Goal: Task Accomplishment & Management: Manage account settings

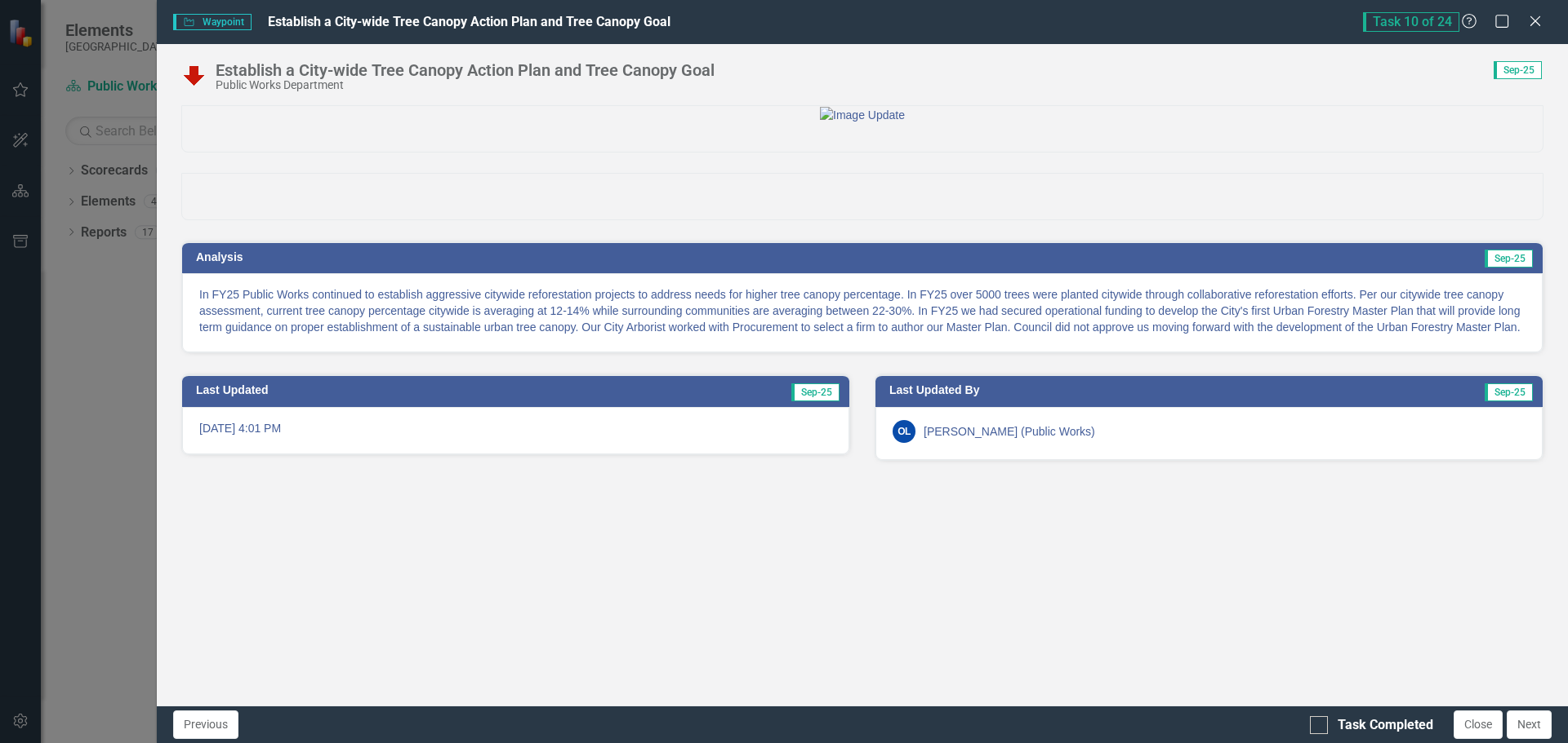
scroll to position [163, 0]
click at [1536, 726] on button "Next" at bounding box center [1529, 725] width 45 height 29
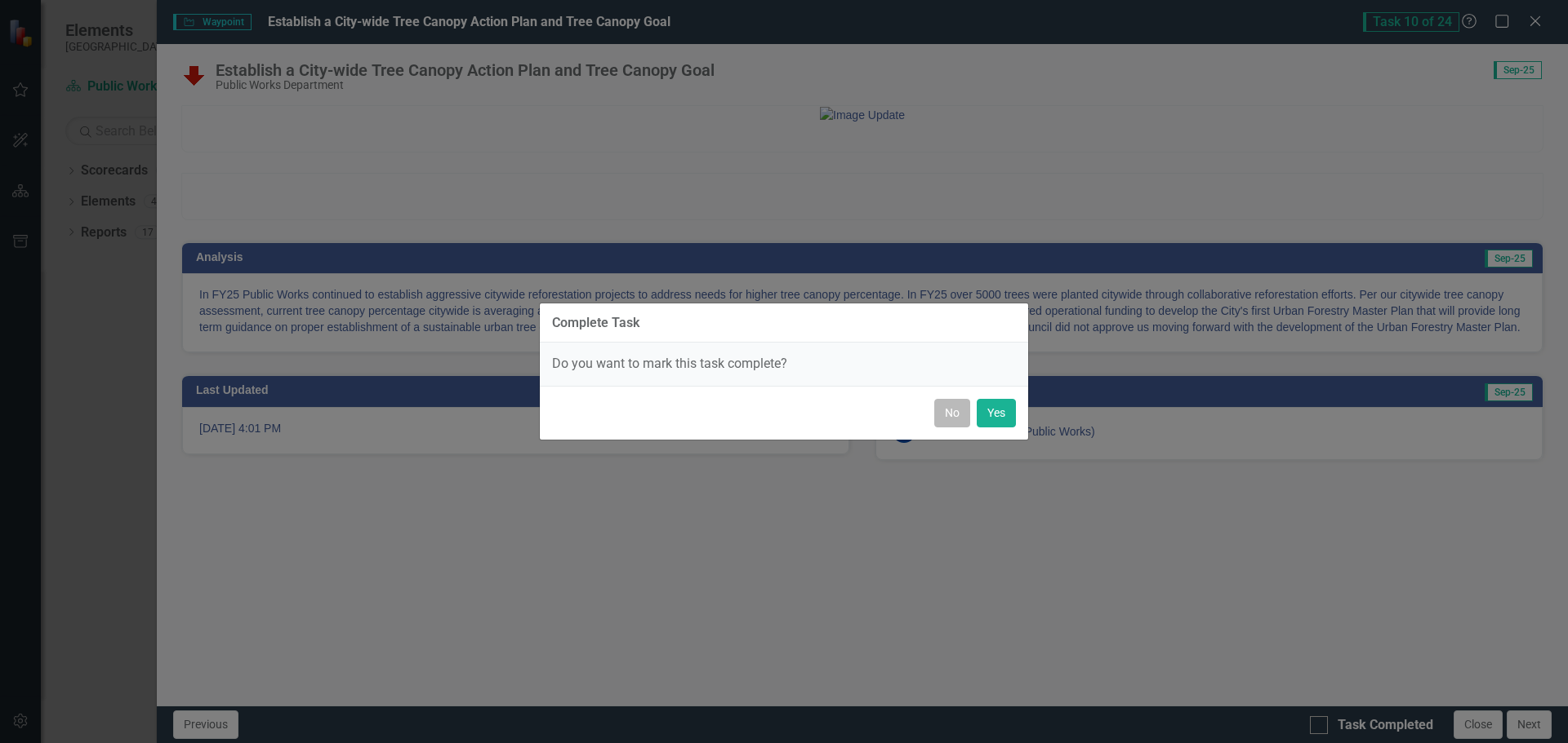
click at [952, 410] on button "No" at bounding box center [953, 414] width 36 height 29
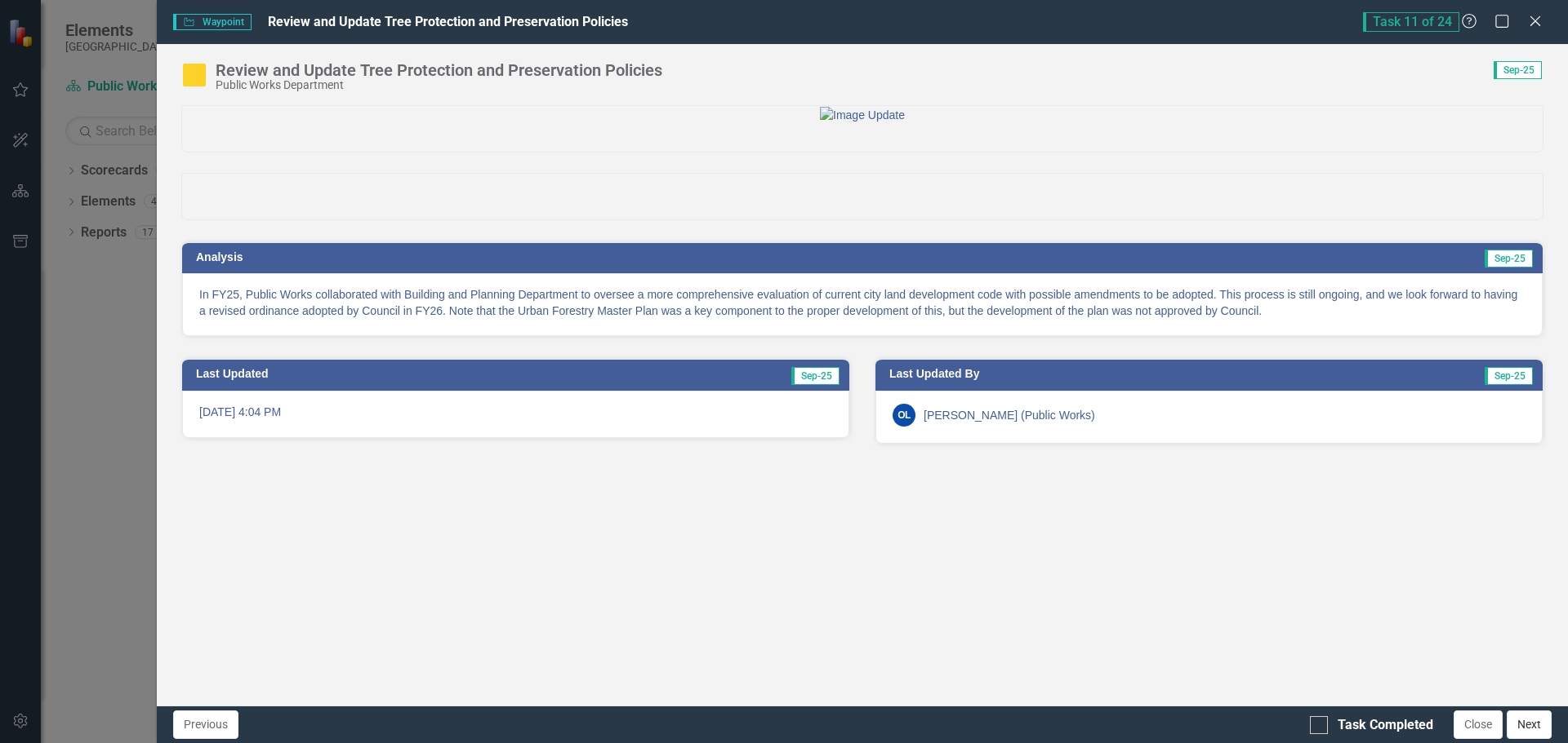
click at [1532, 727] on button "Next" at bounding box center [1529, 725] width 45 height 29
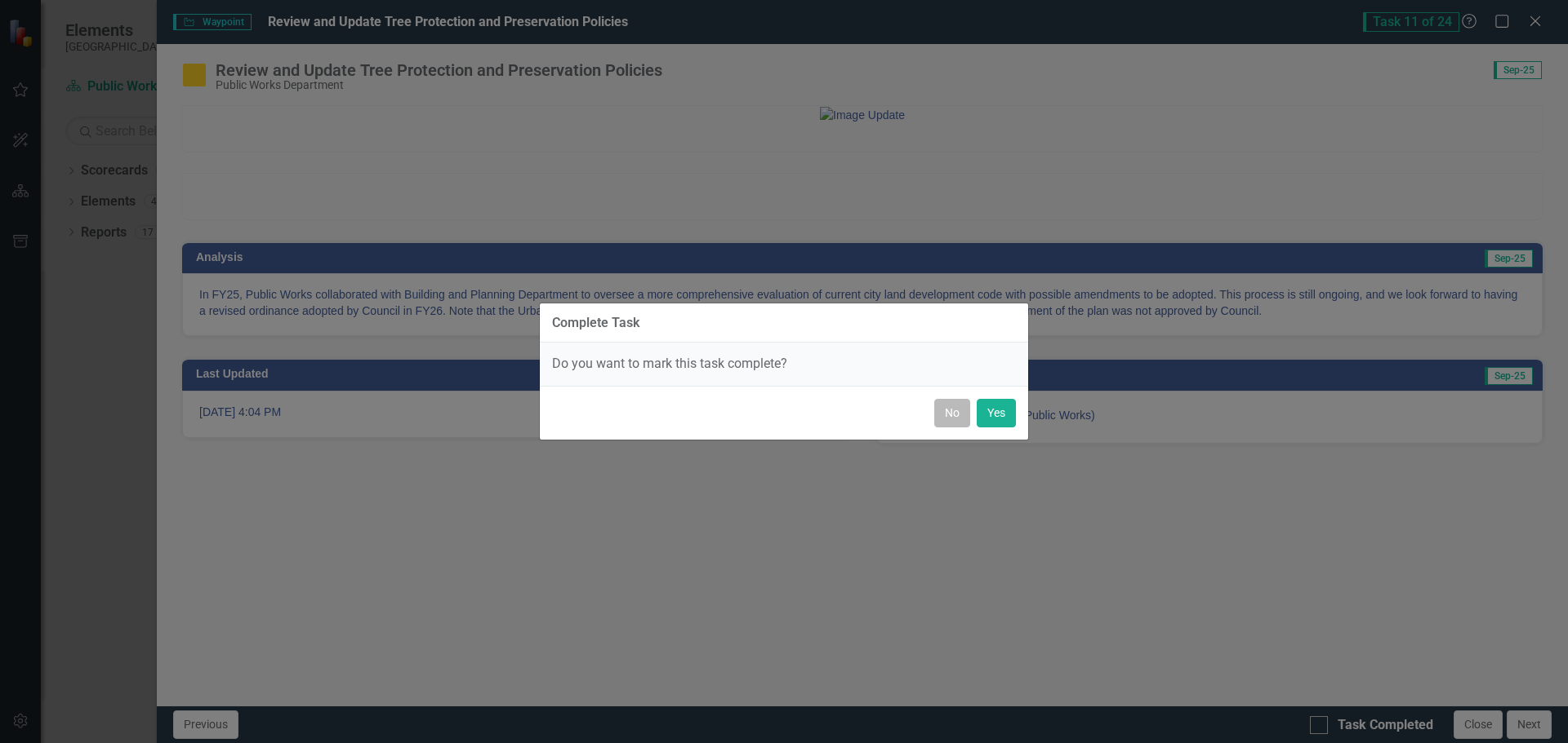
click at [946, 410] on button "No" at bounding box center [953, 414] width 36 height 29
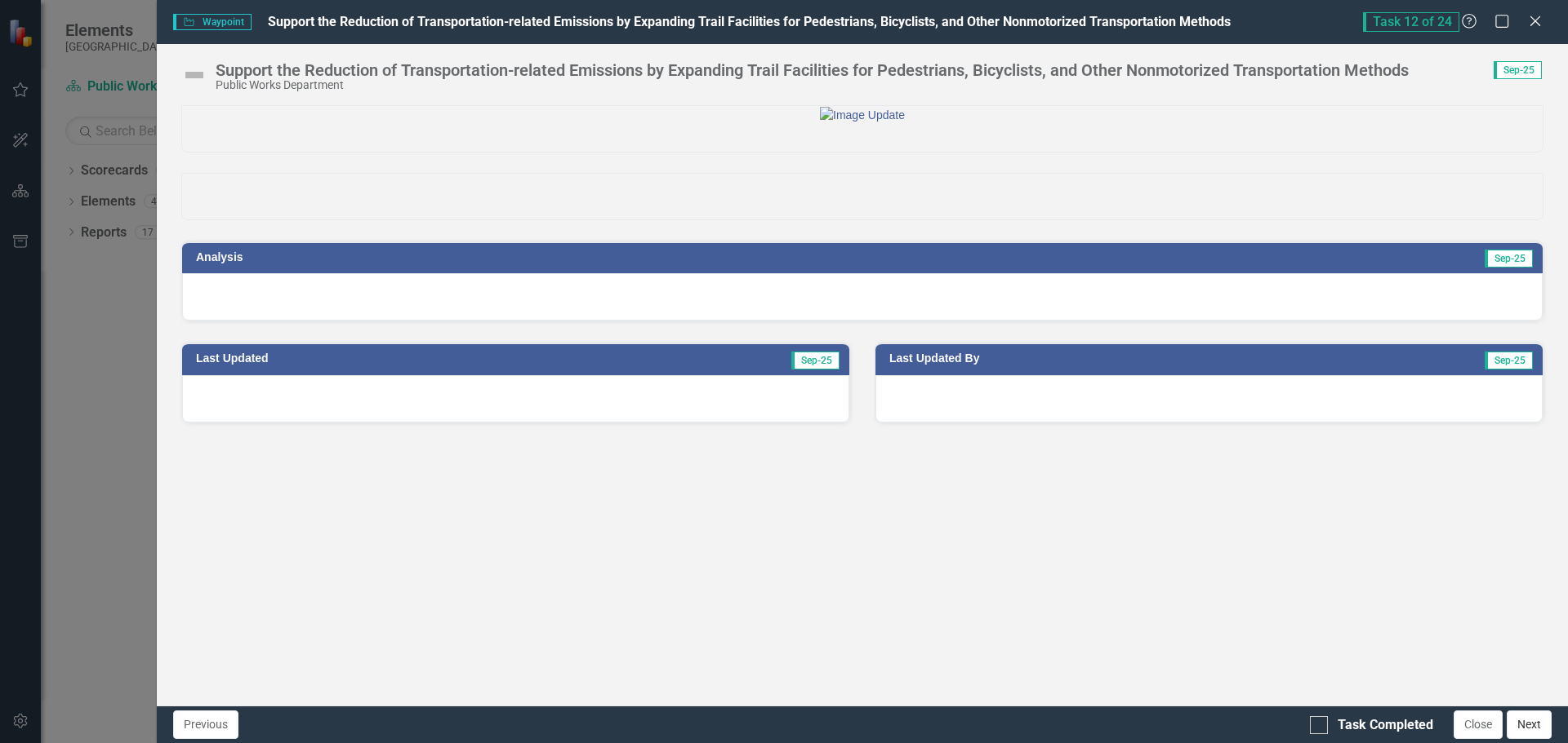
click at [1536, 721] on button "Next" at bounding box center [1529, 725] width 45 height 29
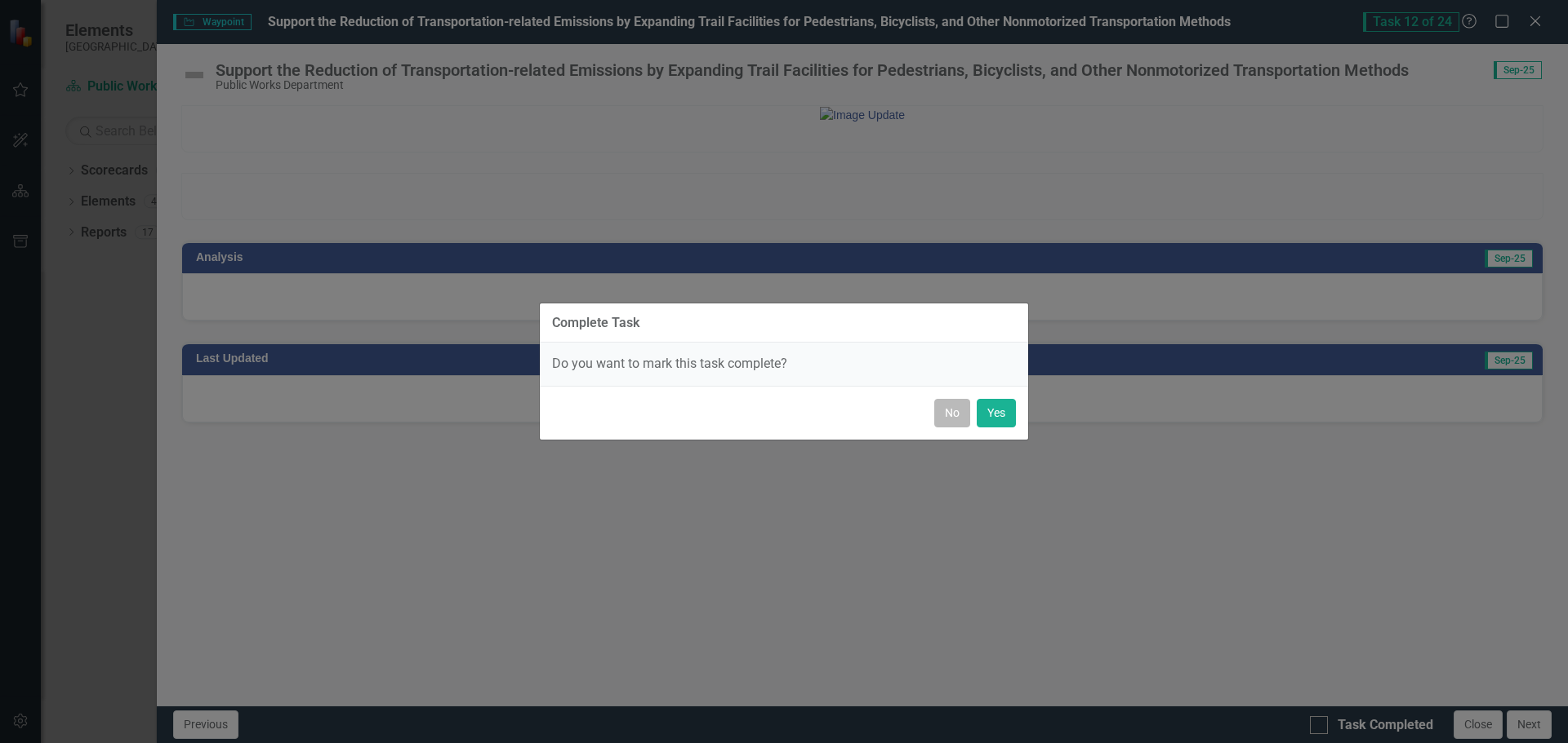
click at [958, 418] on button "No" at bounding box center [953, 414] width 36 height 29
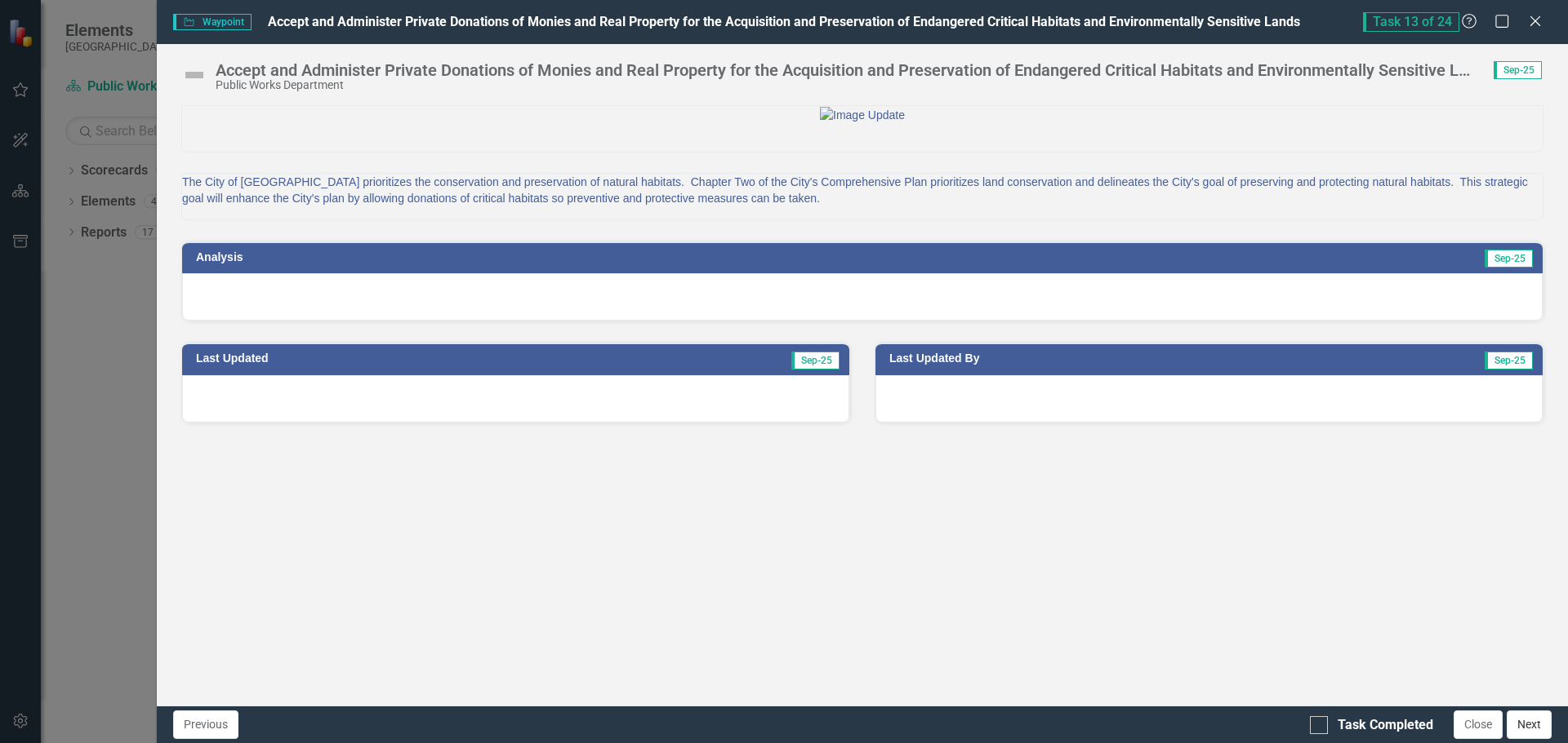
click at [1524, 732] on button "Next" at bounding box center [1529, 725] width 45 height 29
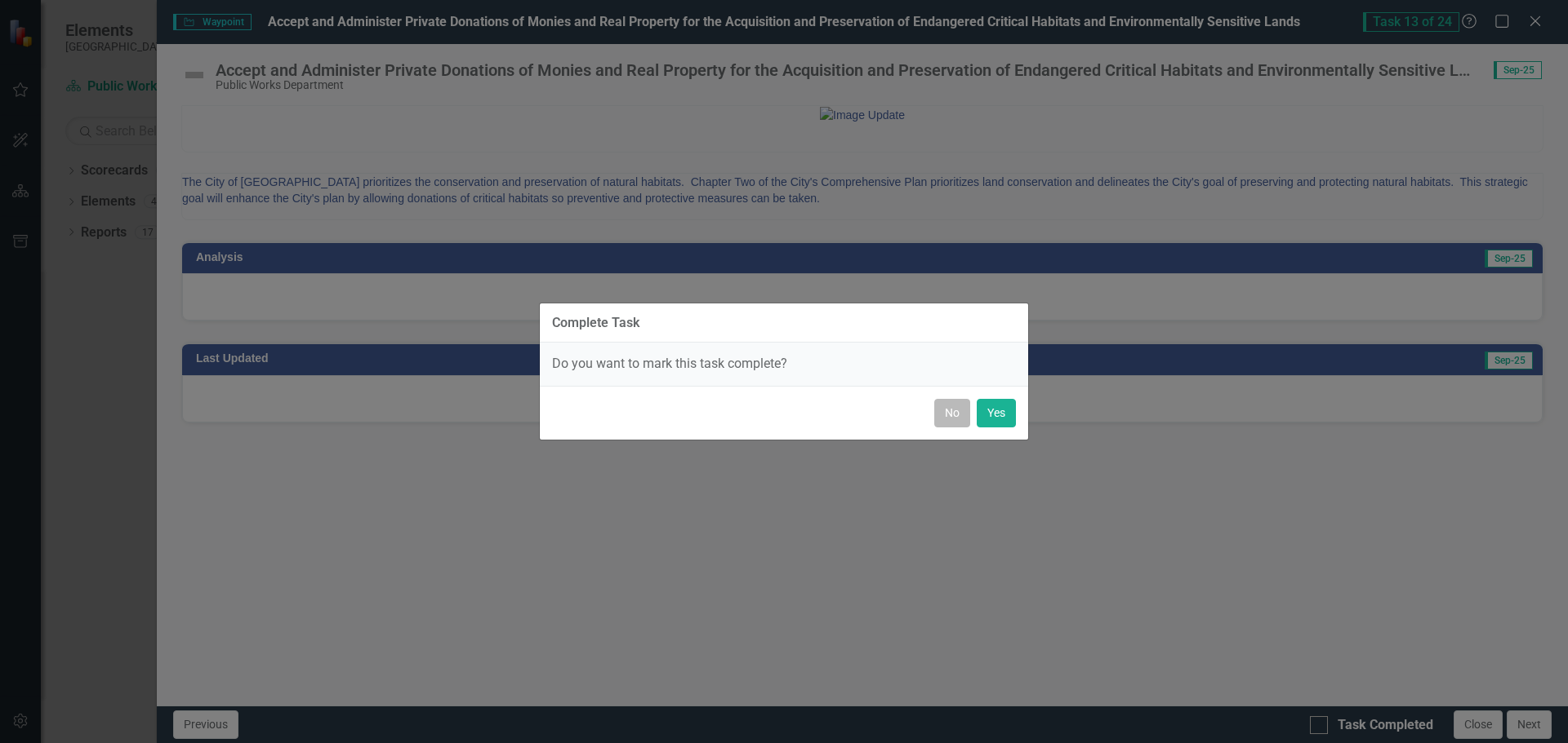
click at [945, 425] on button "No" at bounding box center [953, 414] width 36 height 29
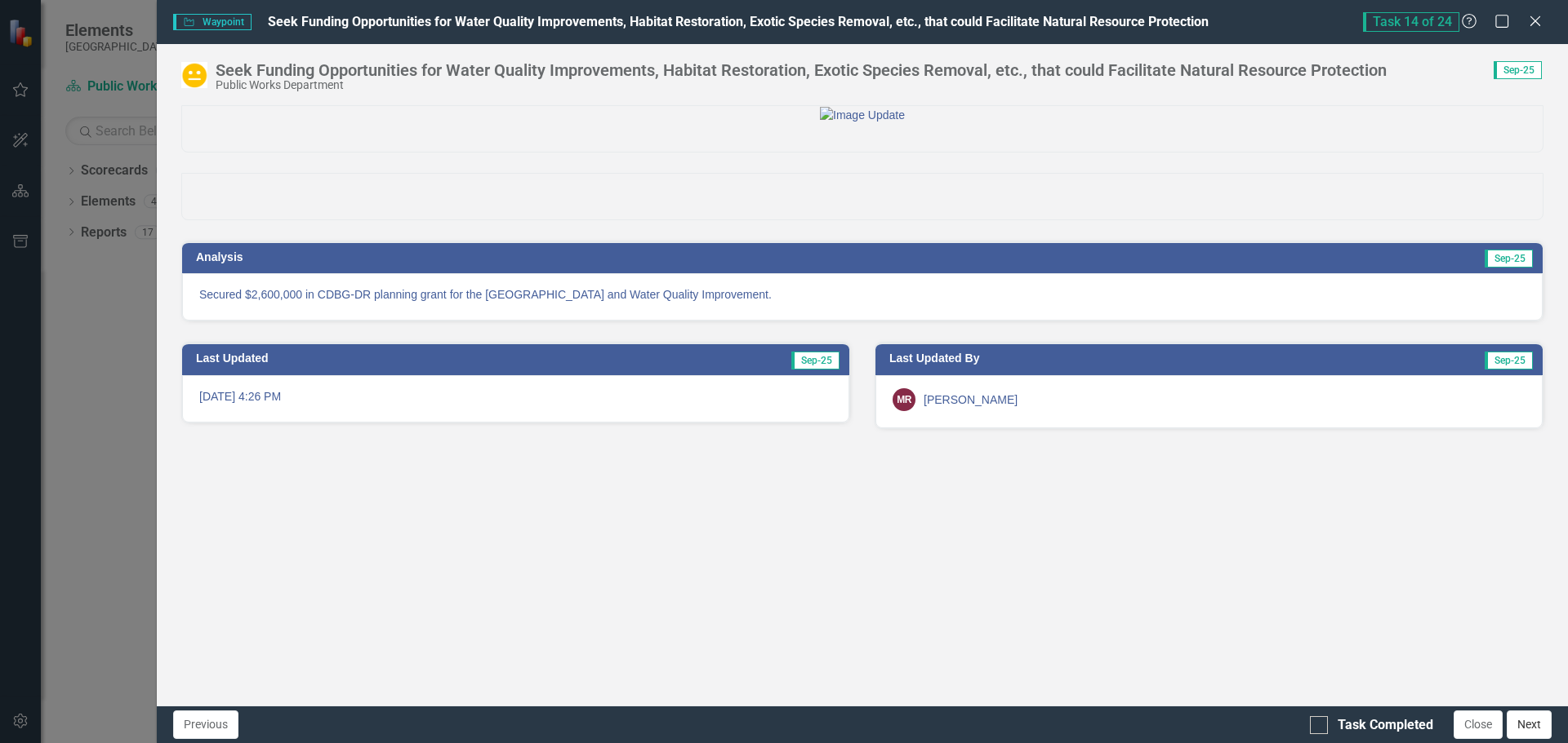
click at [1534, 725] on button "Next" at bounding box center [1529, 725] width 45 height 29
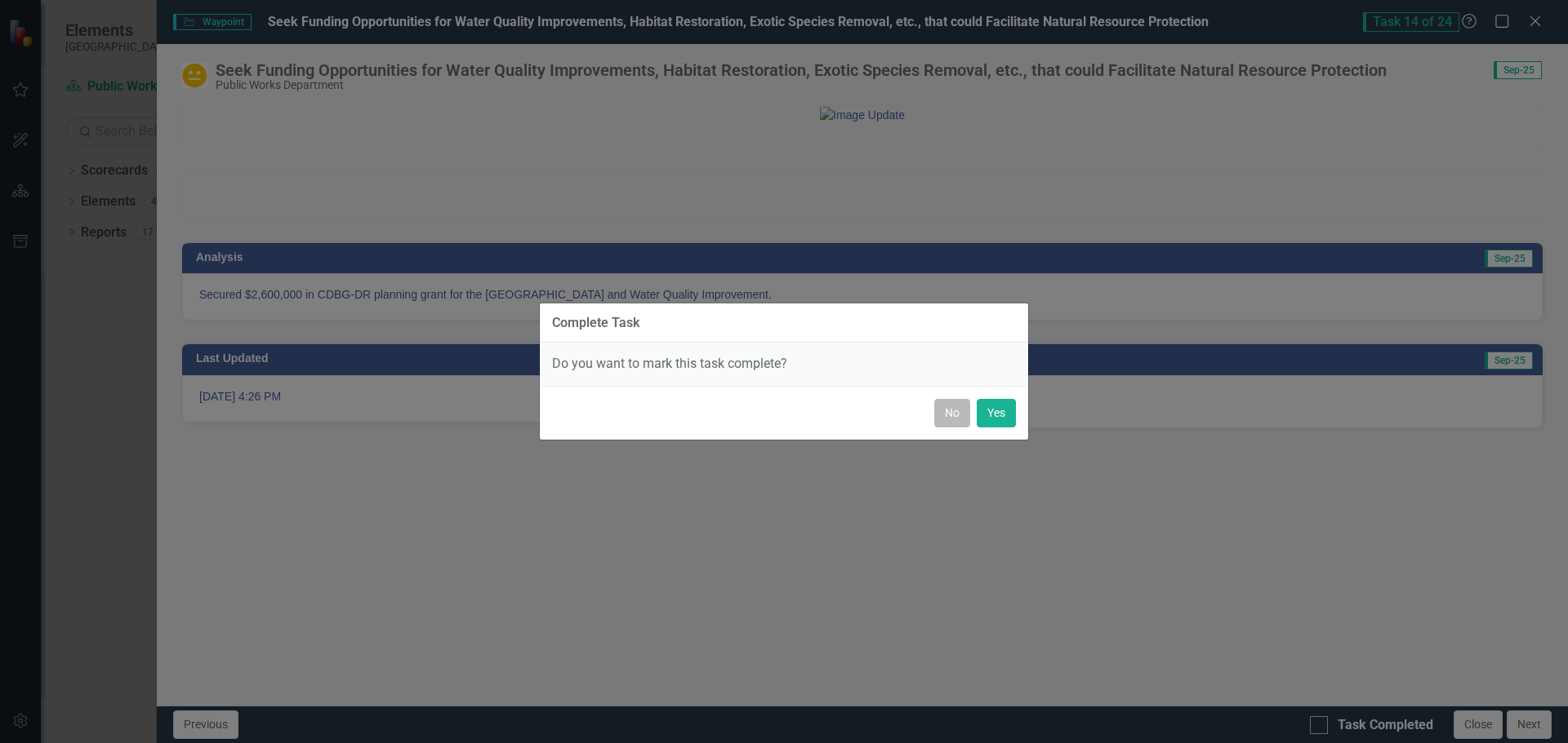
click at [956, 412] on button "No" at bounding box center [953, 414] width 36 height 29
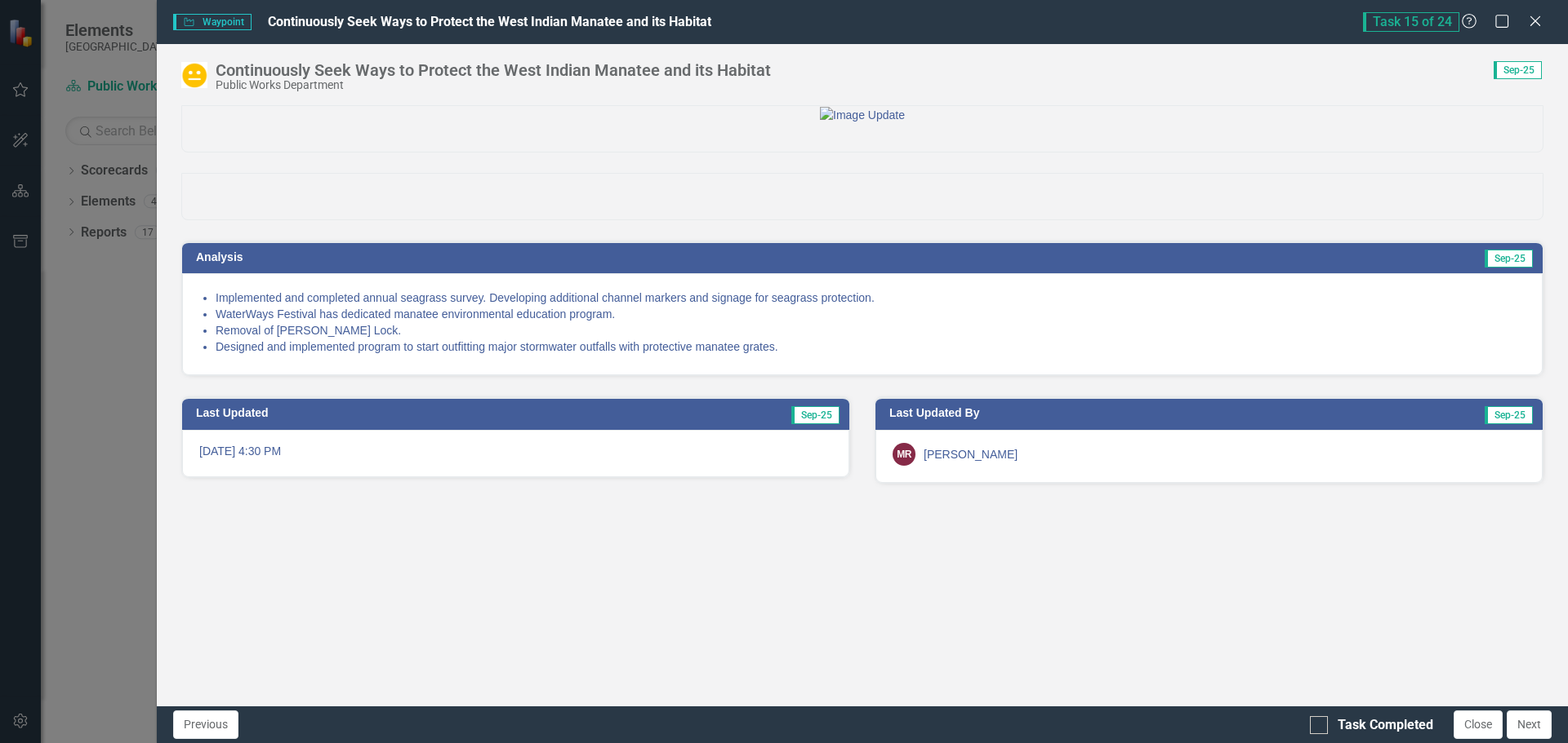
click at [196, 74] on img at bounding box center [194, 74] width 26 height 26
click at [194, 75] on img at bounding box center [194, 74] width 26 height 26
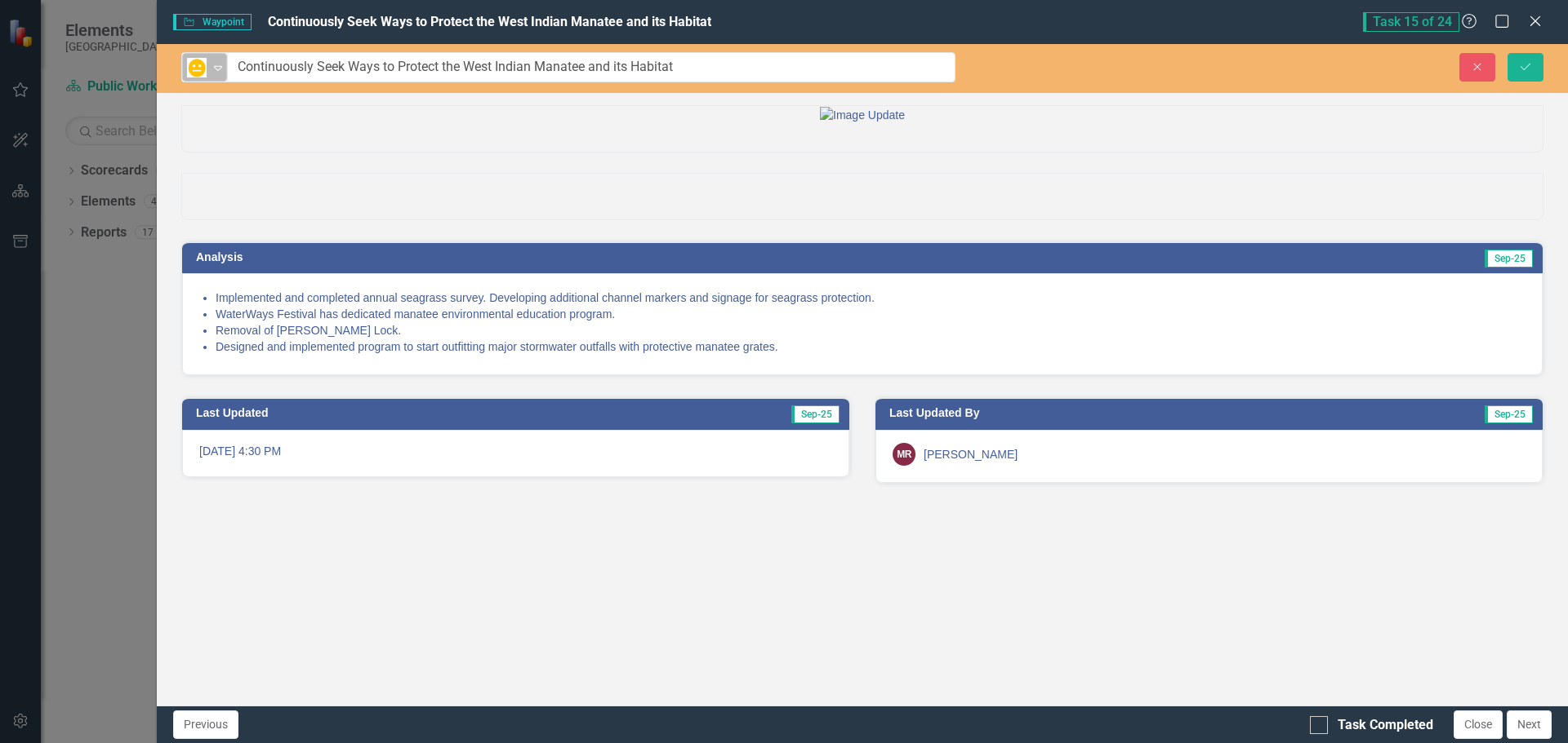
click at [226, 75] on div "In Progress Expand" at bounding box center [204, 68] width 45 height 29
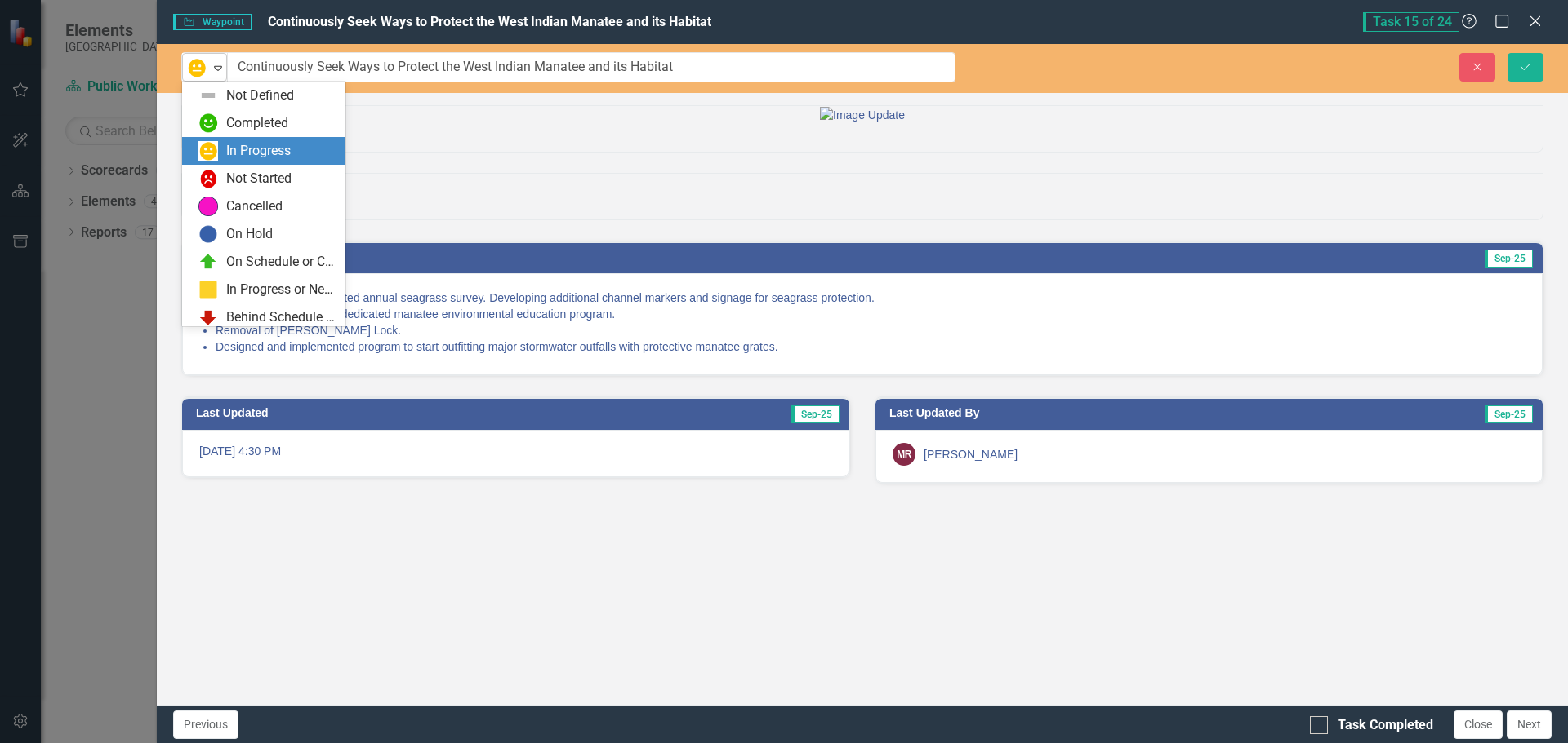
scroll to position [32, 0]
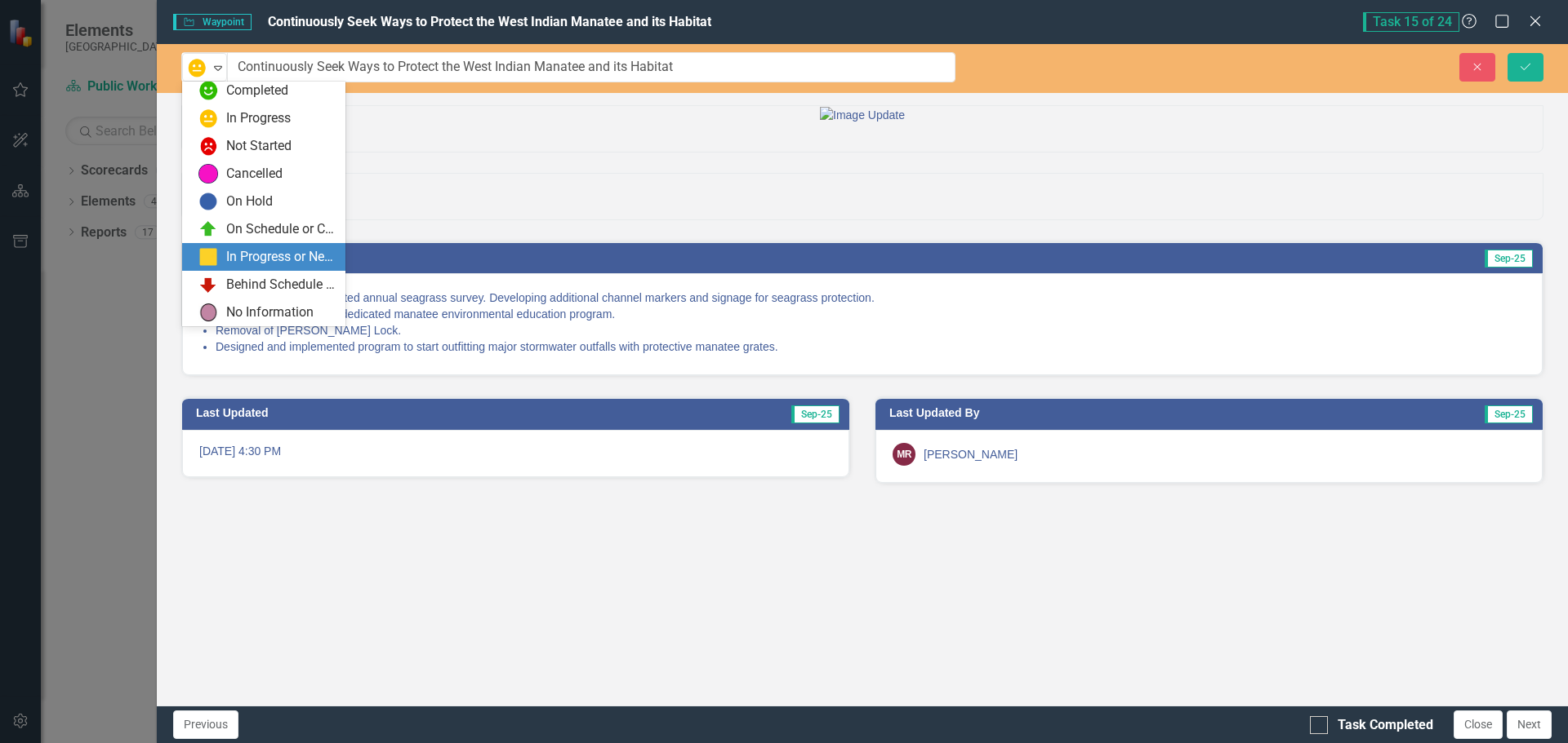
click at [235, 256] on div "In Progress or Needs Work" at bounding box center [281, 258] width 110 height 19
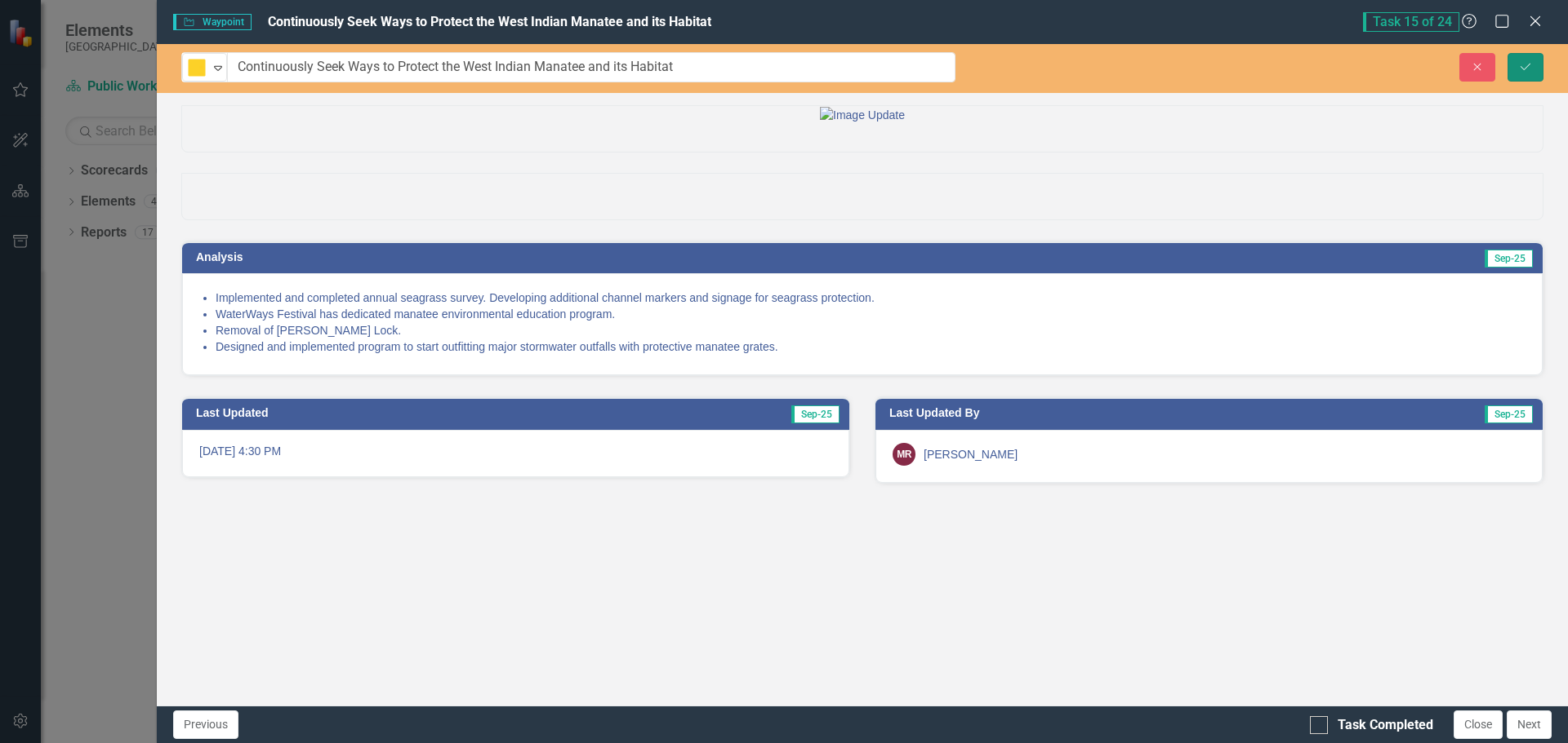
click at [1528, 67] on icon "Save" at bounding box center [1525, 67] width 14 height 11
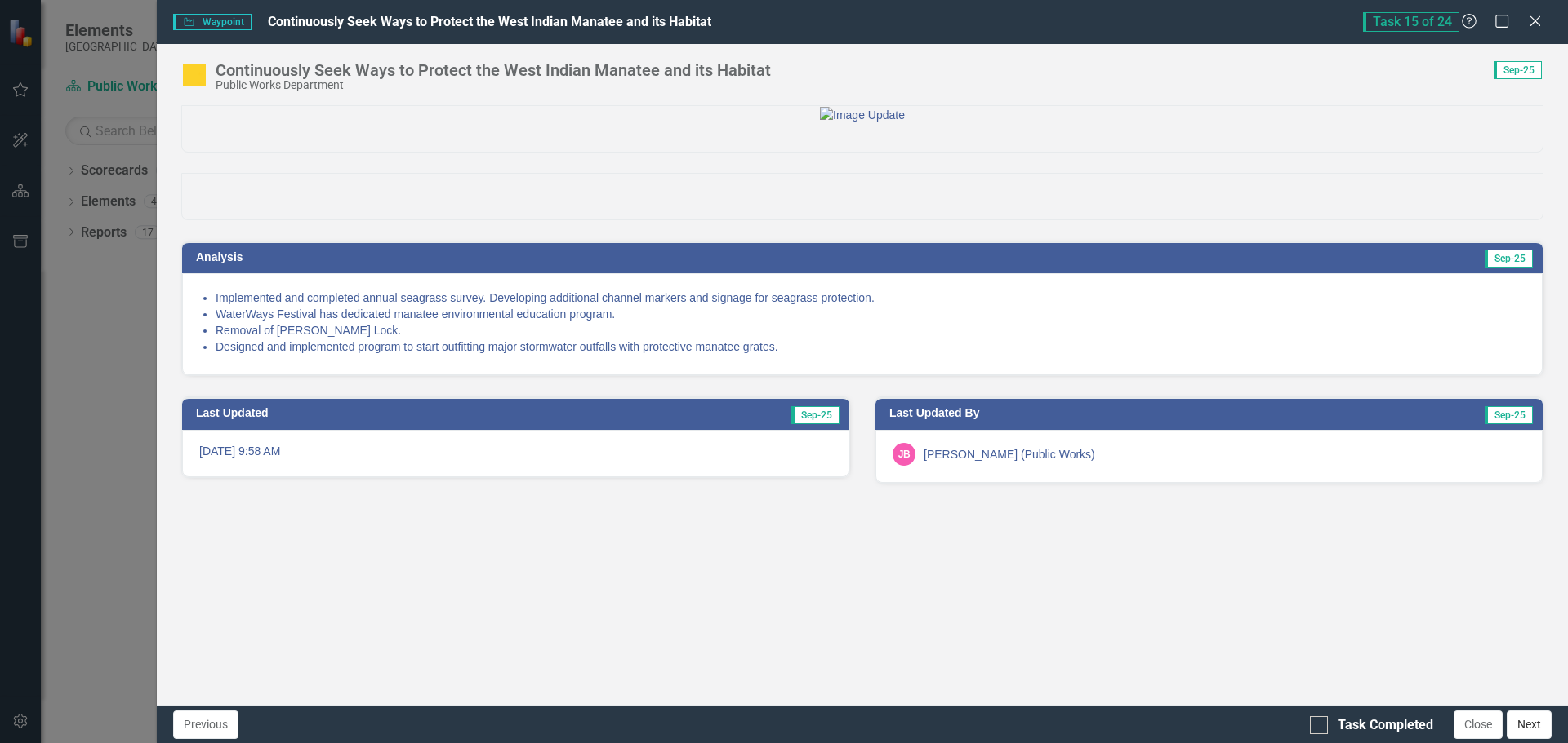
click at [1540, 728] on button "Next" at bounding box center [1529, 725] width 45 height 29
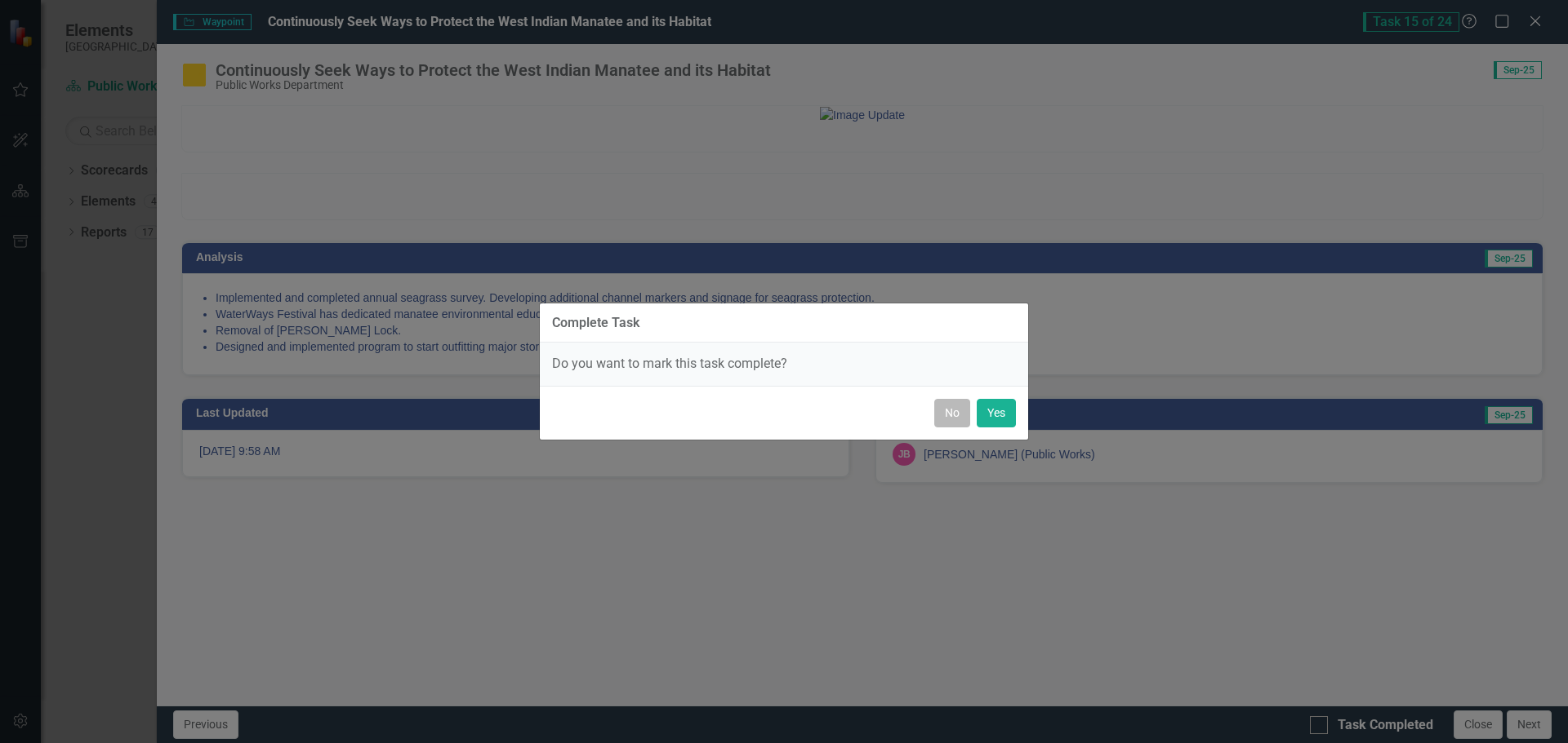
click at [943, 406] on button "No" at bounding box center [953, 414] width 36 height 29
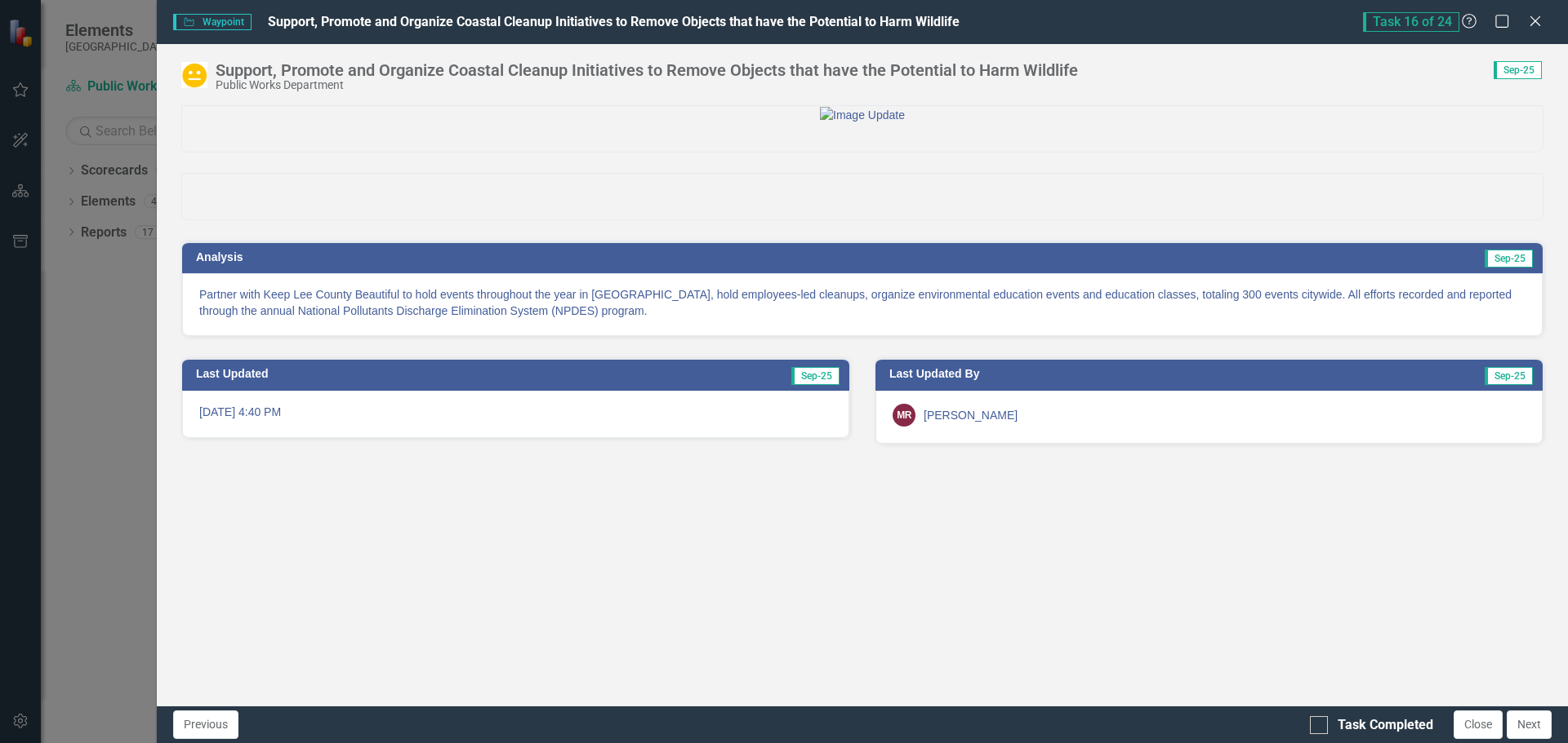
click at [198, 73] on img at bounding box center [194, 74] width 26 height 26
click at [198, 72] on img at bounding box center [194, 74] width 26 height 26
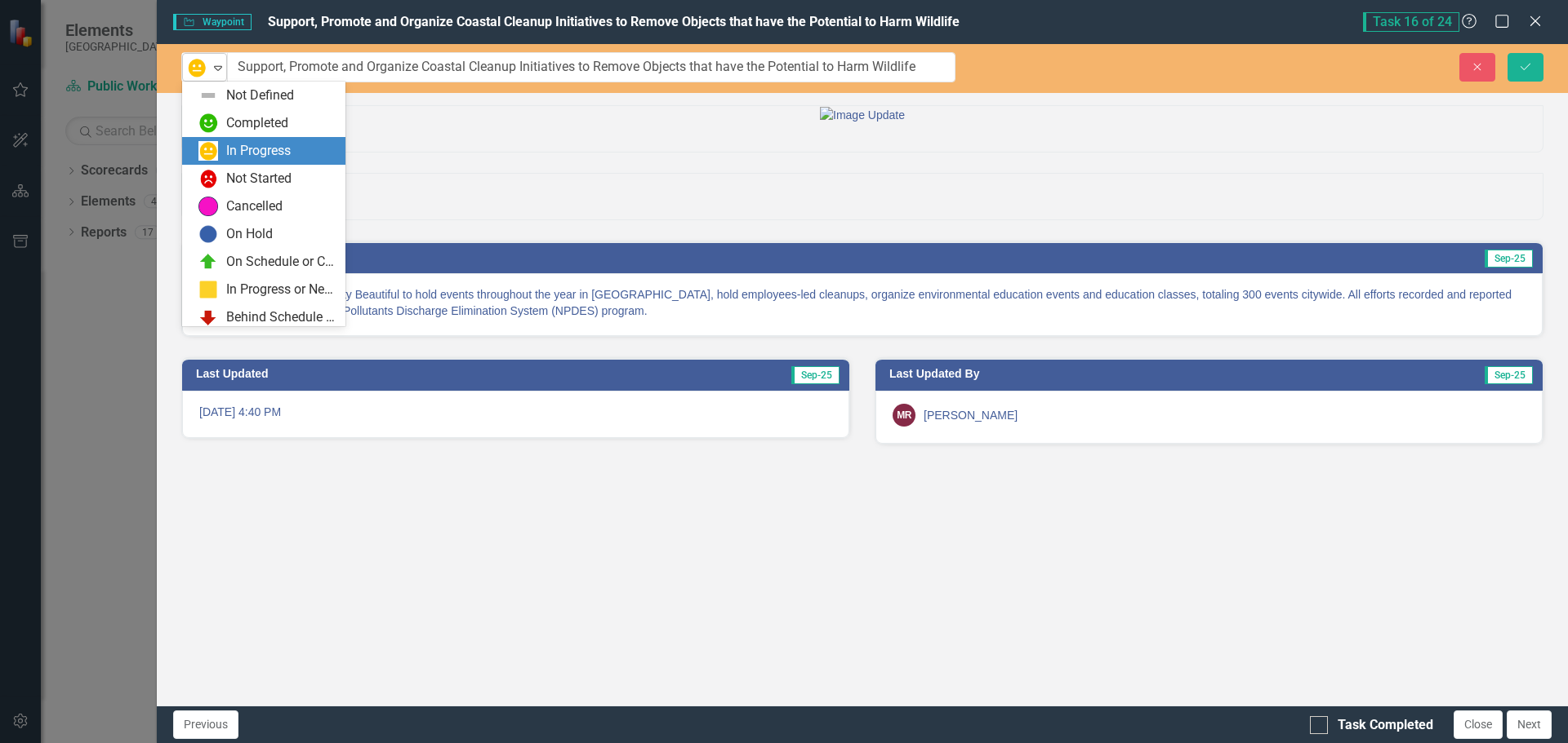
click at [220, 65] on icon "Expand" at bounding box center [218, 68] width 16 height 13
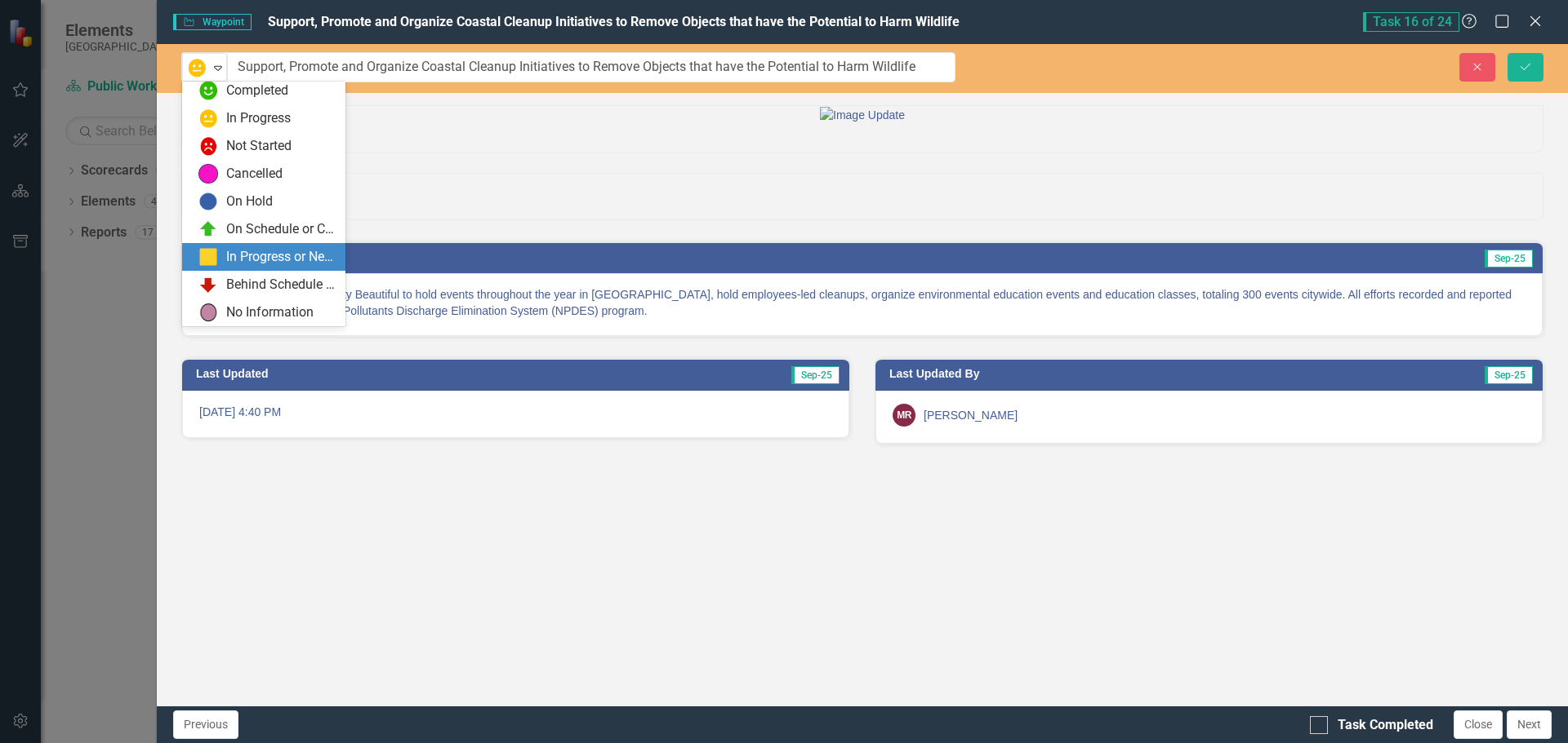
click at [233, 261] on div "In Progress or Needs Work" at bounding box center [281, 258] width 110 height 19
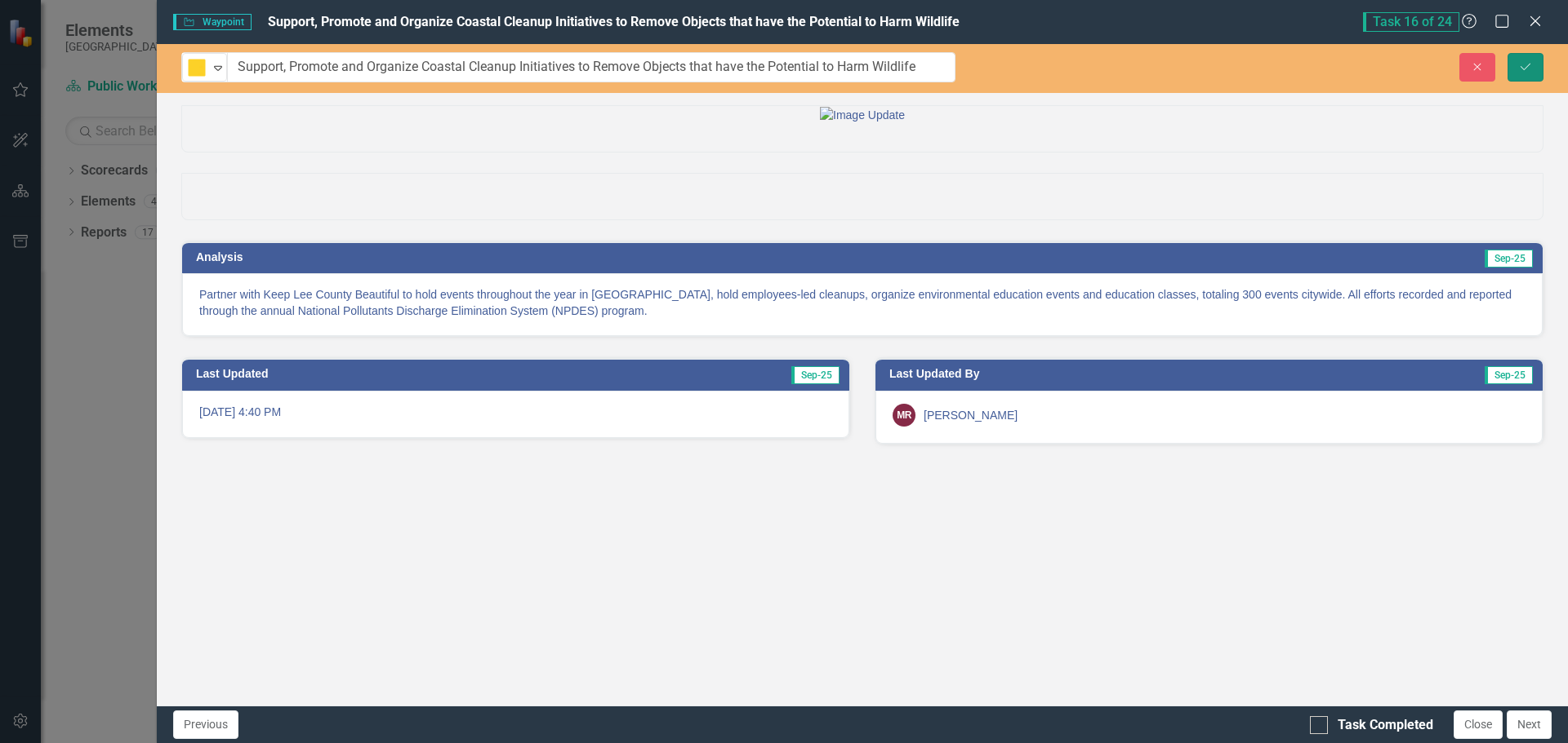
click at [1533, 69] on button "Save" at bounding box center [1525, 68] width 36 height 29
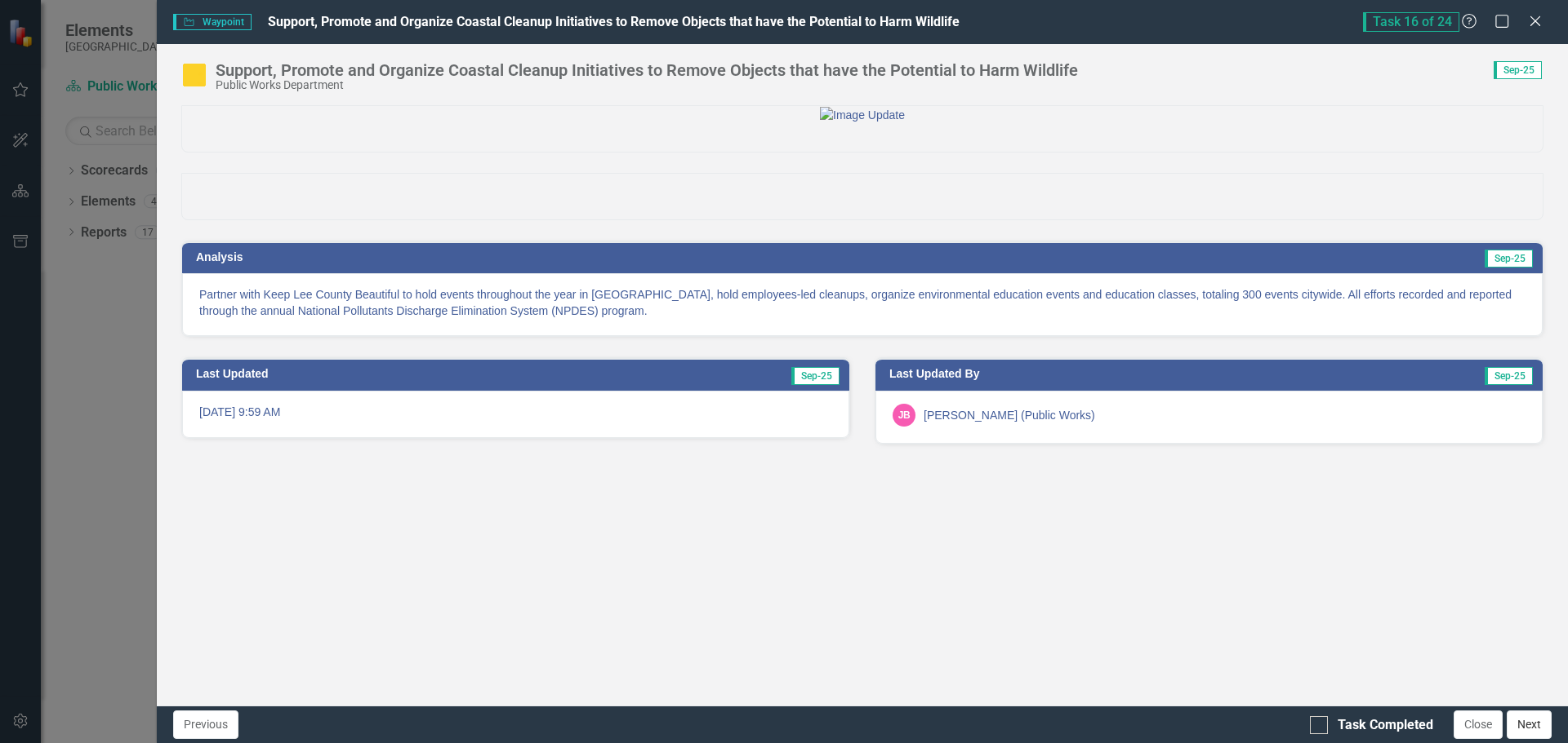
click at [1528, 727] on button "Next" at bounding box center [1529, 725] width 45 height 29
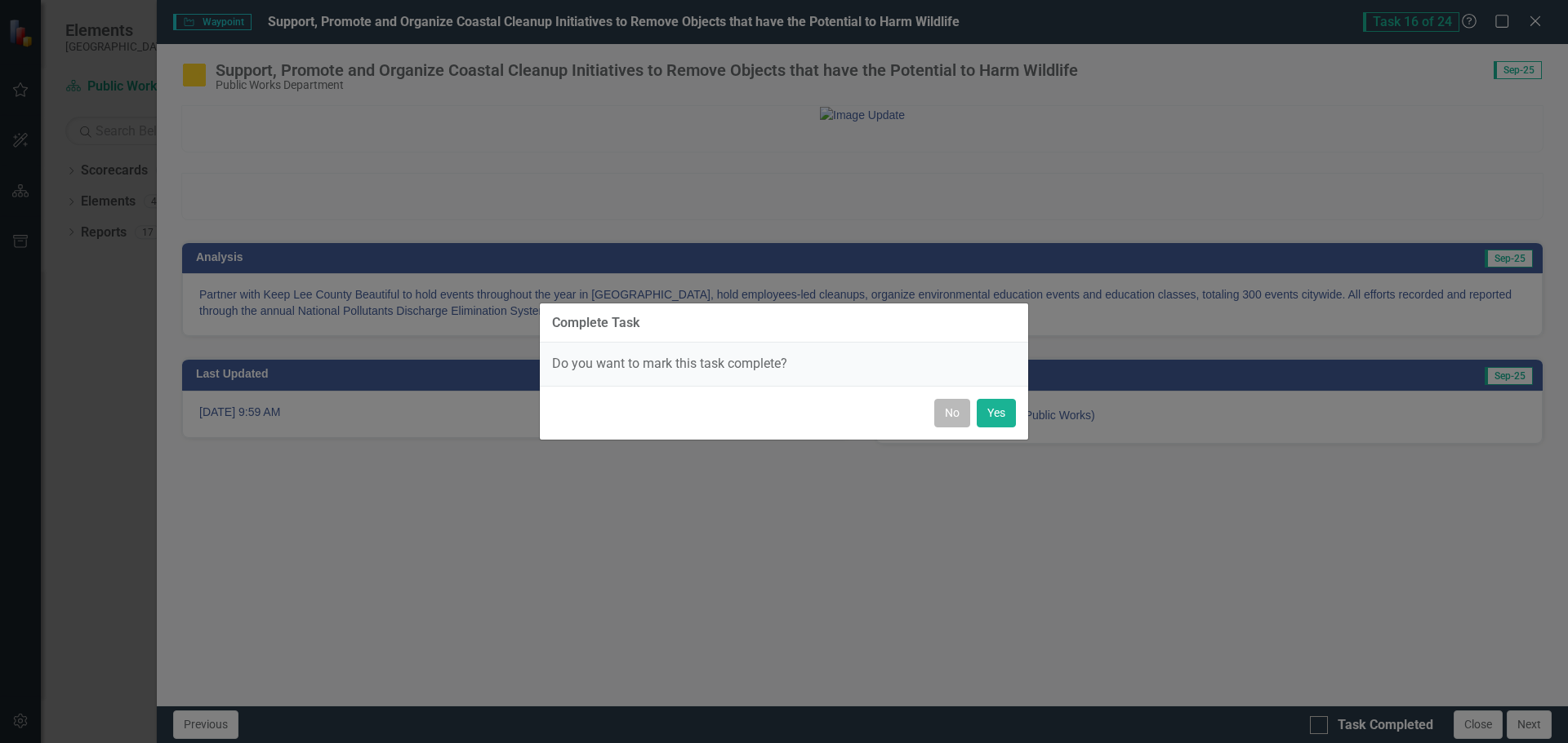
click at [947, 409] on button "No" at bounding box center [953, 414] width 36 height 29
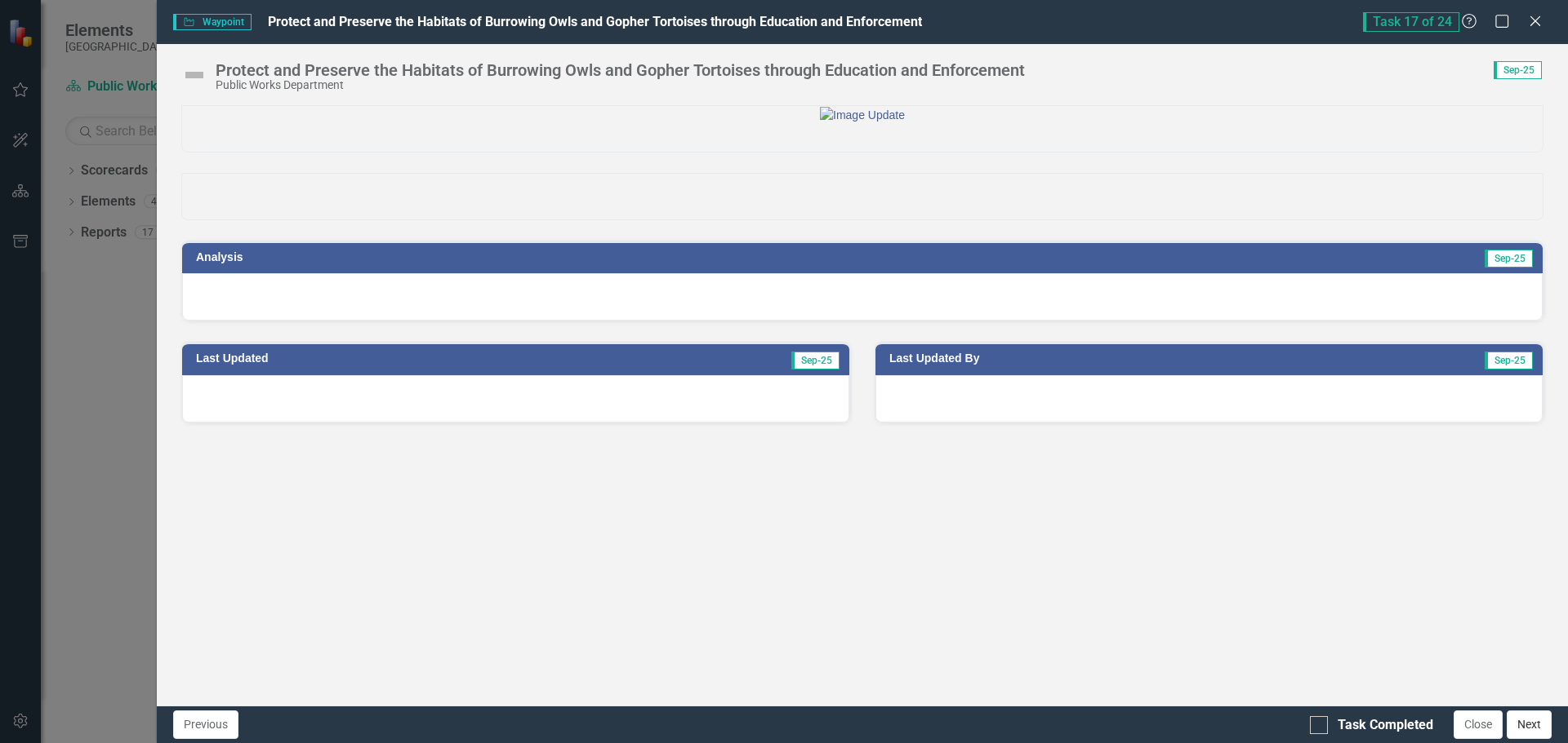
click at [1528, 727] on button "Next" at bounding box center [1529, 725] width 45 height 29
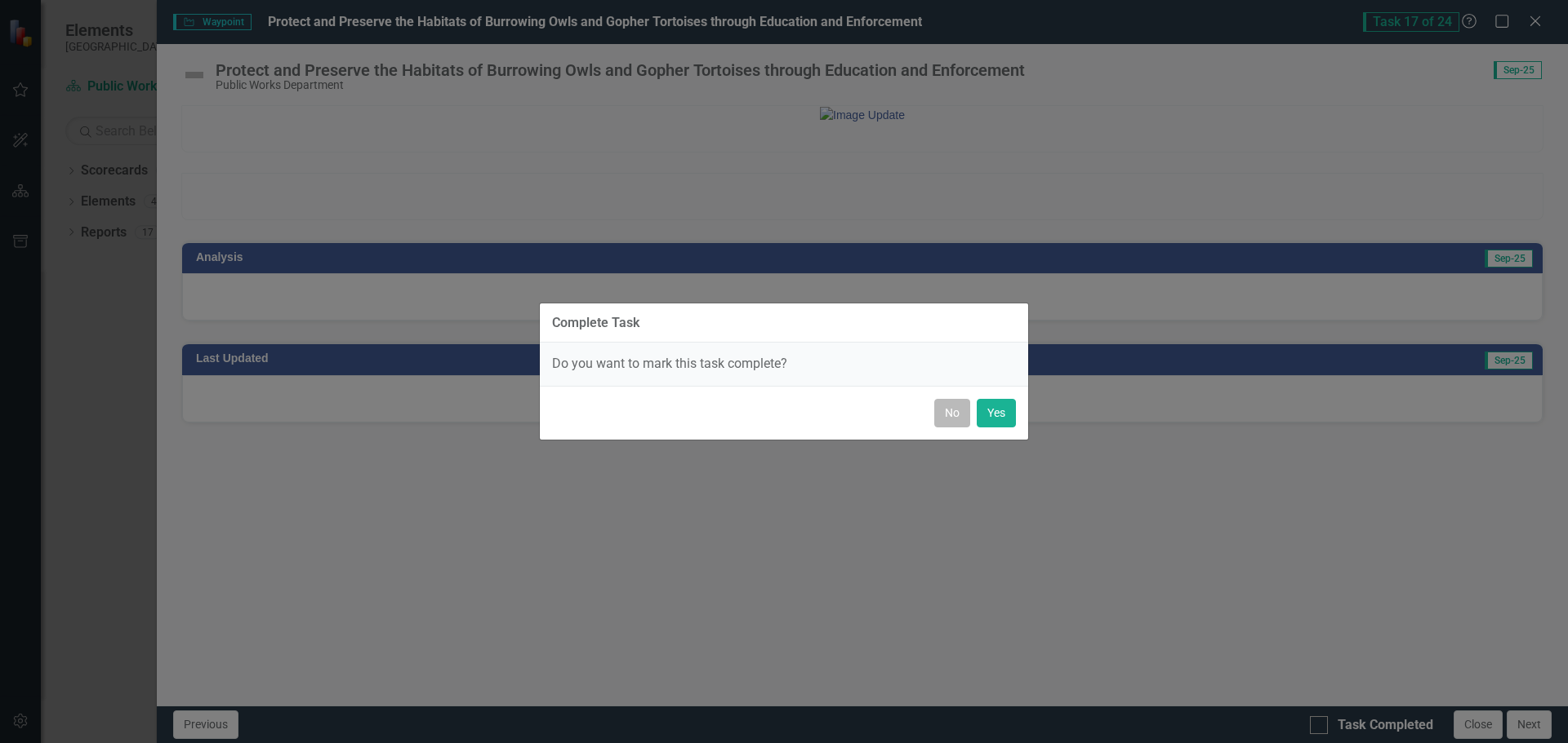
click at [939, 413] on button "No" at bounding box center [953, 414] width 36 height 29
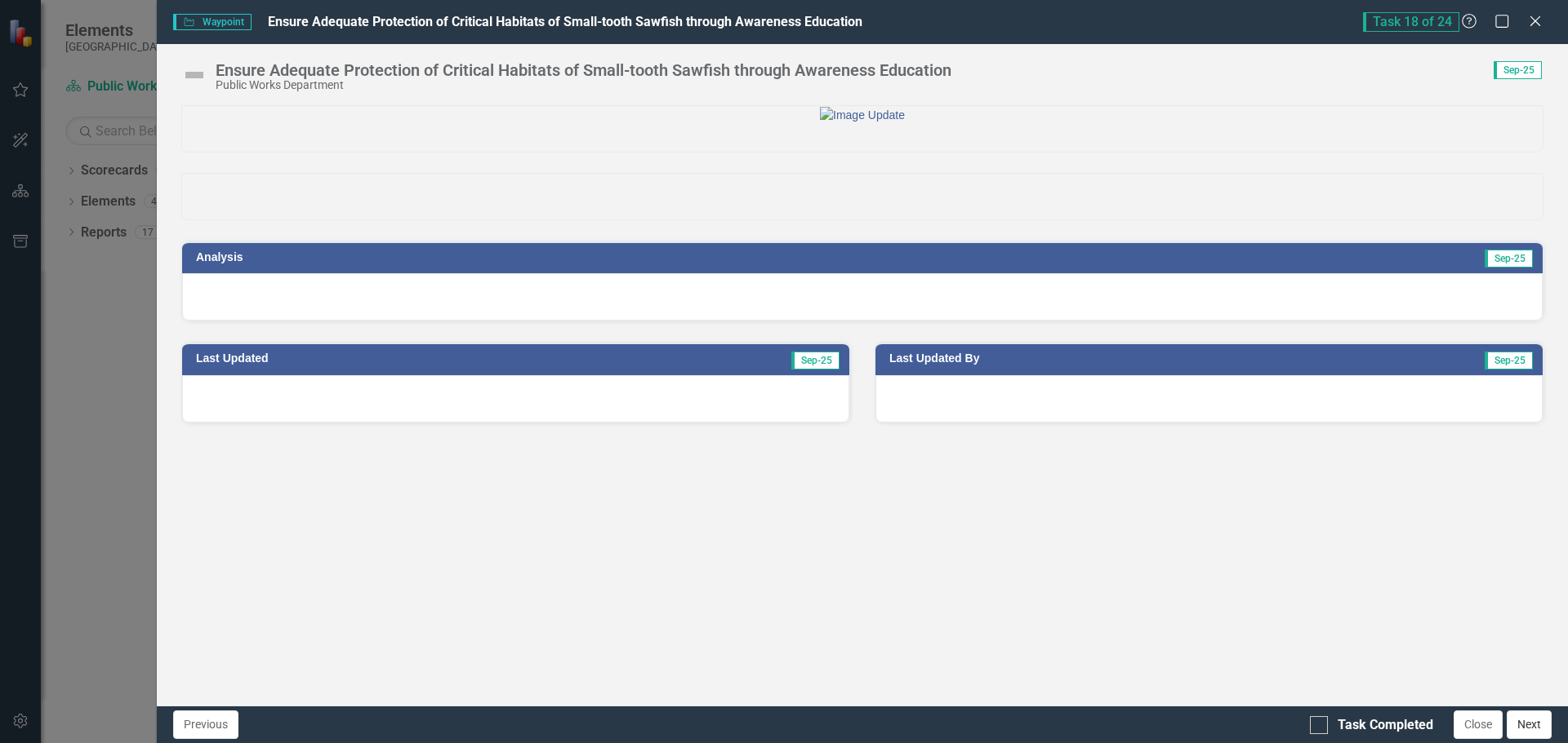
click at [1534, 729] on button "Next" at bounding box center [1529, 725] width 45 height 29
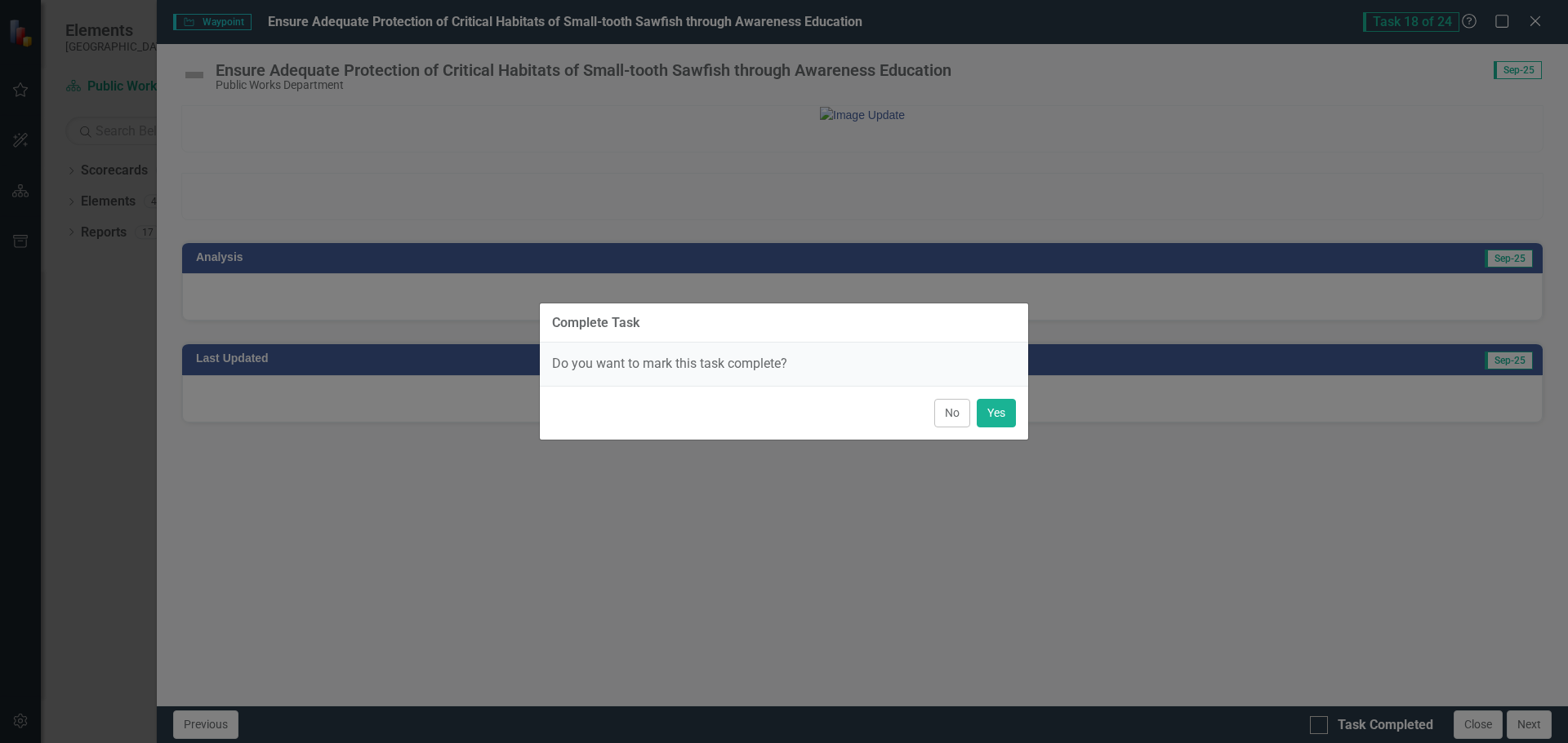
click at [940, 417] on button "No" at bounding box center [953, 414] width 36 height 29
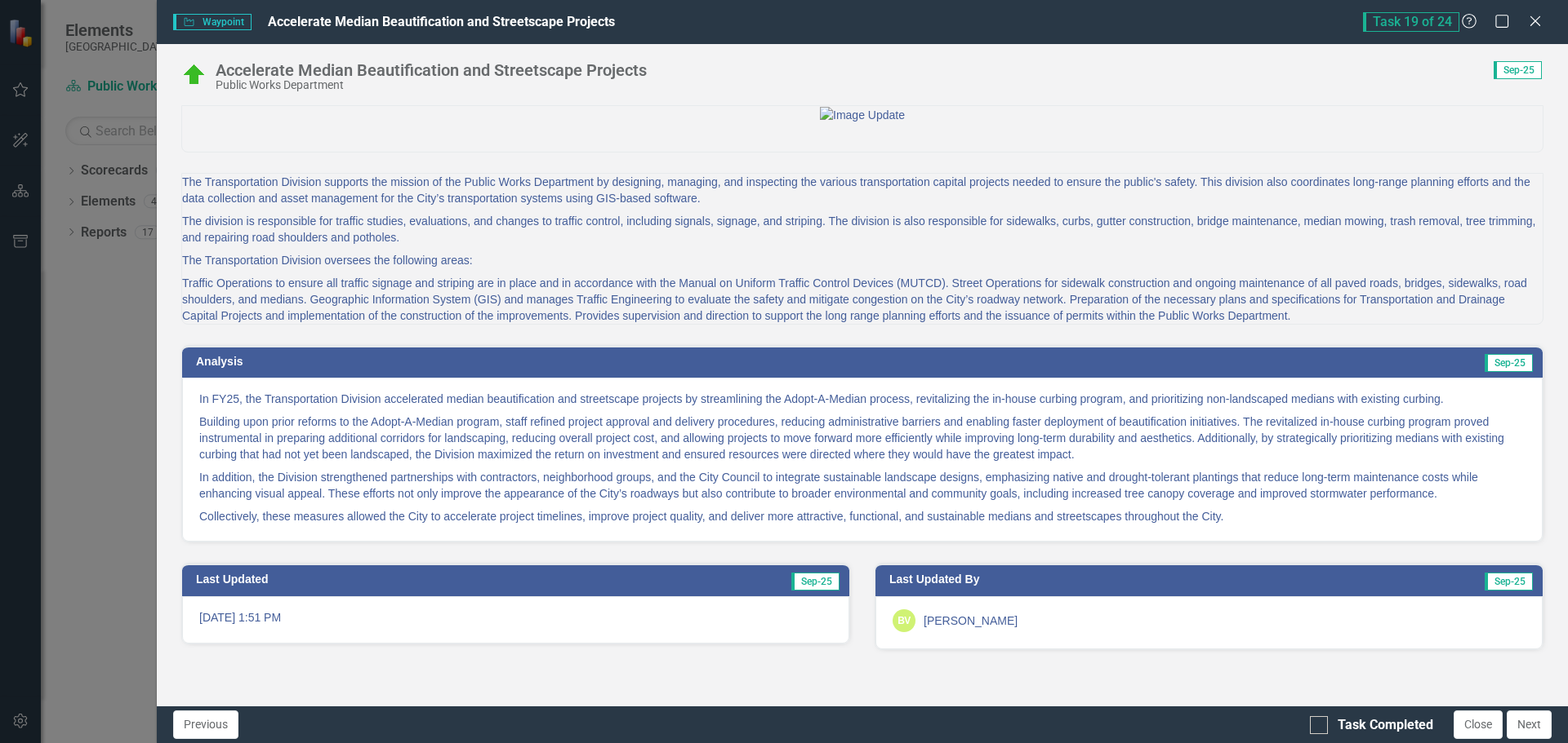
scroll to position [46, 0]
click at [1530, 727] on button "Next" at bounding box center [1529, 725] width 45 height 29
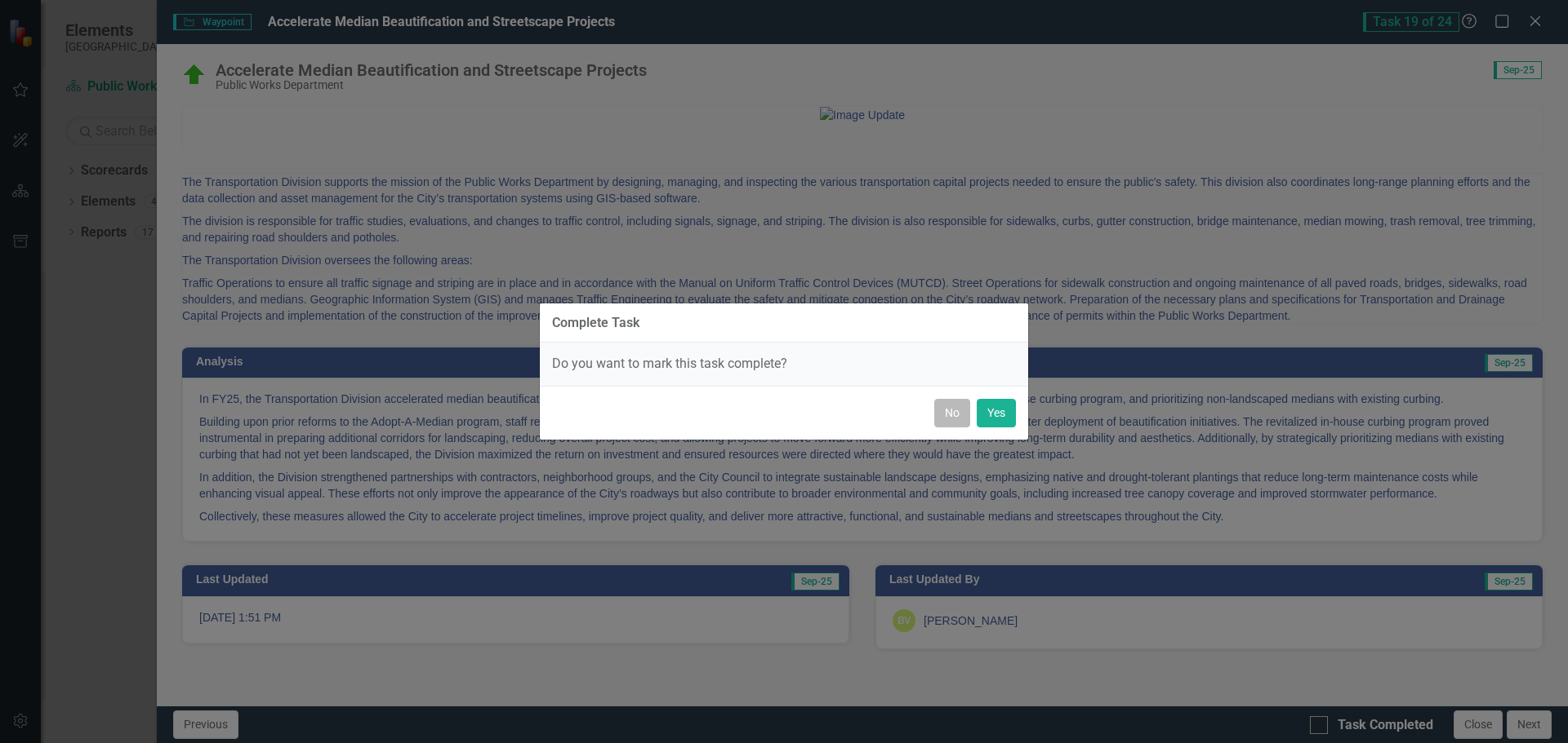
click at [956, 416] on button "No" at bounding box center [953, 414] width 36 height 29
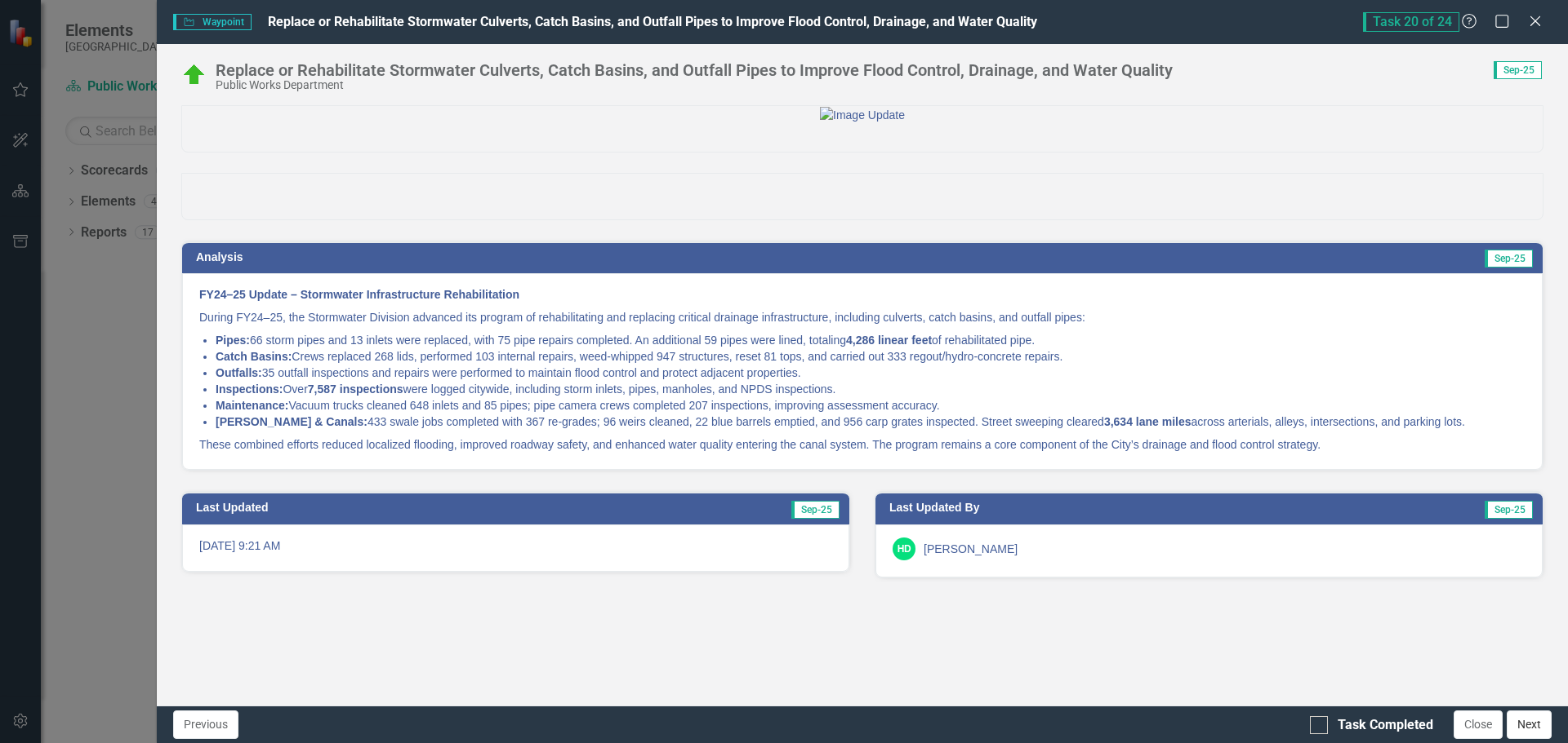
click at [1530, 726] on button "Next" at bounding box center [1529, 725] width 45 height 29
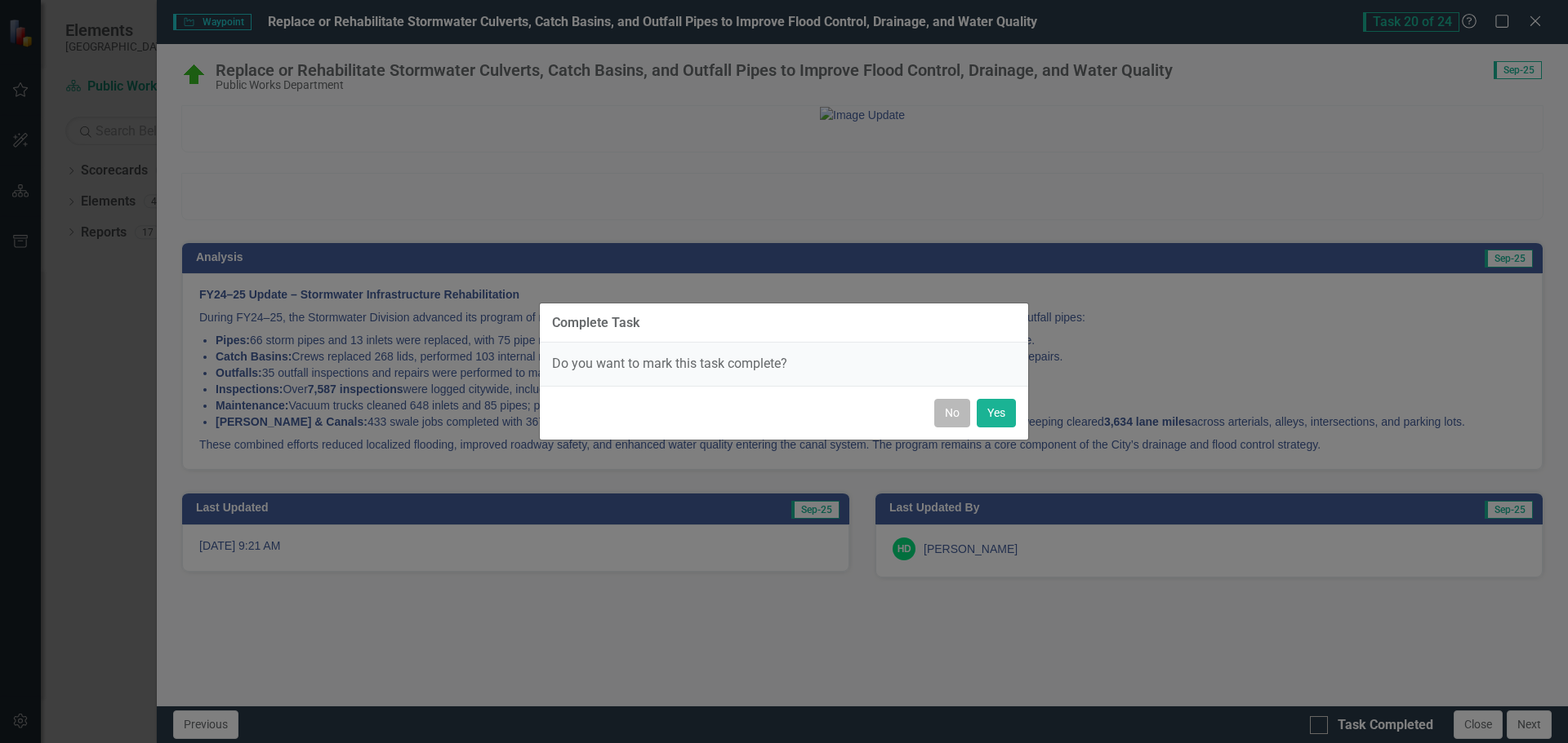
click at [946, 407] on button "No" at bounding box center [953, 414] width 36 height 29
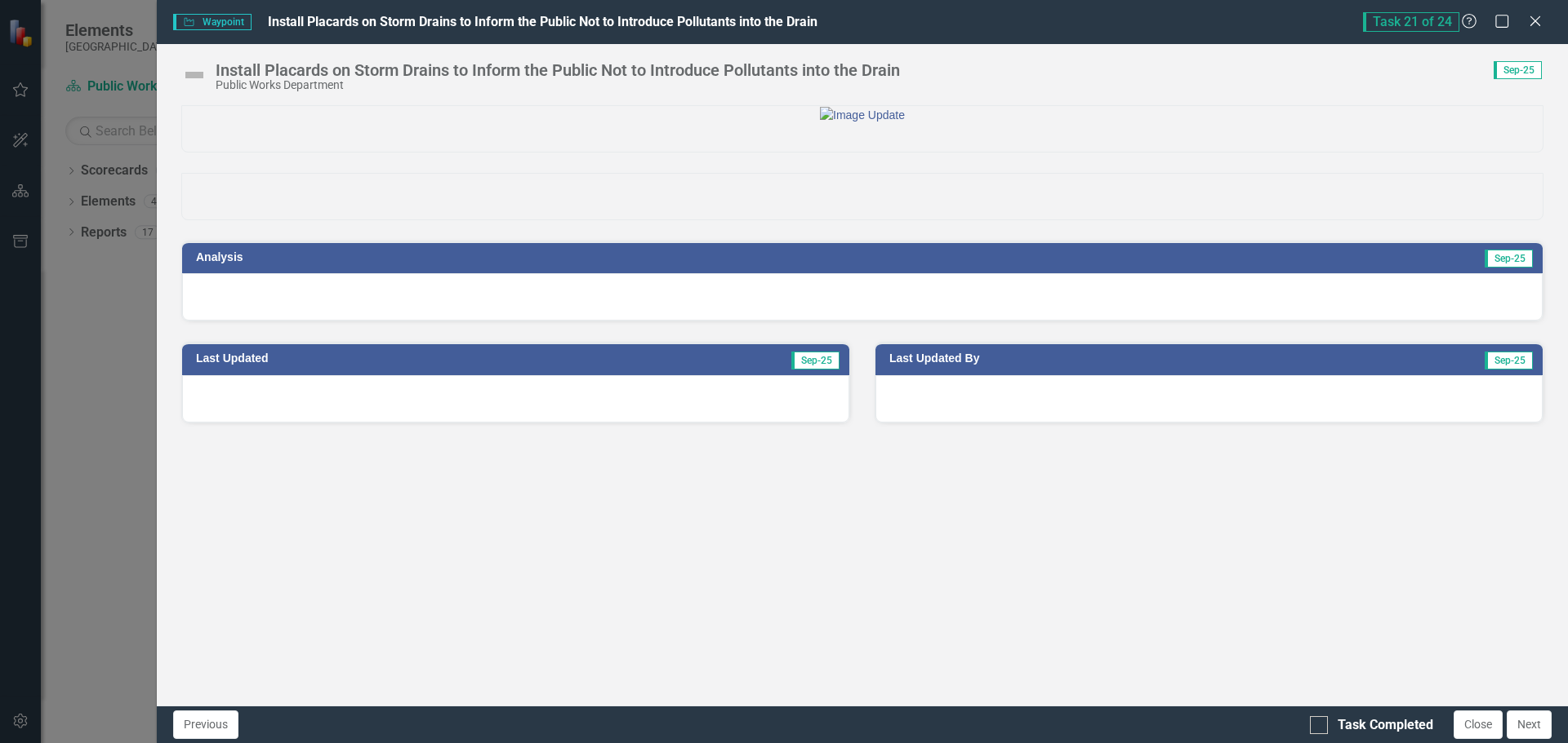
click at [592, 648] on div "Analysis Sep-25 Last Updated Sep-25 Last Updated By Sep-25" at bounding box center [862, 405] width 1411 height 601
click at [1536, 717] on button "Next" at bounding box center [1529, 725] width 45 height 29
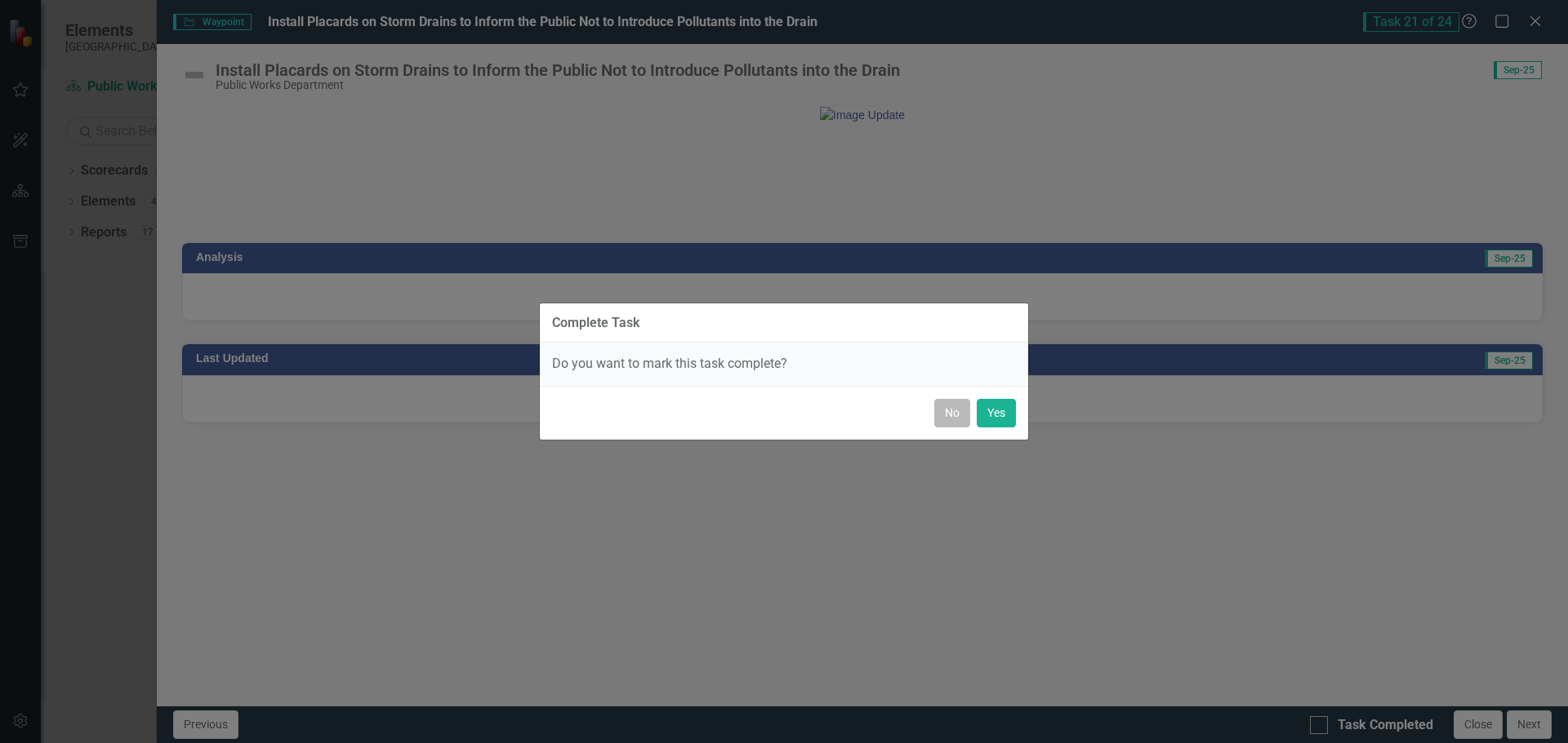
click at [936, 418] on button "No" at bounding box center [953, 414] width 36 height 29
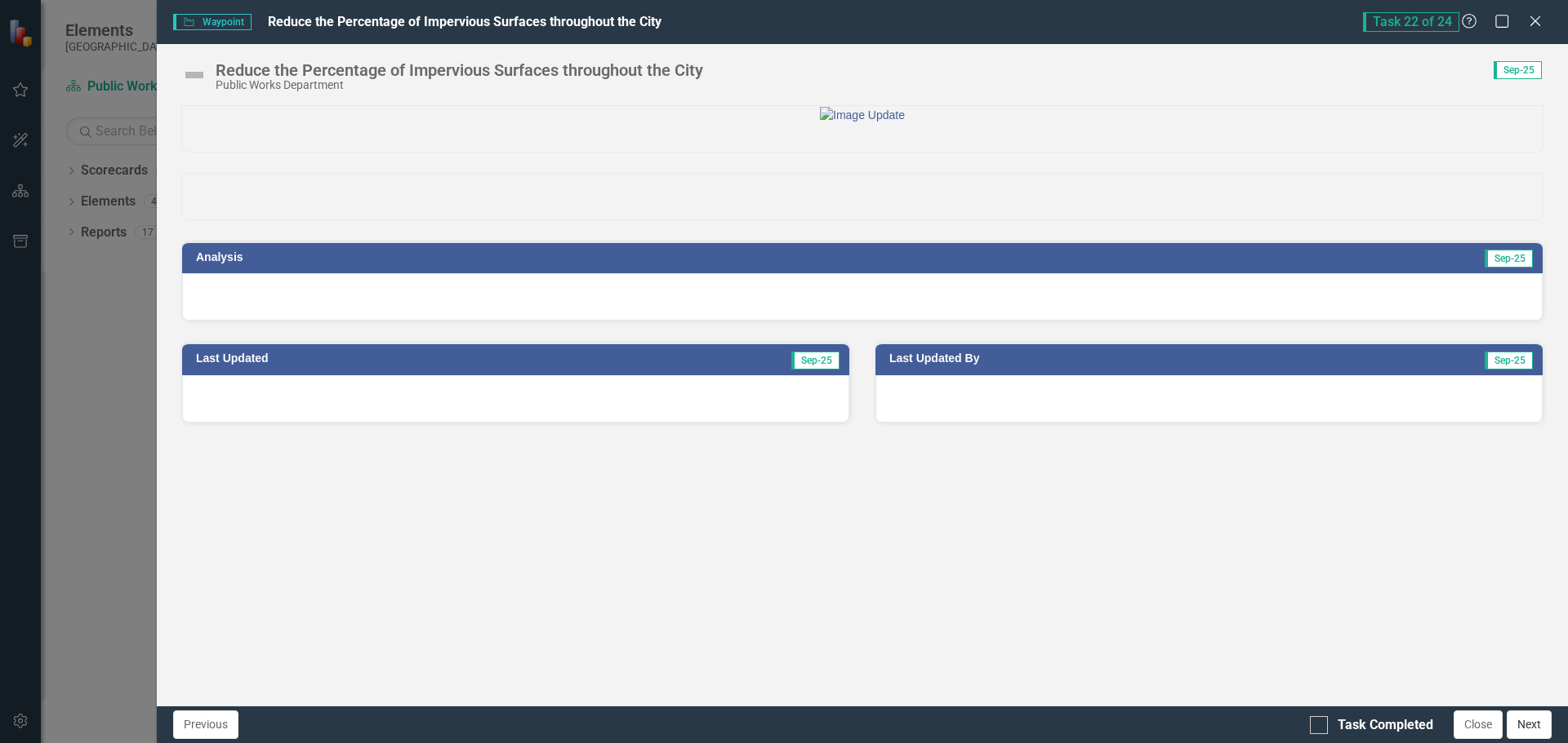
click at [1529, 729] on button "Next" at bounding box center [1529, 725] width 45 height 29
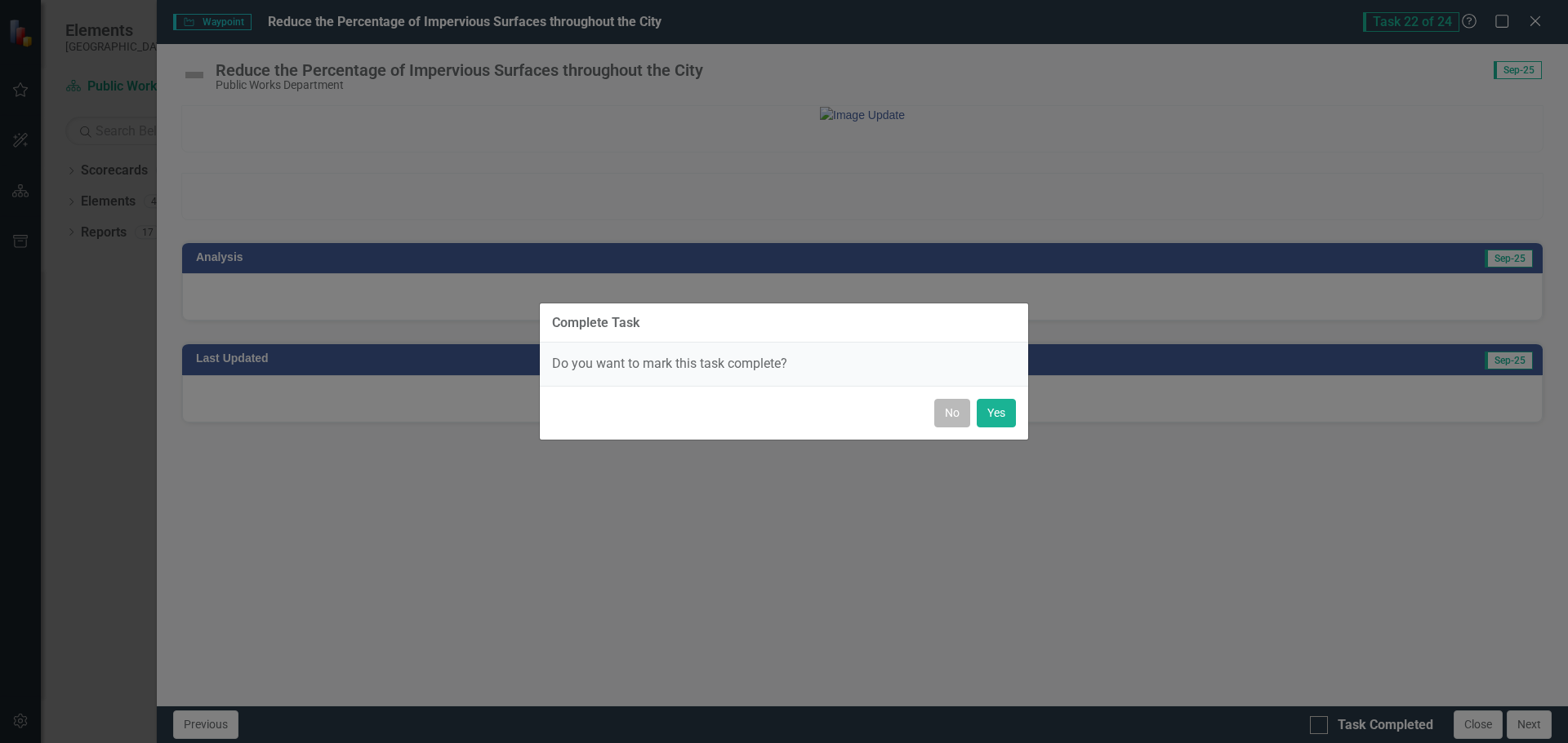
click at [955, 411] on button "No" at bounding box center [953, 414] width 36 height 29
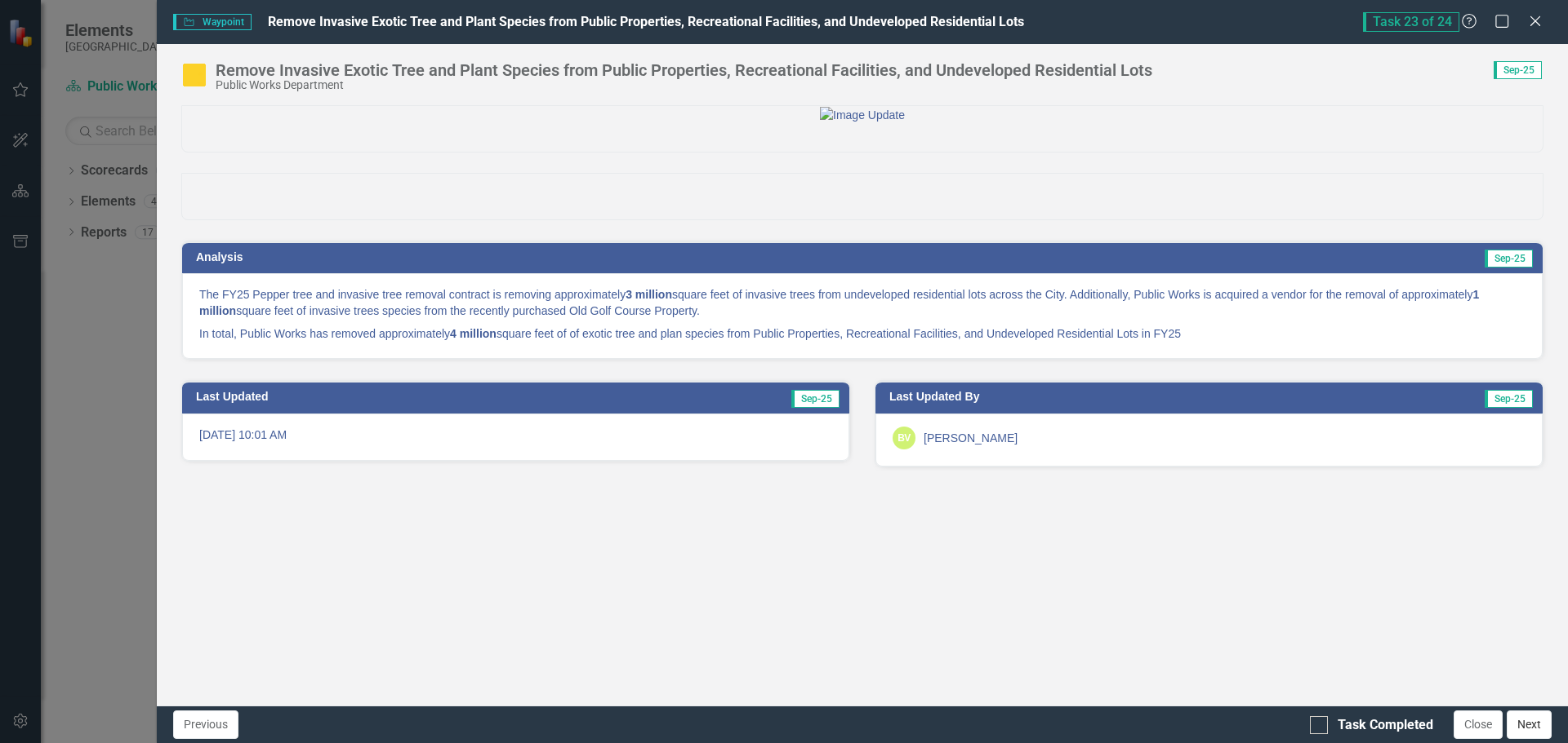
click at [1539, 726] on button "Next" at bounding box center [1529, 725] width 45 height 29
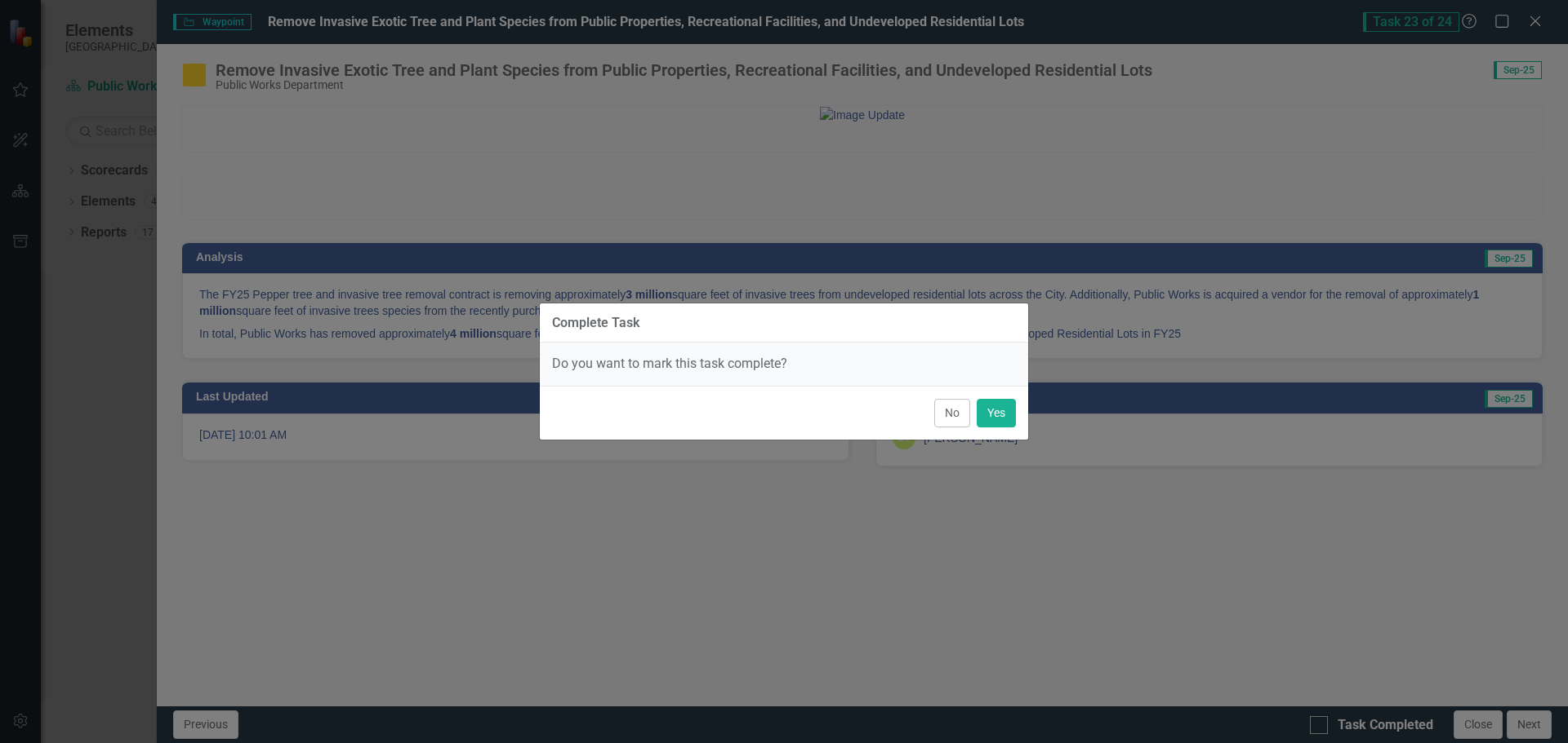
click at [940, 408] on button "No" at bounding box center [953, 414] width 36 height 29
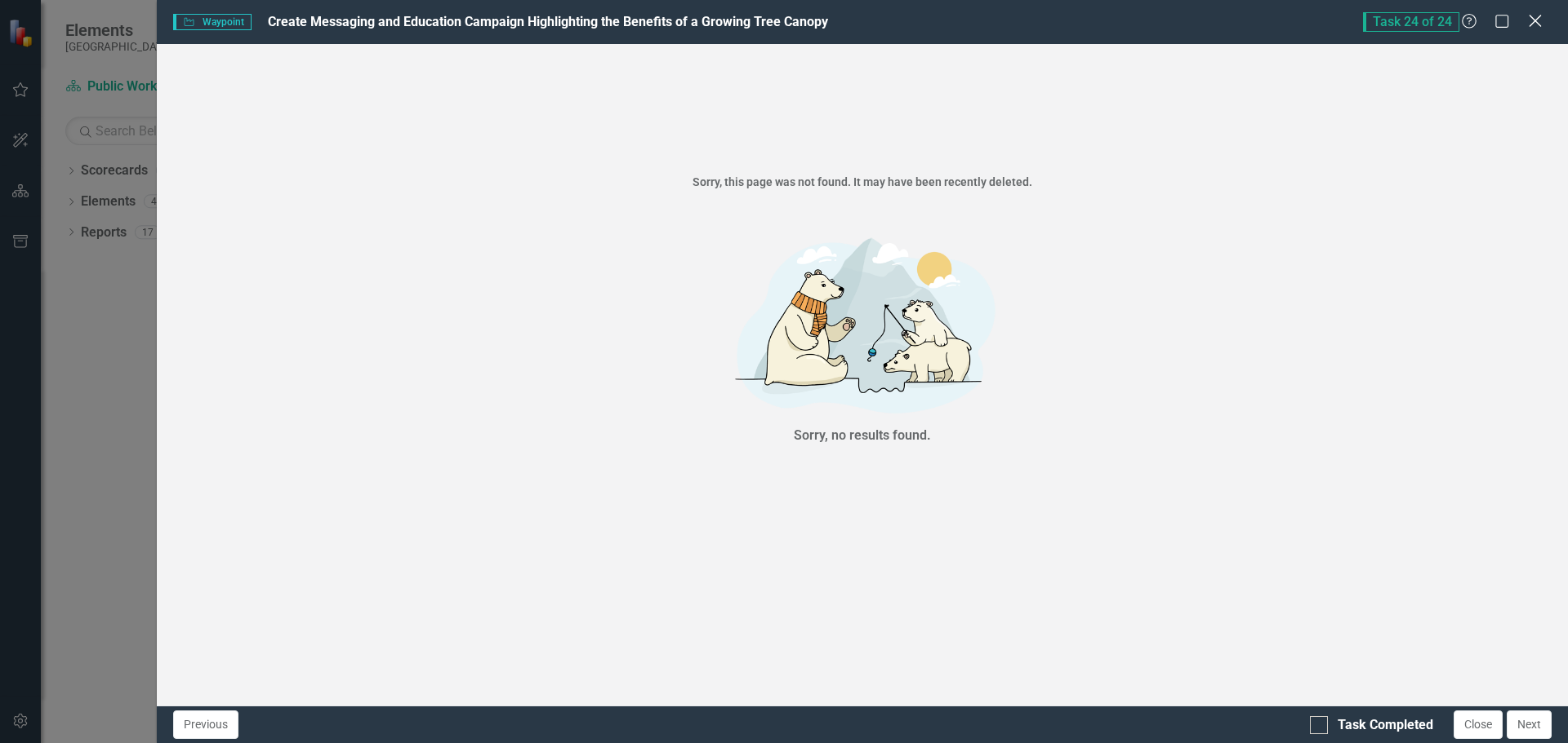
click at [1538, 16] on icon "Close" at bounding box center [1534, 21] width 20 height 15
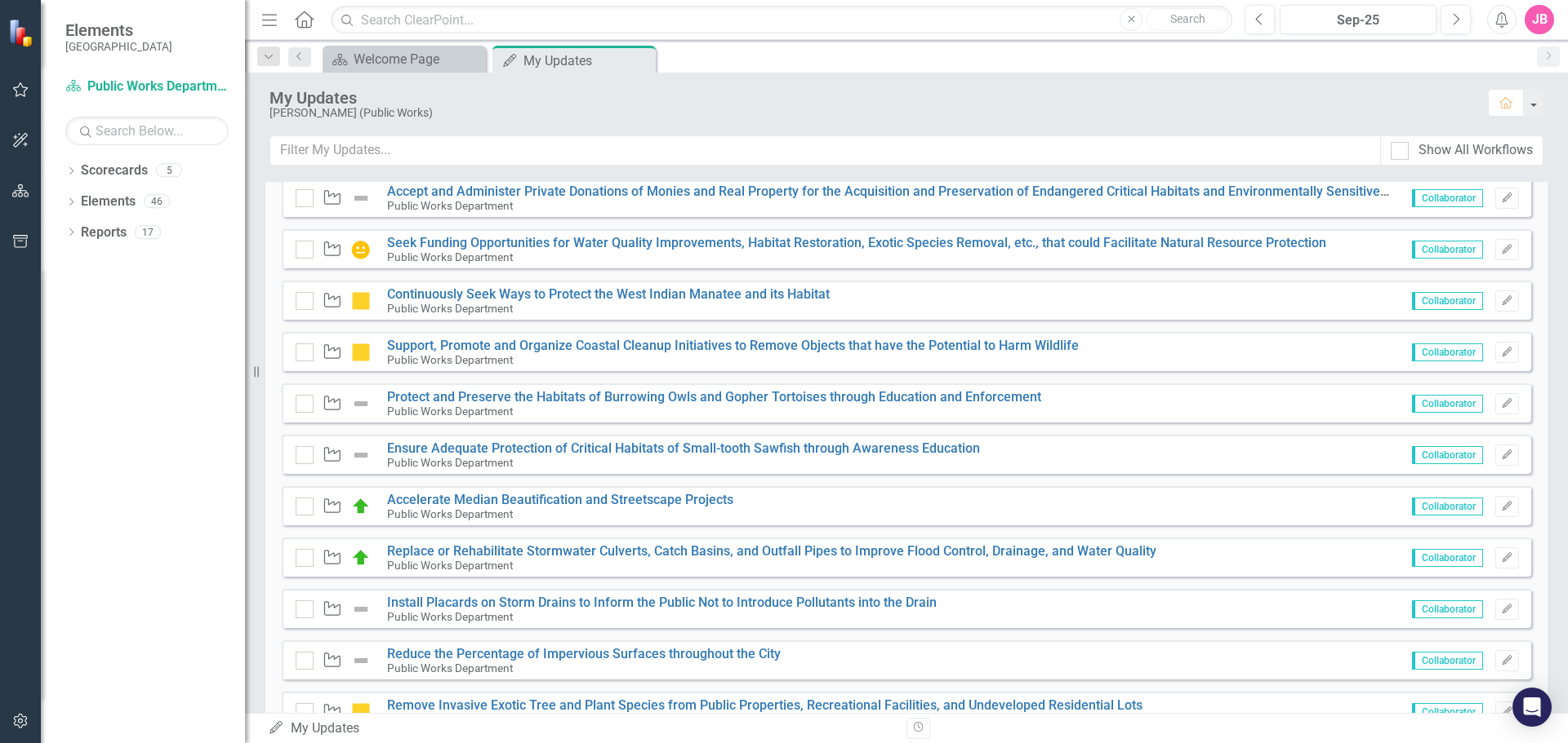
scroll to position [979, 0]
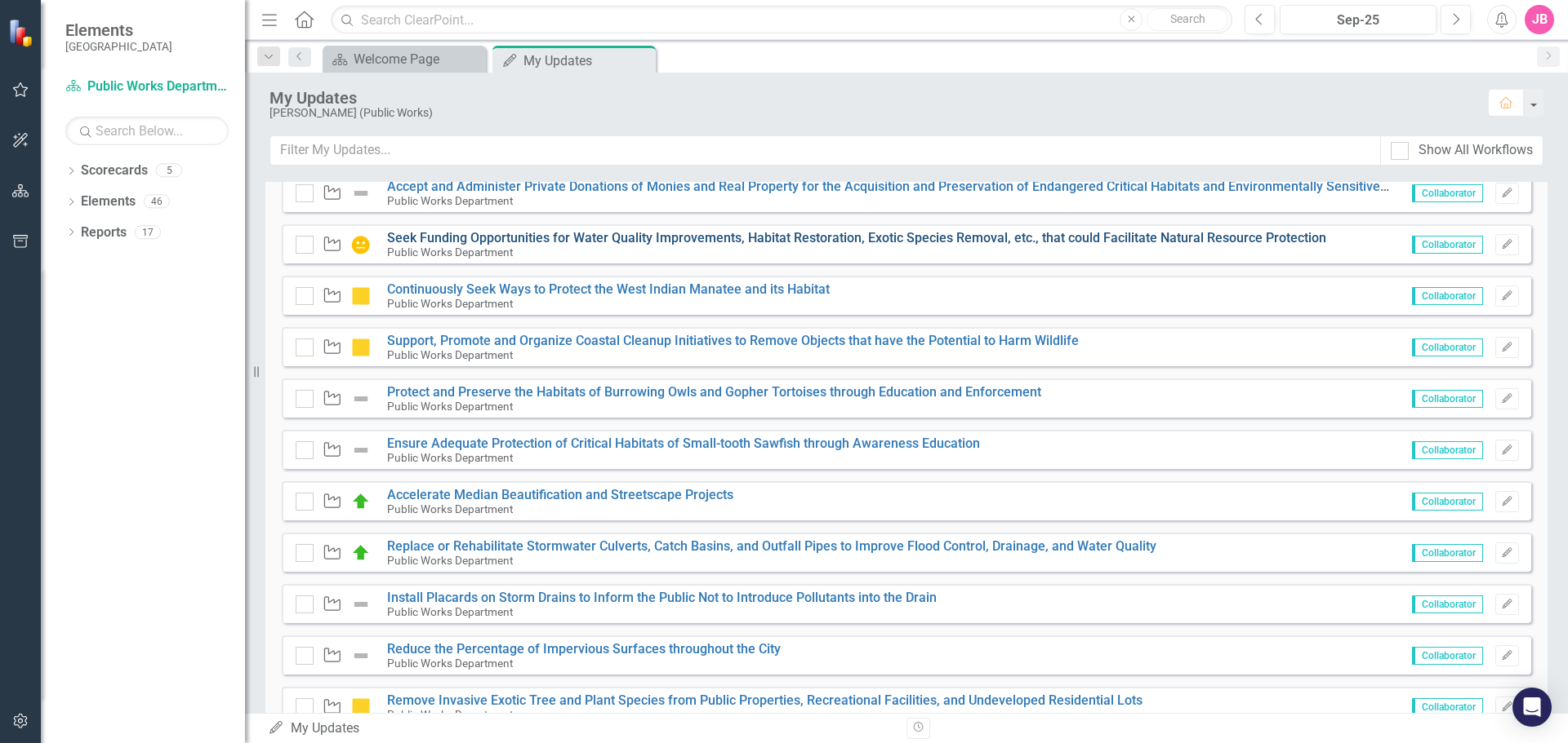
click at [491, 244] on div "Public Works Department" at bounding box center [856, 251] width 939 height 14
click at [491, 236] on link "Seek Funding Opportunities for Water Quality Improvements, Habitat Restoration,…" at bounding box center [856, 238] width 939 height 15
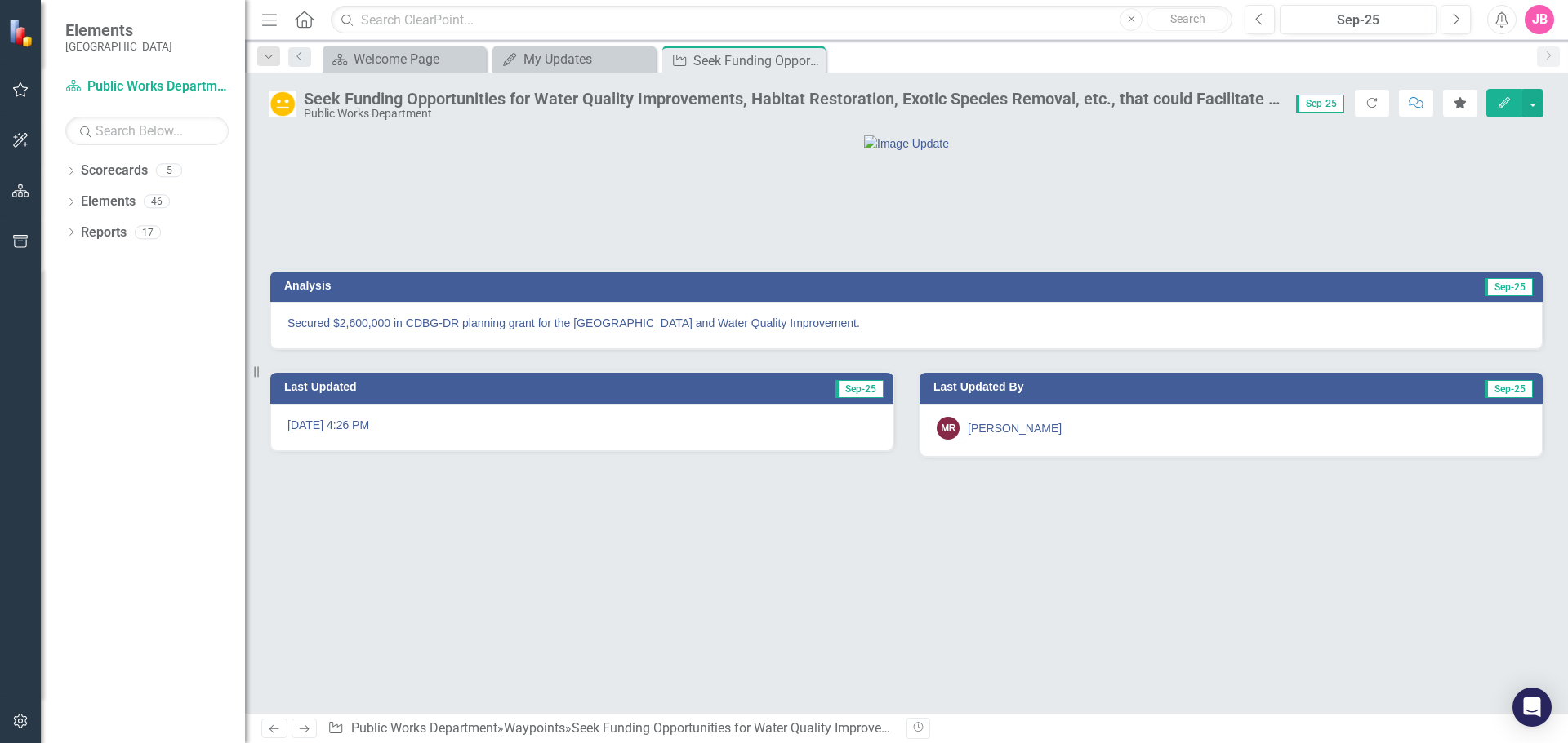
click at [287, 97] on img at bounding box center [282, 103] width 26 height 26
click at [287, 98] on img at bounding box center [282, 103] width 26 height 26
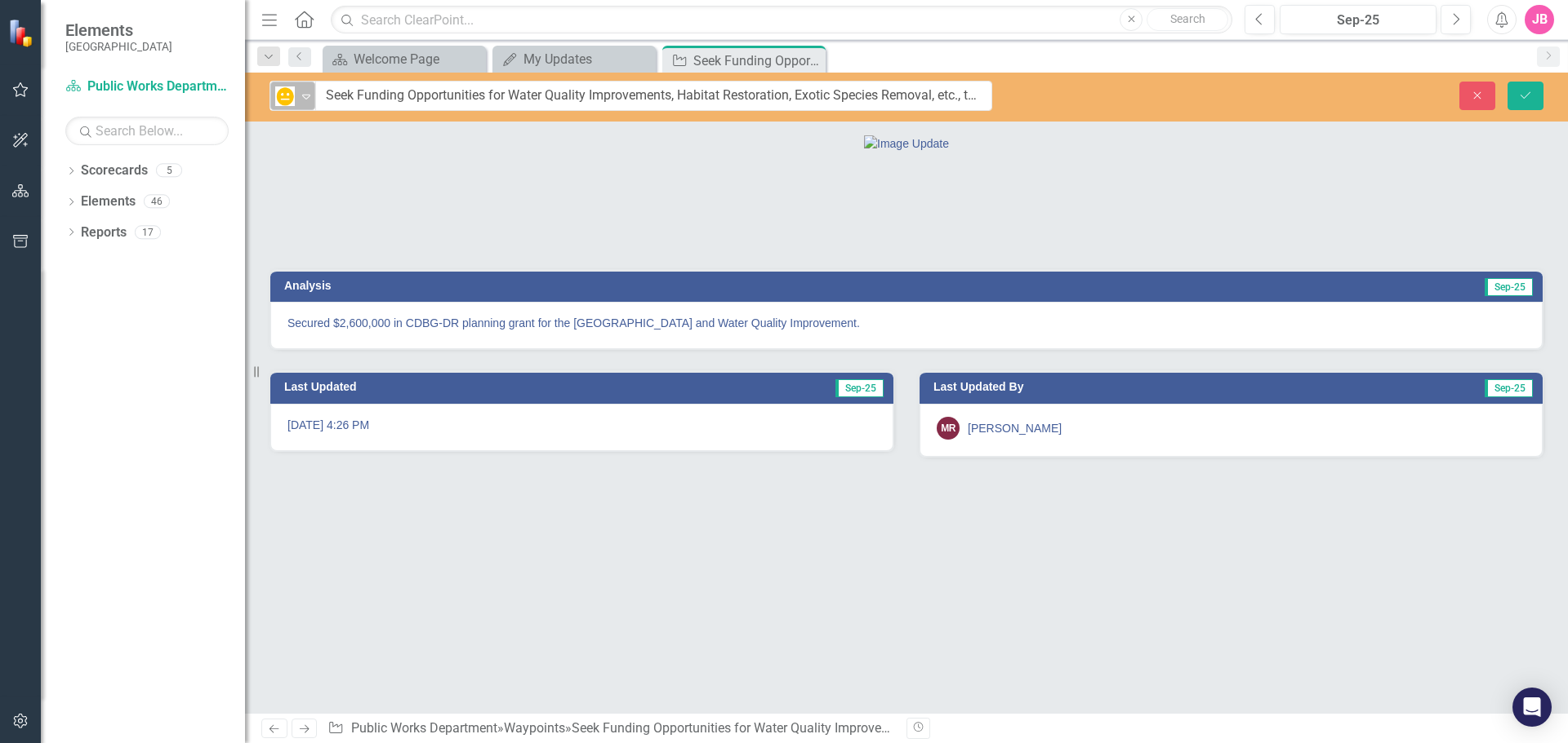
click at [307, 98] on icon at bounding box center [306, 96] width 9 height 5
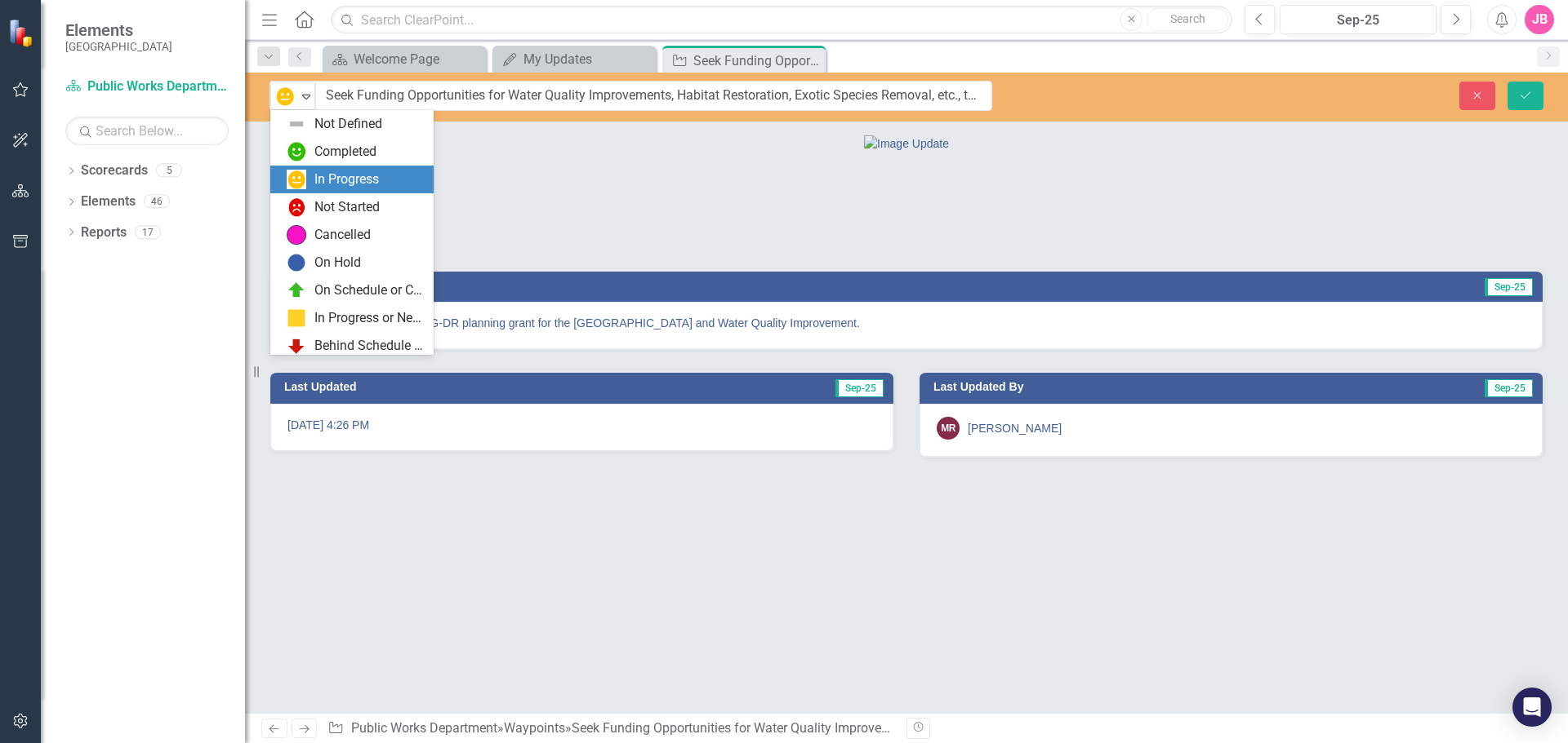
scroll to position [32, 0]
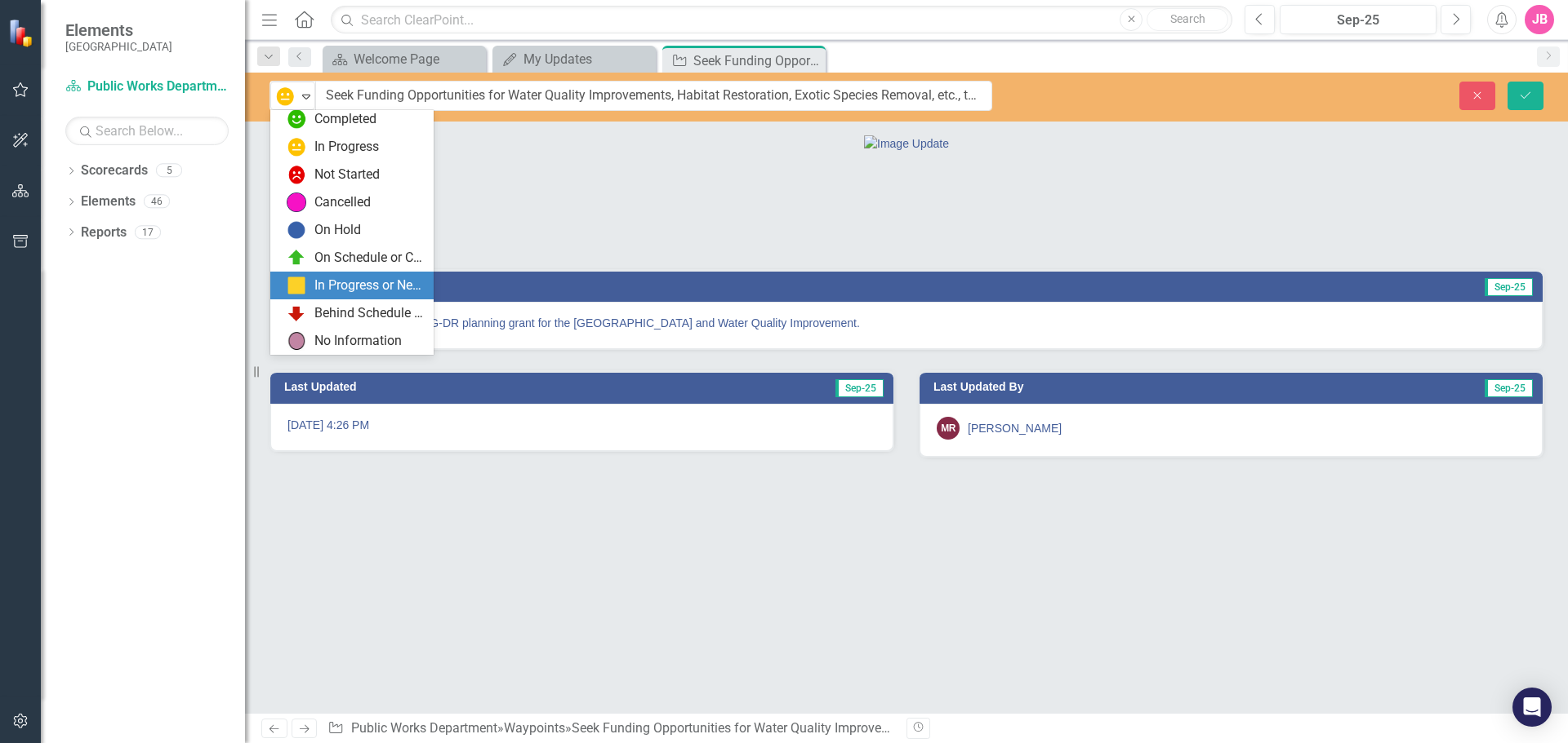
click at [314, 284] on div "In Progress or Needs Work" at bounding box center [369, 287] width 110 height 19
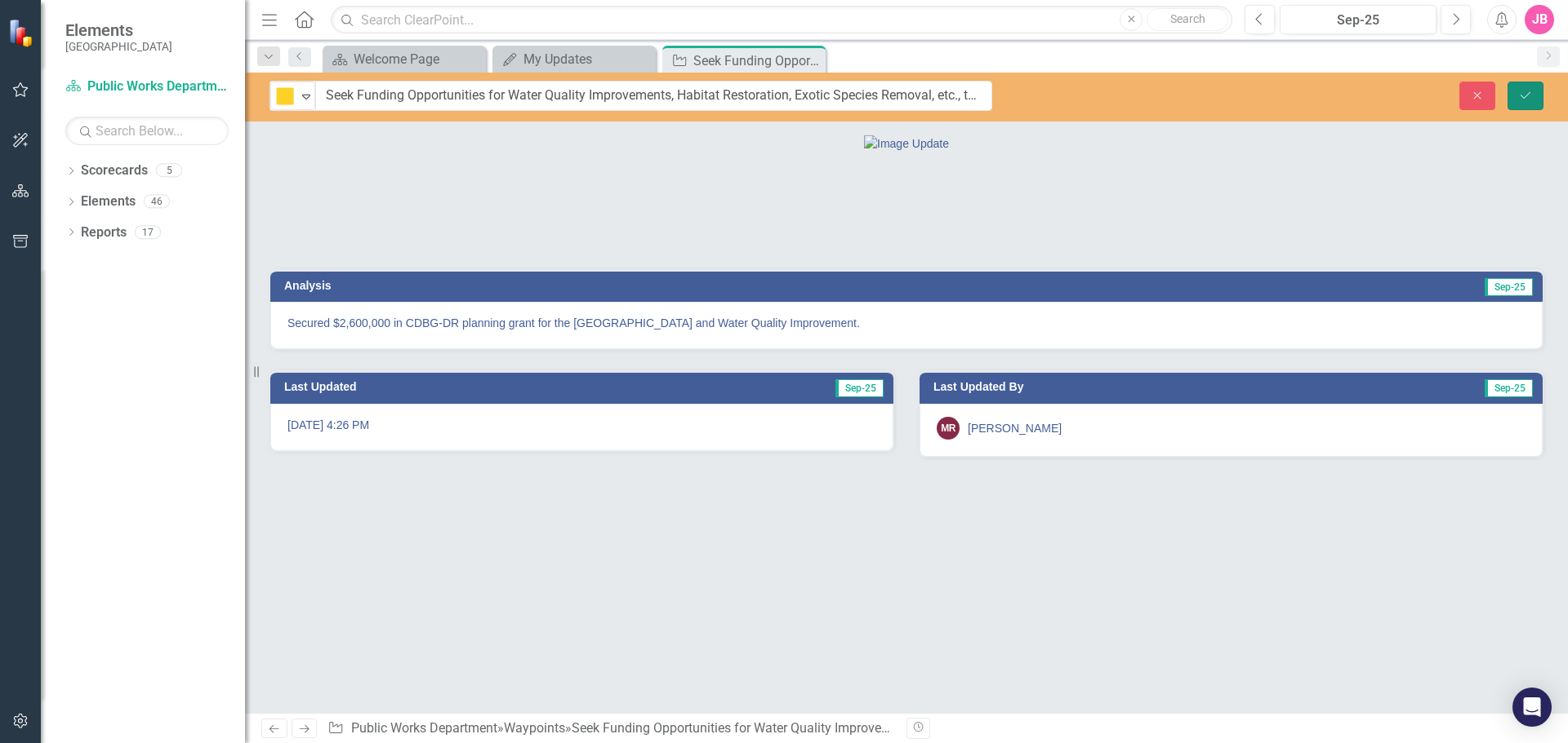
click at [1523, 103] on button "Save" at bounding box center [1525, 96] width 36 height 29
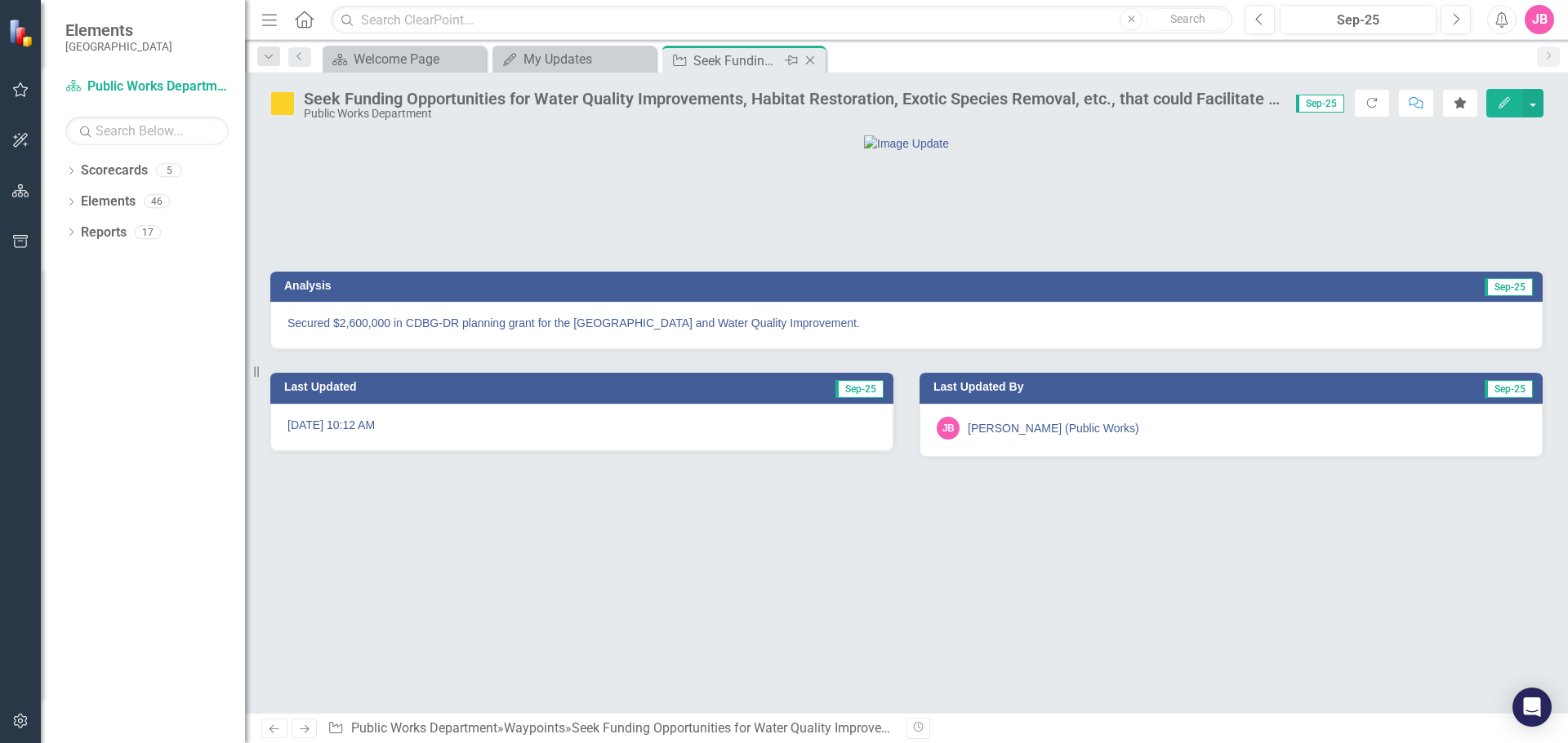
click at [812, 61] on icon "Close" at bounding box center [809, 60] width 16 height 13
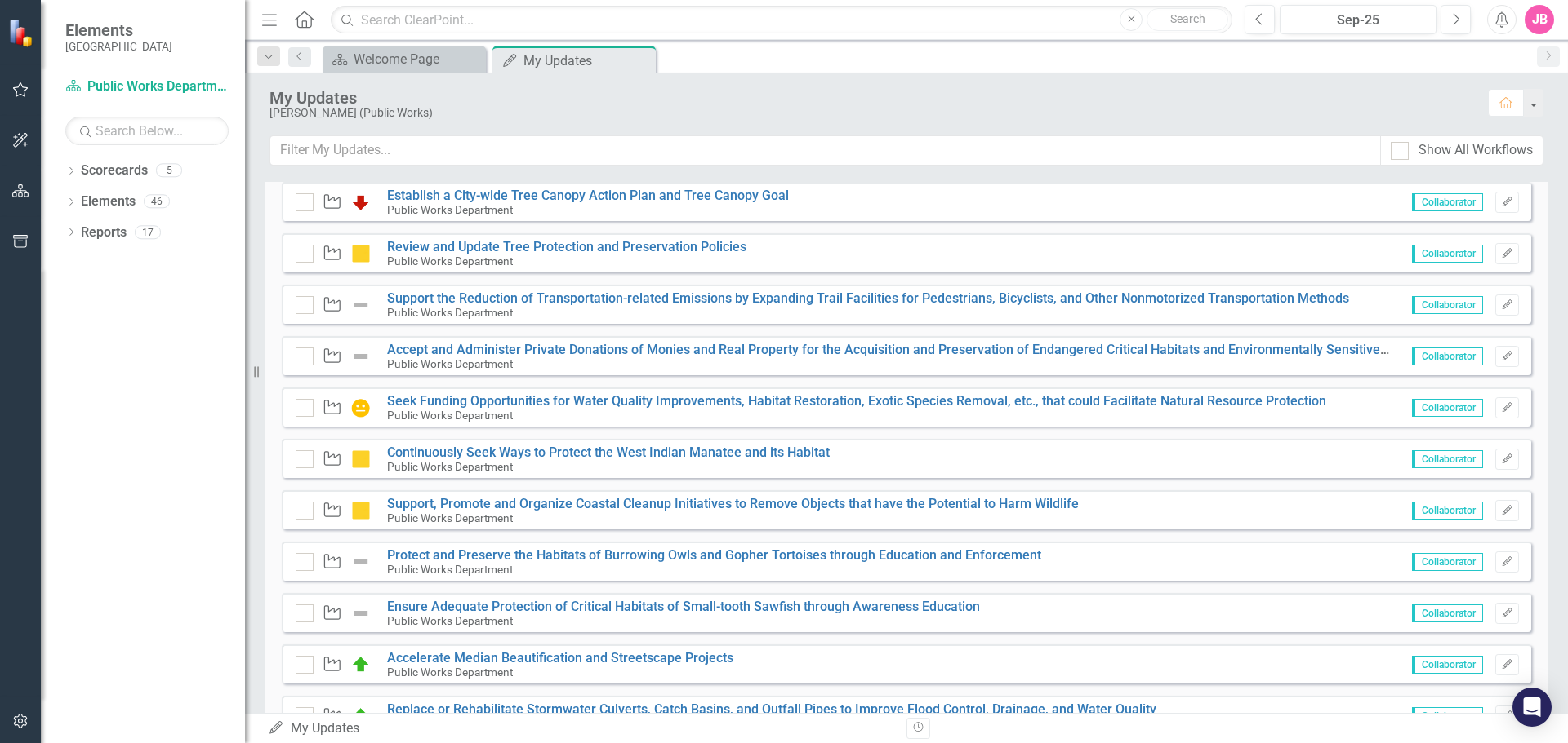
scroll to position [979, 0]
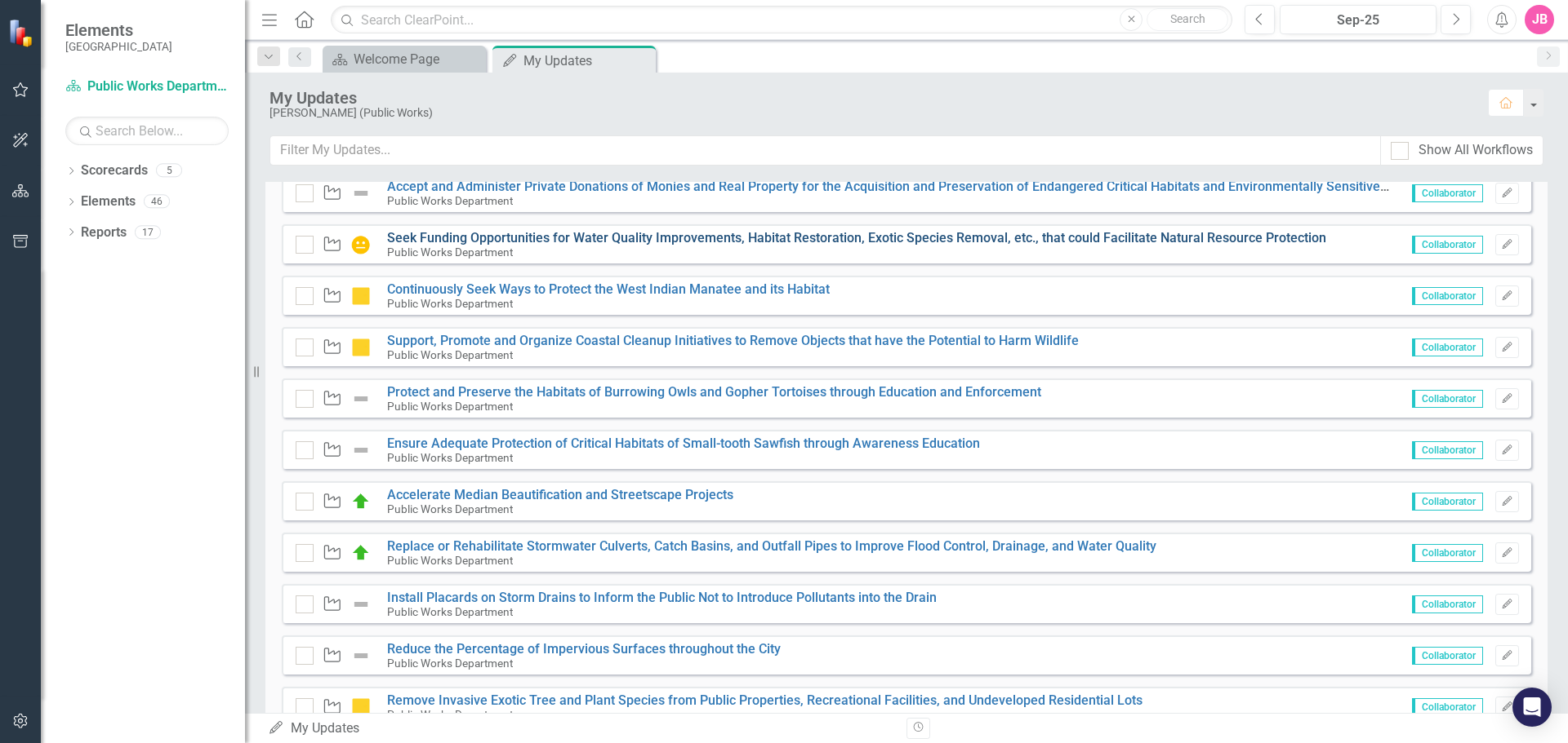
click at [440, 234] on link "Seek Funding Opportunities for Water Quality Improvements, Habitat Restoration,…" at bounding box center [856, 238] width 939 height 15
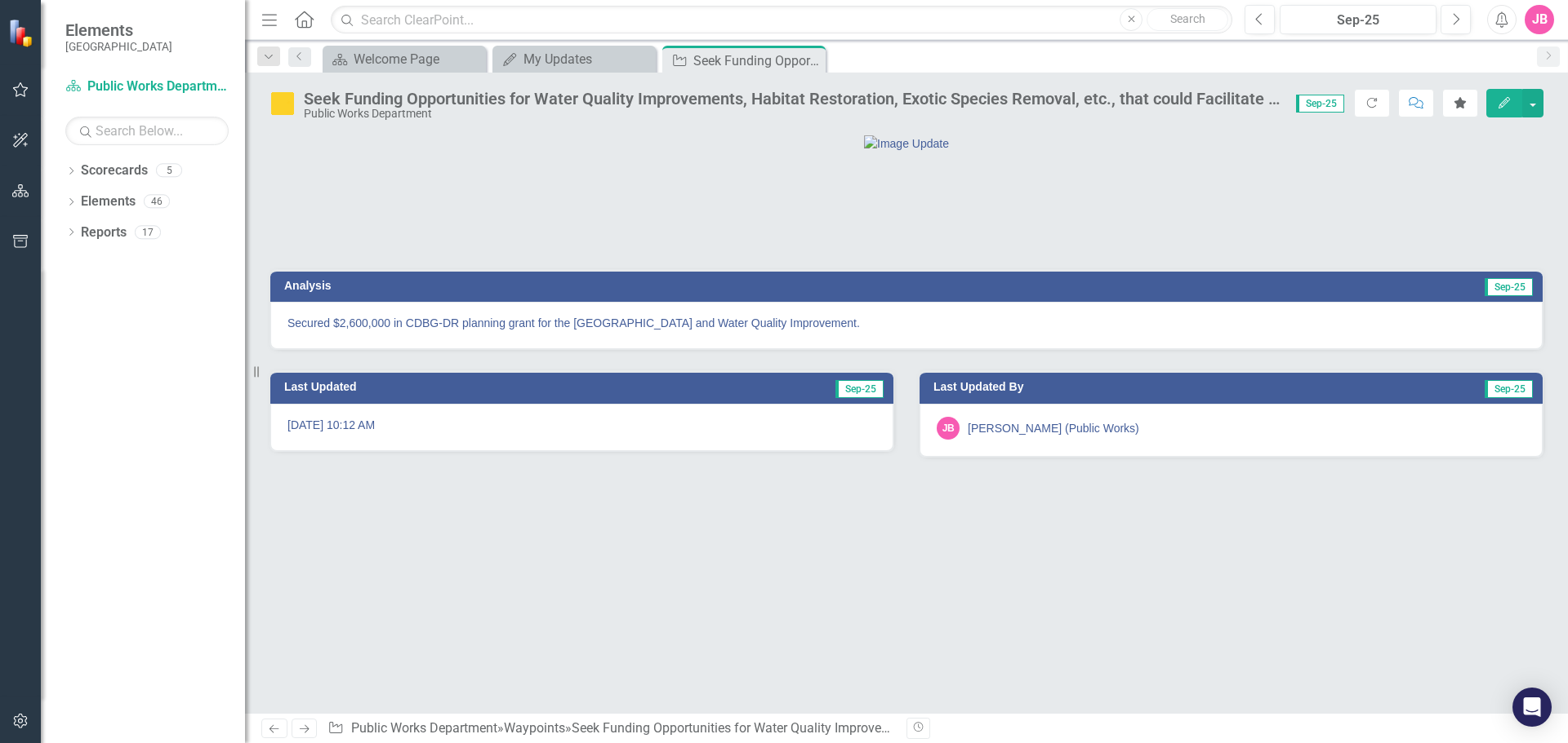
click at [440, 152] on div at bounding box center [906, 143] width 1272 height 17
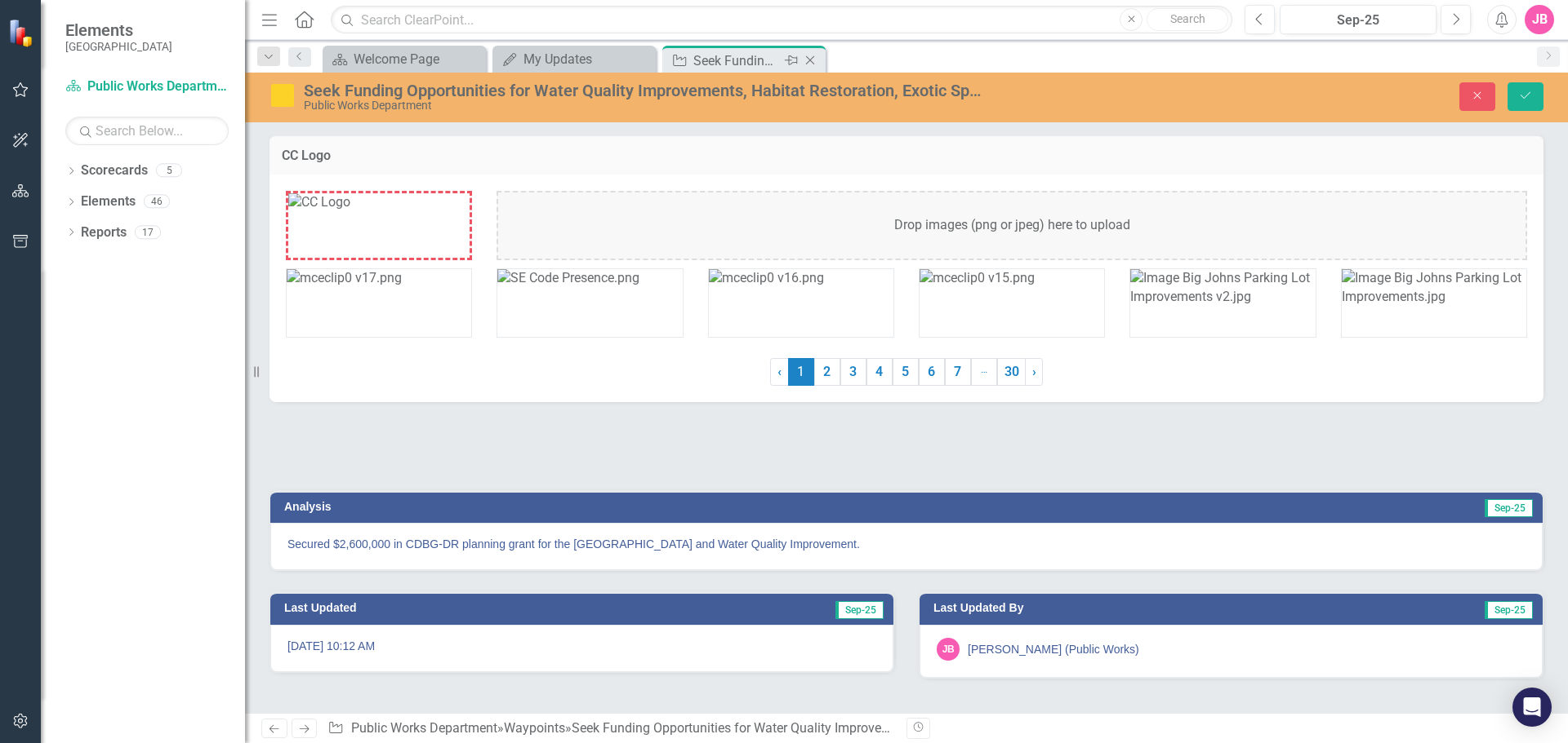
click at [806, 60] on icon "Close" at bounding box center [809, 60] width 16 height 13
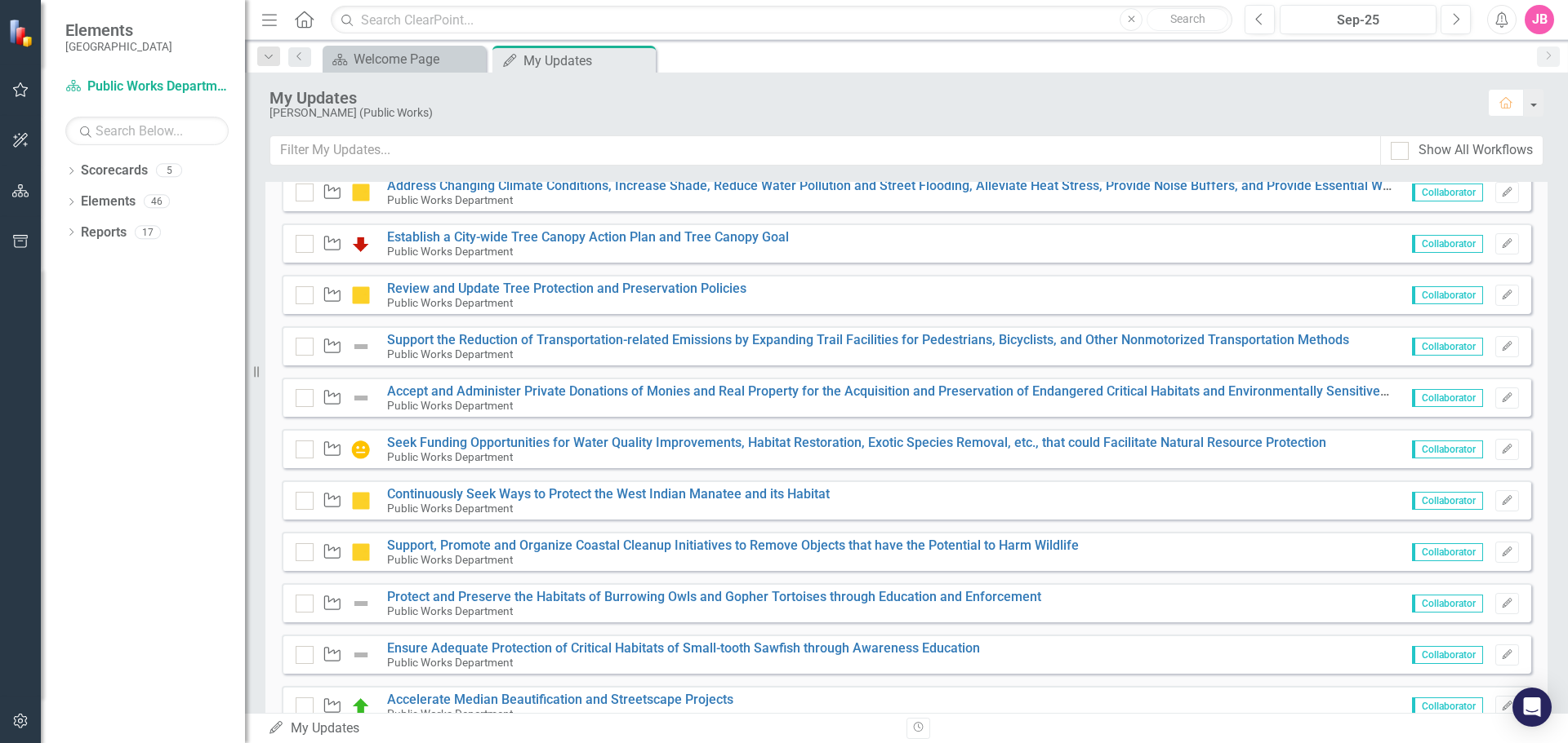
scroll to position [898, 0]
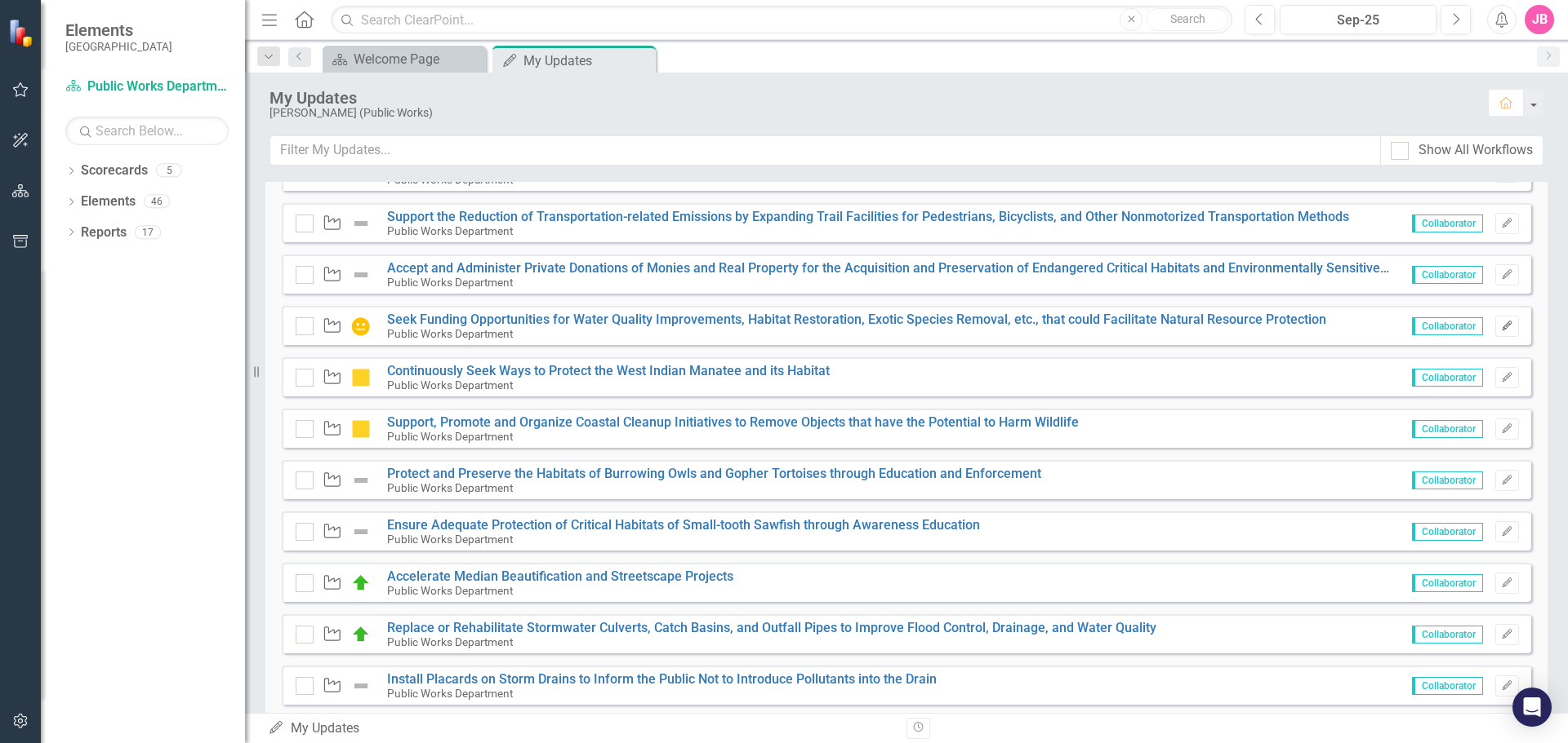
click at [1501, 326] on icon "Edit" at bounding box center [1507, 327] width 12 height 10
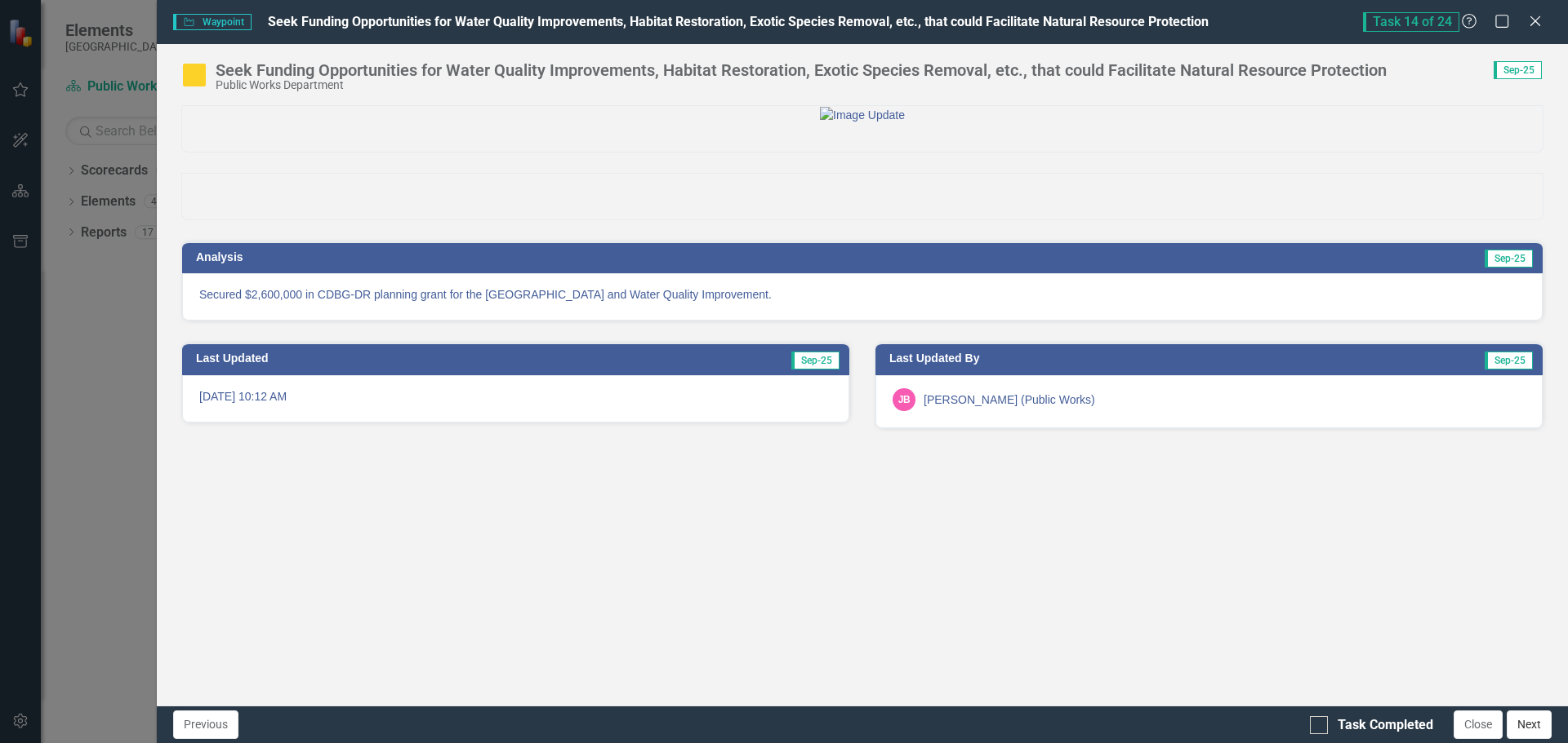
click at [1536, 724] on button "Next" at bounding box center [1529, 725] width 45 height 29
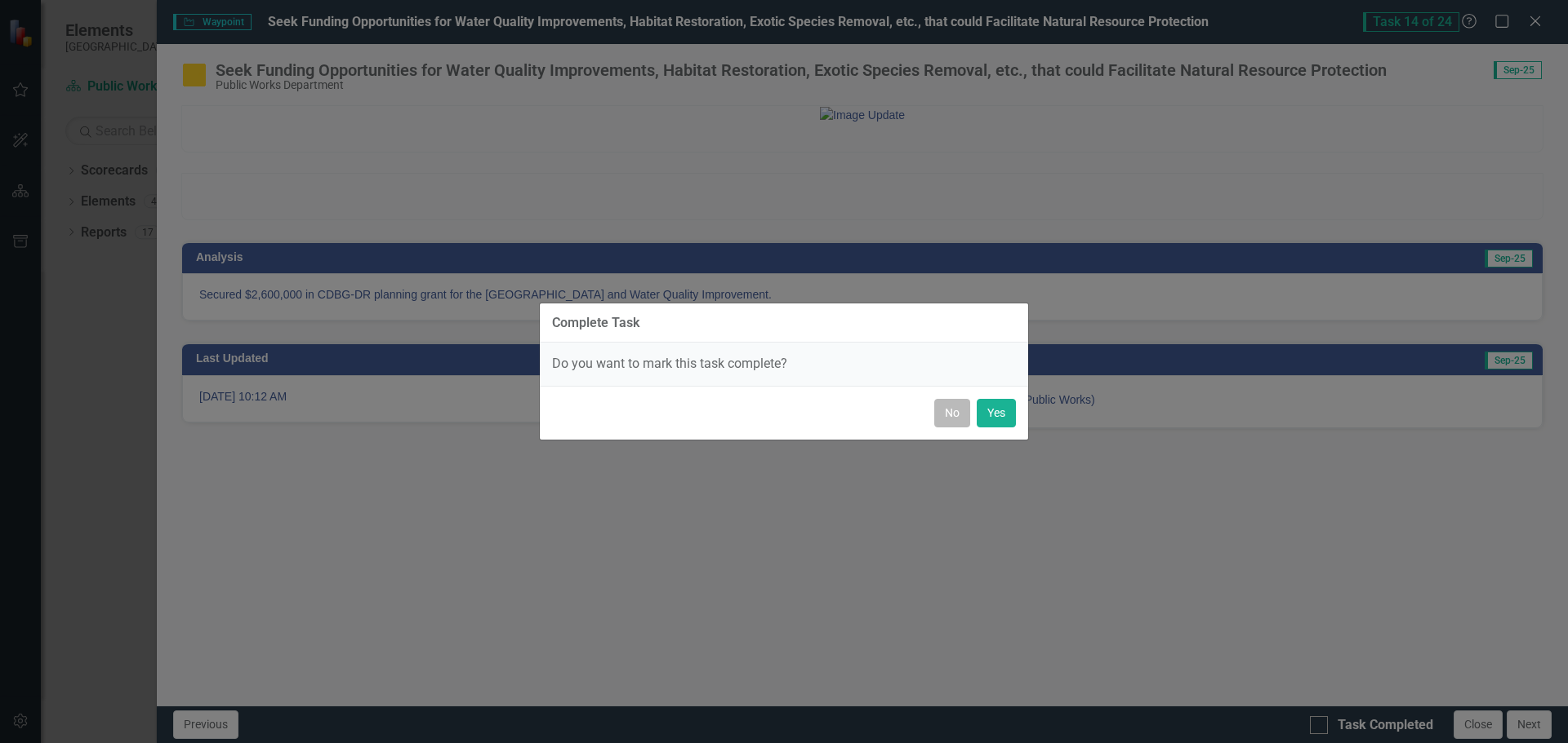
click at [946, 412] on button "No" at bounding box center [953, 414] width 36 height 29
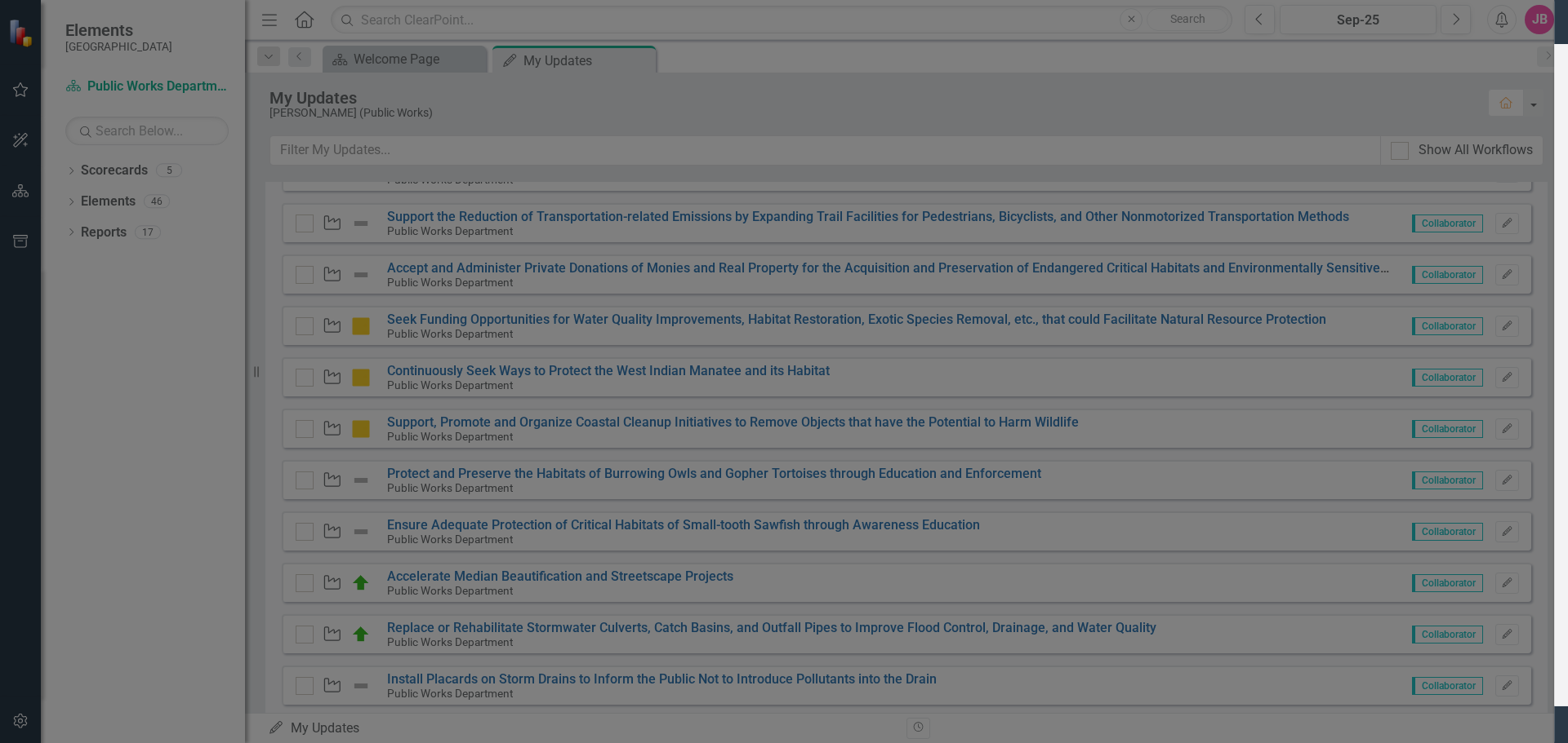
click at [1535, 23] on icon at bounding box center [1535, 20] width 12 height 12
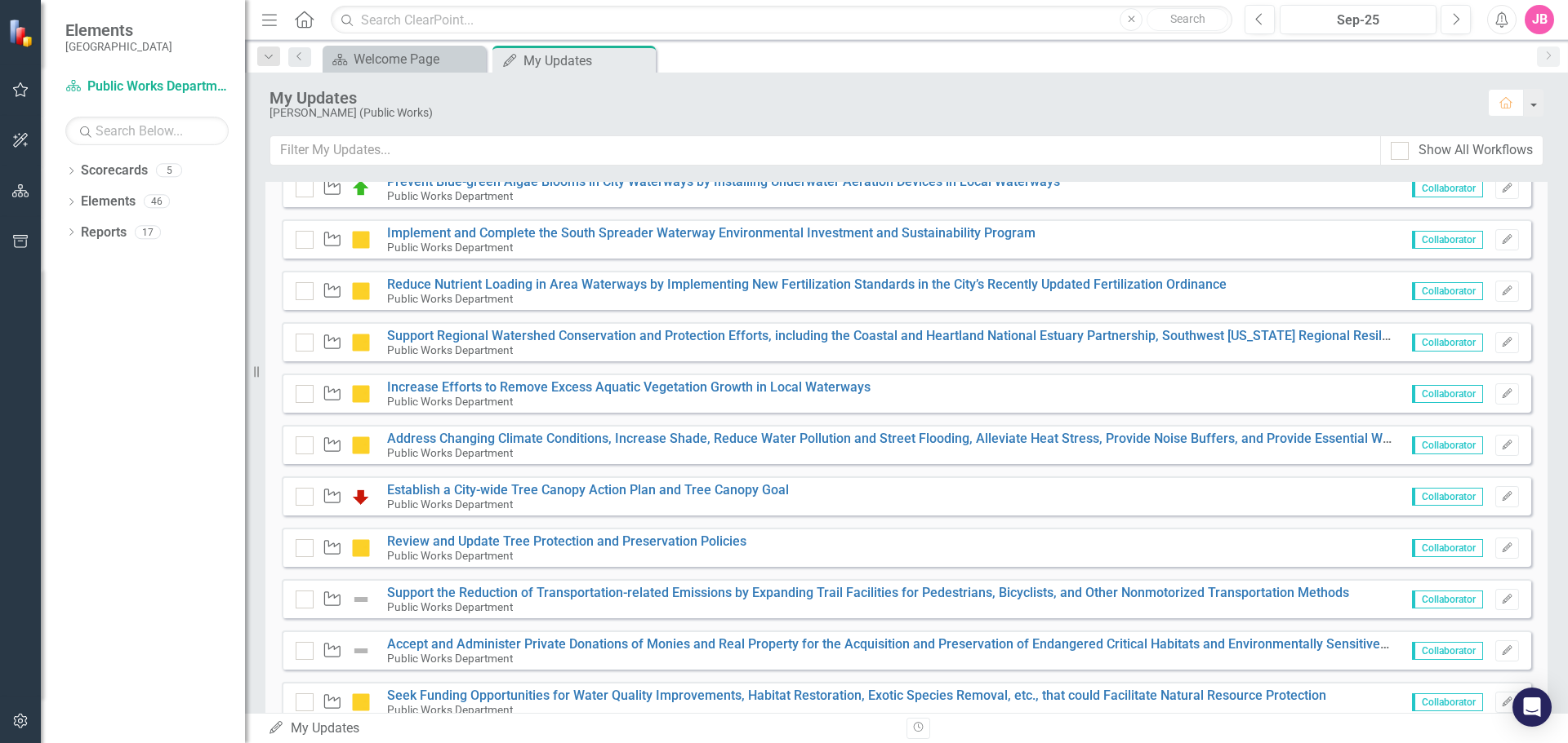
scroll to position [0, 0]
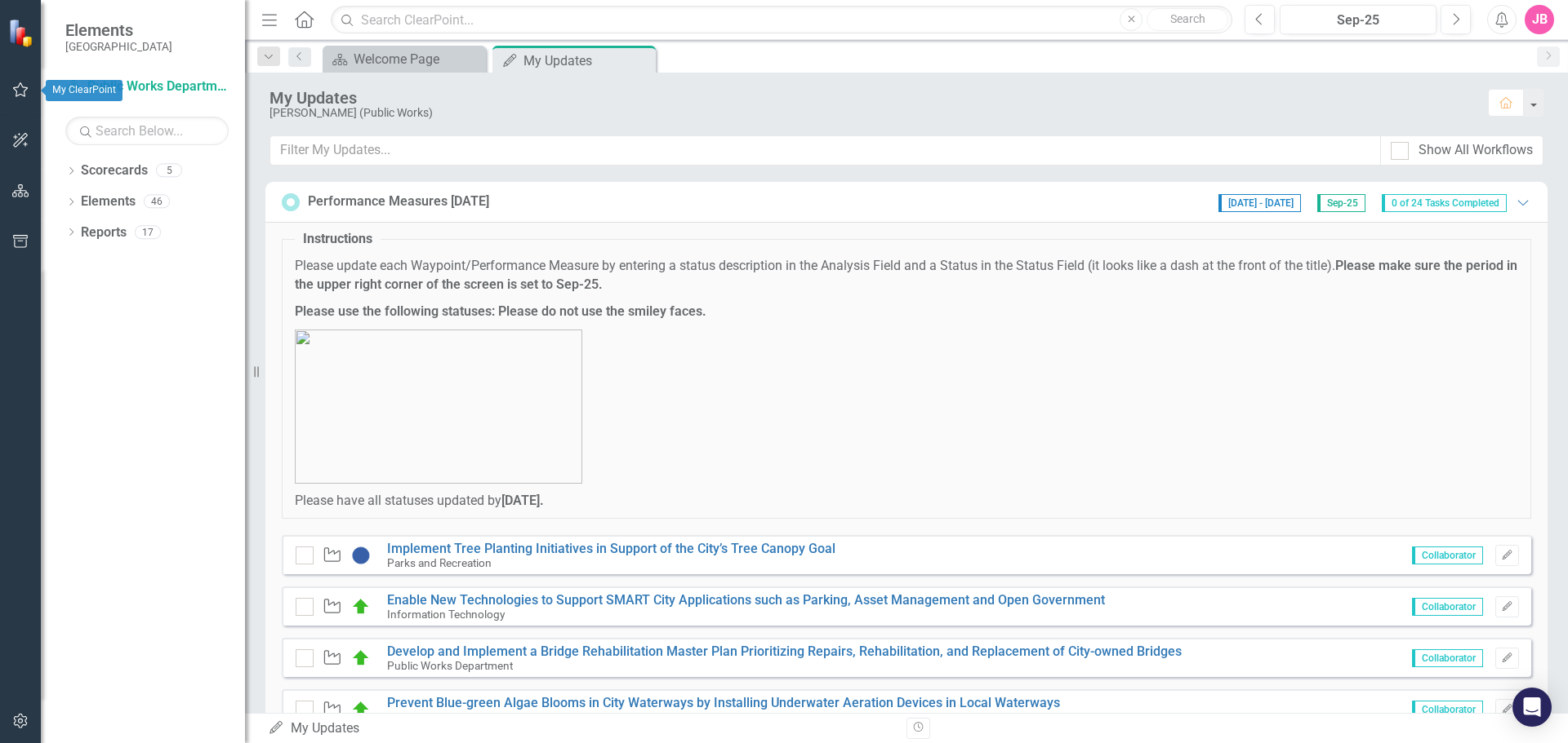
click at [25, 93] on icon "button" at bounding box center [21, 89] width 15 height 14
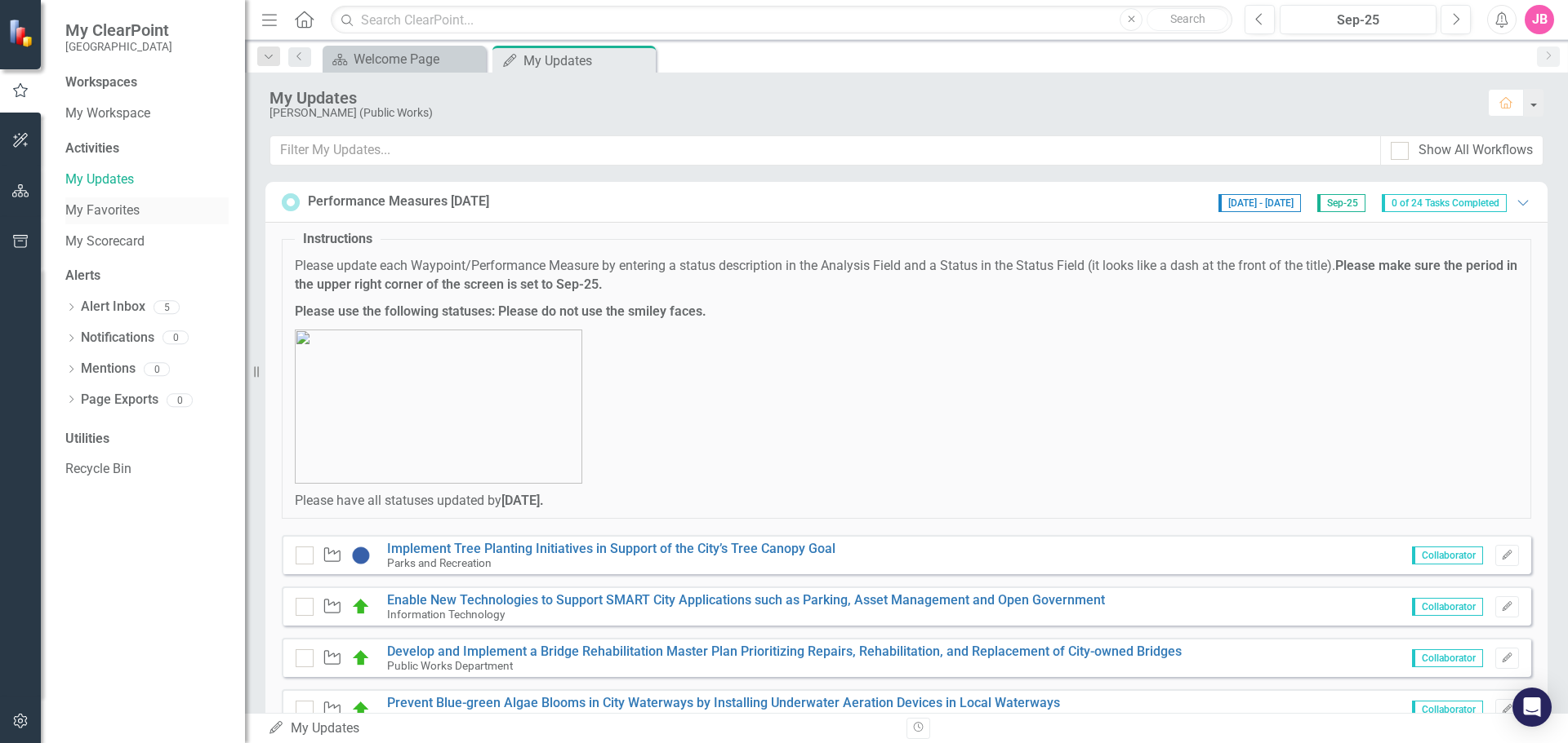
click at [118, 212] on link "My Favorites" at bounding box center [146, 211] width 163 height 19
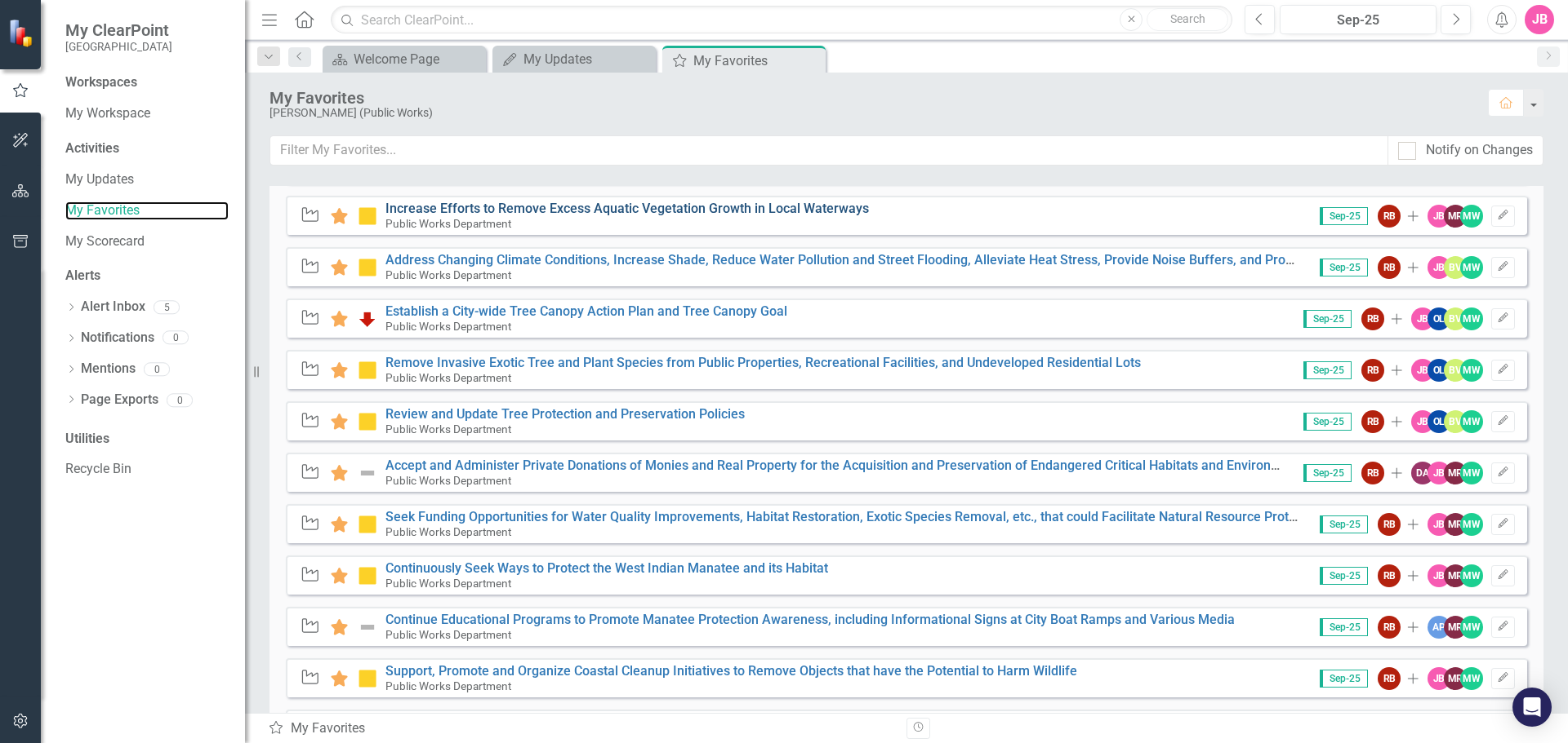
scroll to position [1469, 0]
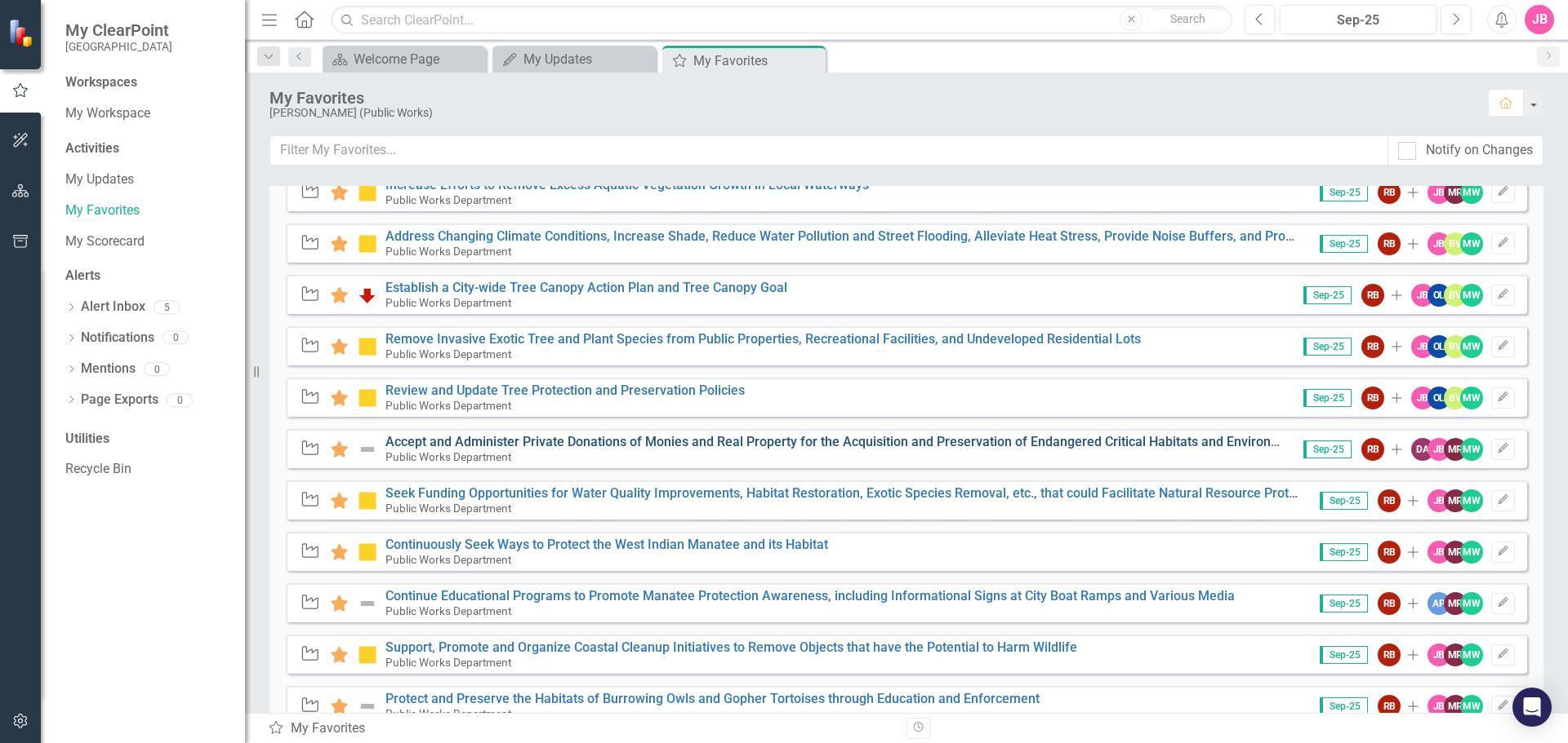
click at [665, 440] on link "Accept and Administer Private Donations of Monies and Real Property for the Acq…" at bounding box center [901, 442] width 1032 height 15
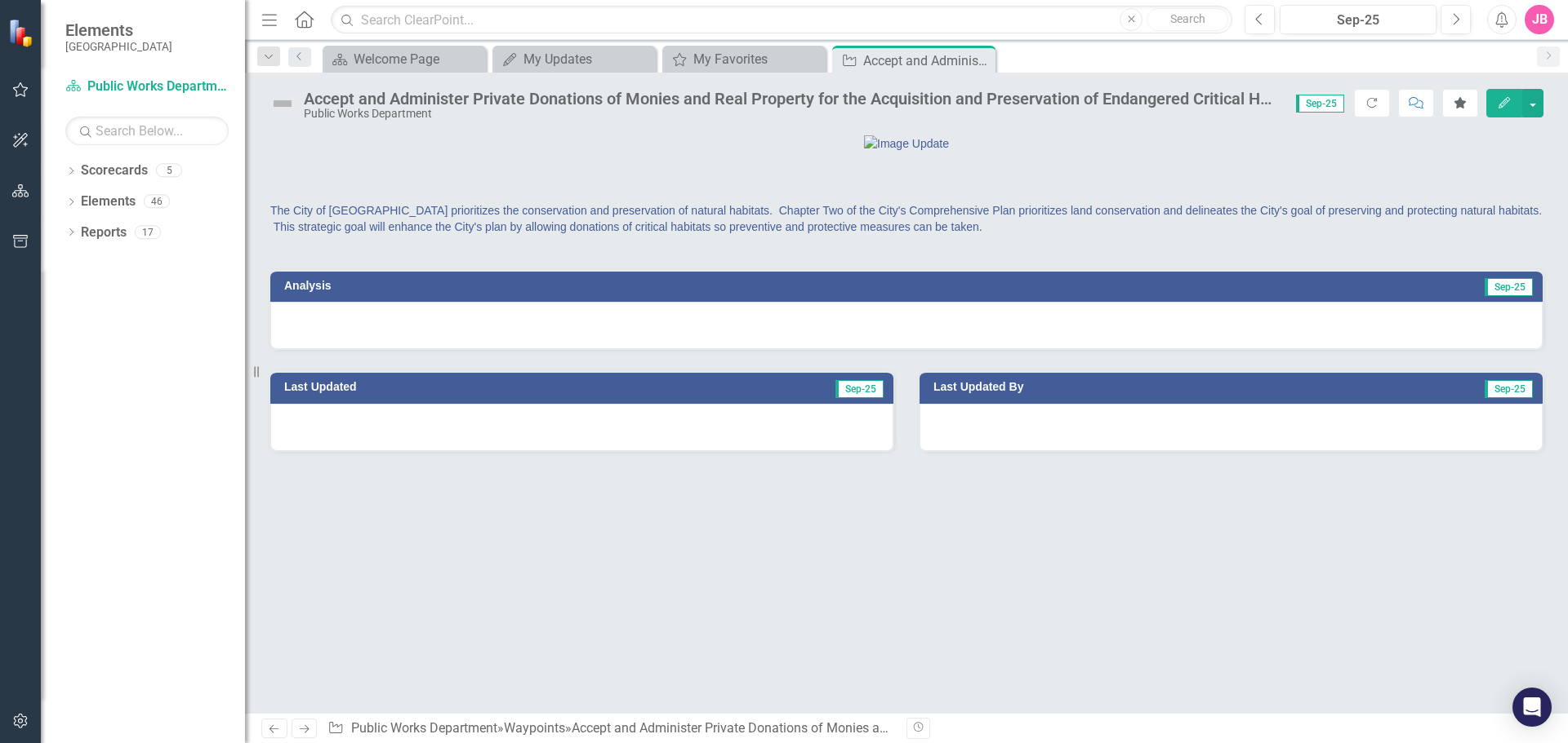
click at [1210, 98] on div "Accept and Administer Private Donations of Monies and Real Property for the Acq…" at bounding box center [791, 98] width 976 height 18
click at [982, 59] on icon "Close" at bounding box center [979, 60] width 16 height 13
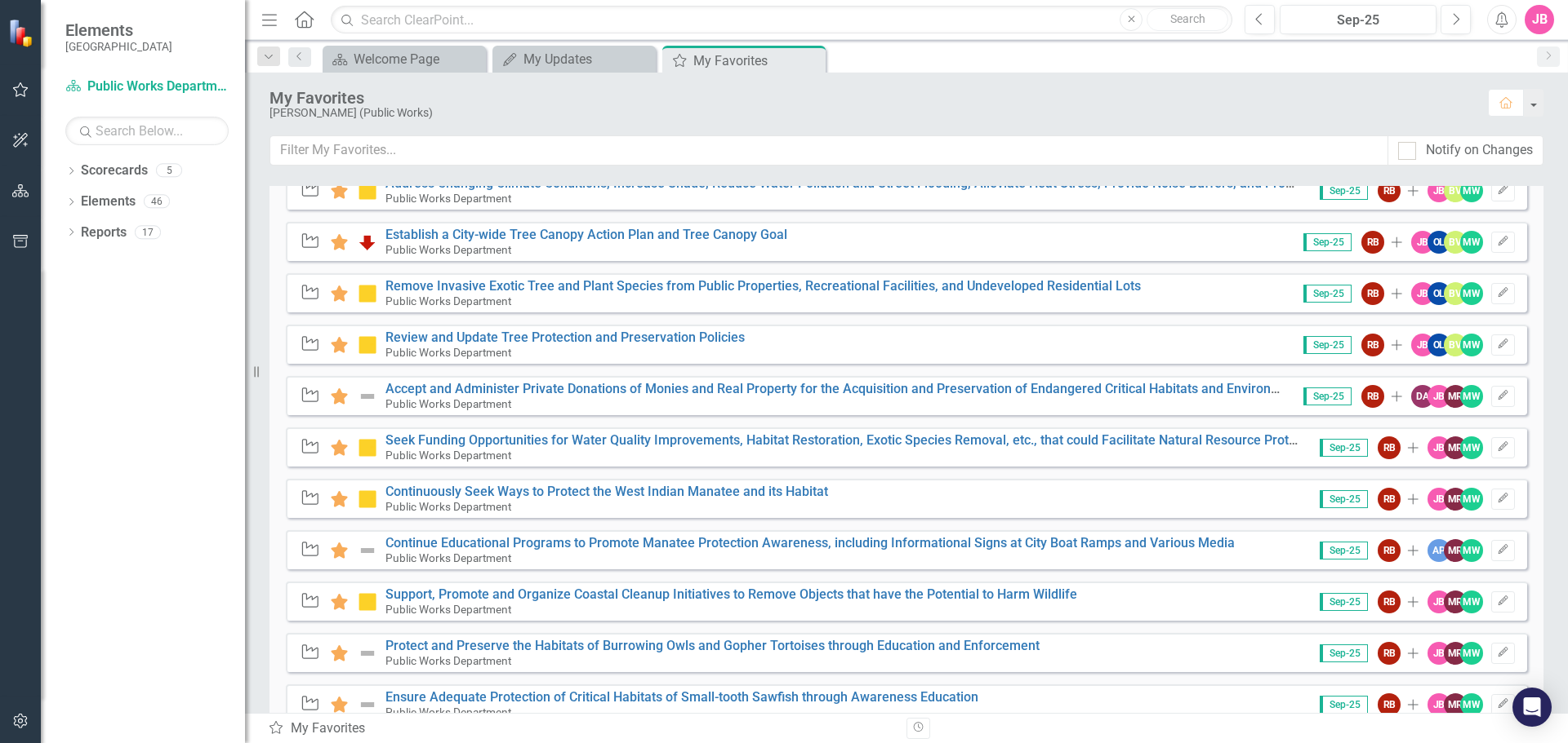
scroll to position [1551, 0]
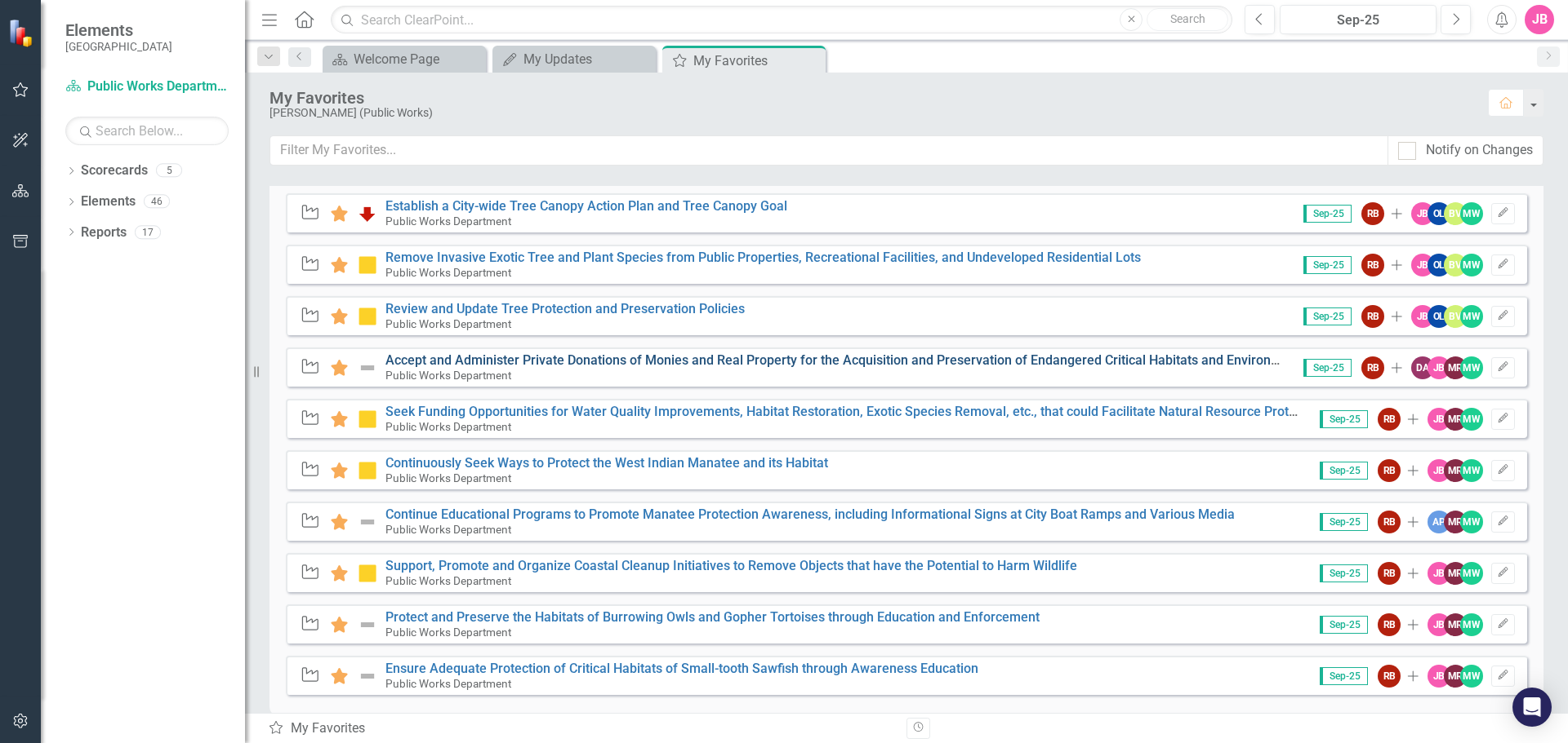
drag, startPoint x: 1176, startPoint y: 362, endPoint x: 446, endPoint y: 364, distance: 730.0
click at [446, 364] on link "Accept and Administer Private Donations of Monies and Real Property for the Acq…" at bounding box center [901, 360] width 1032 height 15
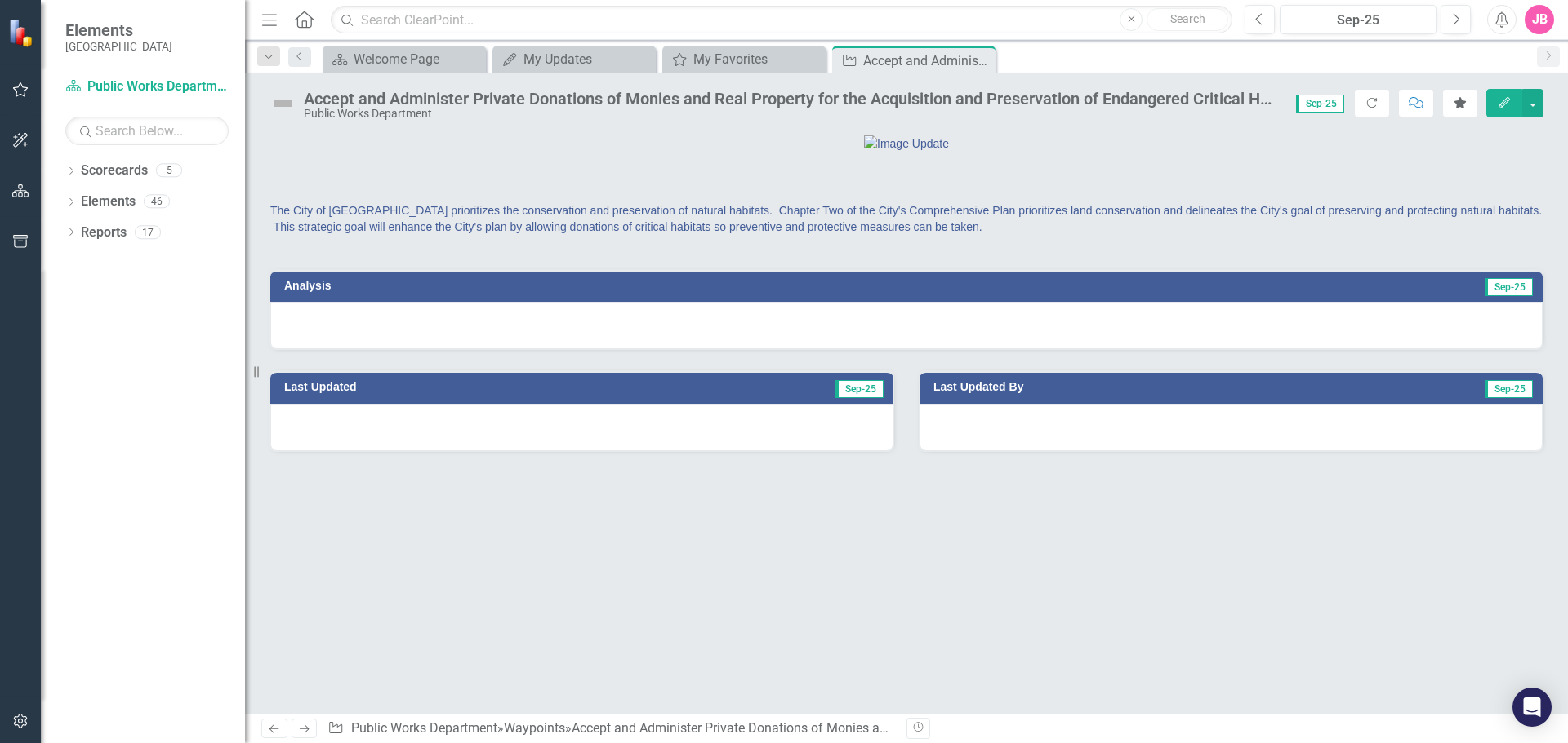
click at [370, 100] on div "Accept and Administer Private Donations of Monies and Real Property for the Acq…" at bounding box center [791, 98] width 976 height 18
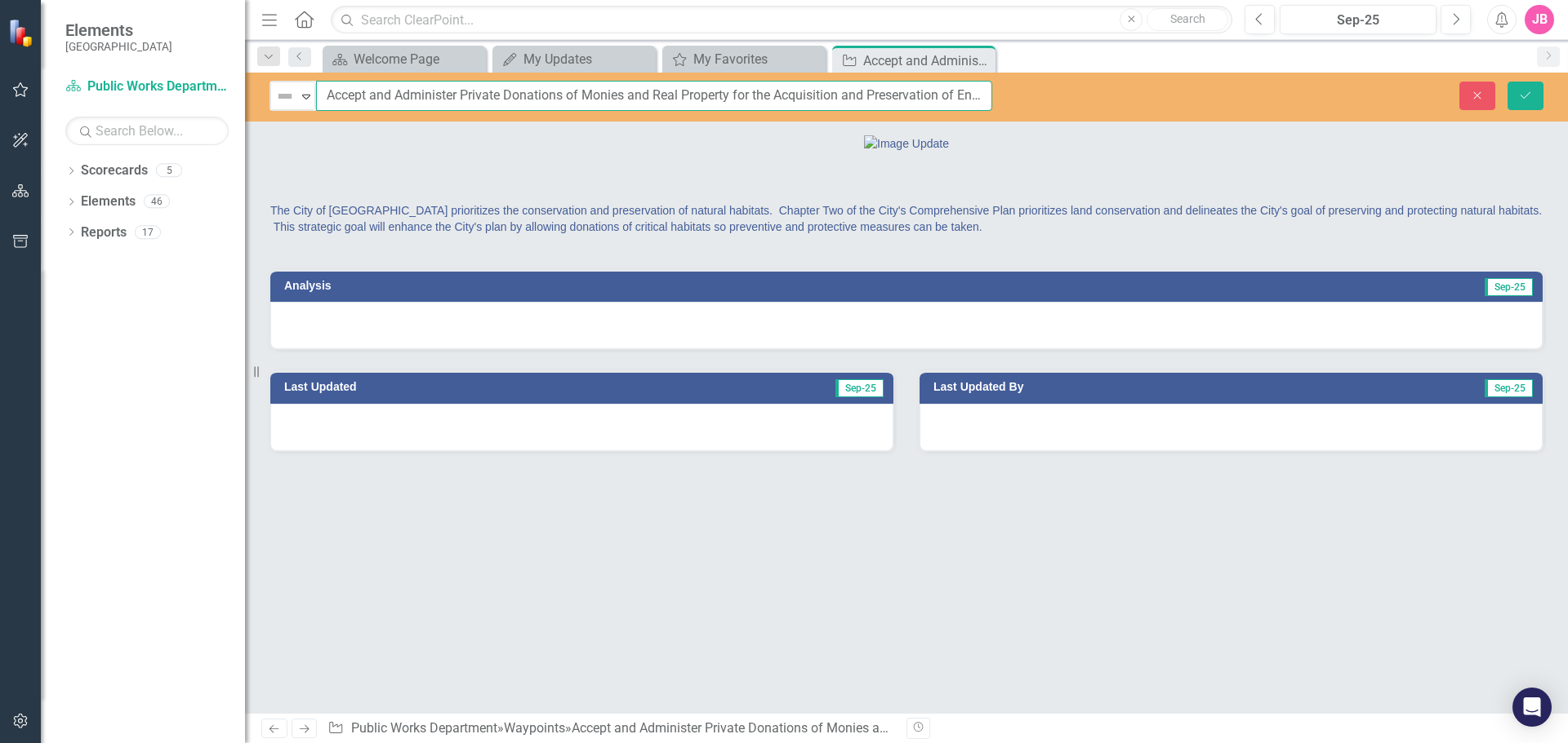
click at [963, 93] on input "Accept and Administer Private Donations of Monies and Real Property for the Acq…" at bounding box center [655, 96] width 677 height 31
click at [925, 103] on input "Accept and Administer Private Donations of Monies and Real Property for the Acq…" at bounding box center [655, 96] width 677 height 31
click at [979, 56] on icon "Close" at bounding box center [979, 60] width 16 height 13
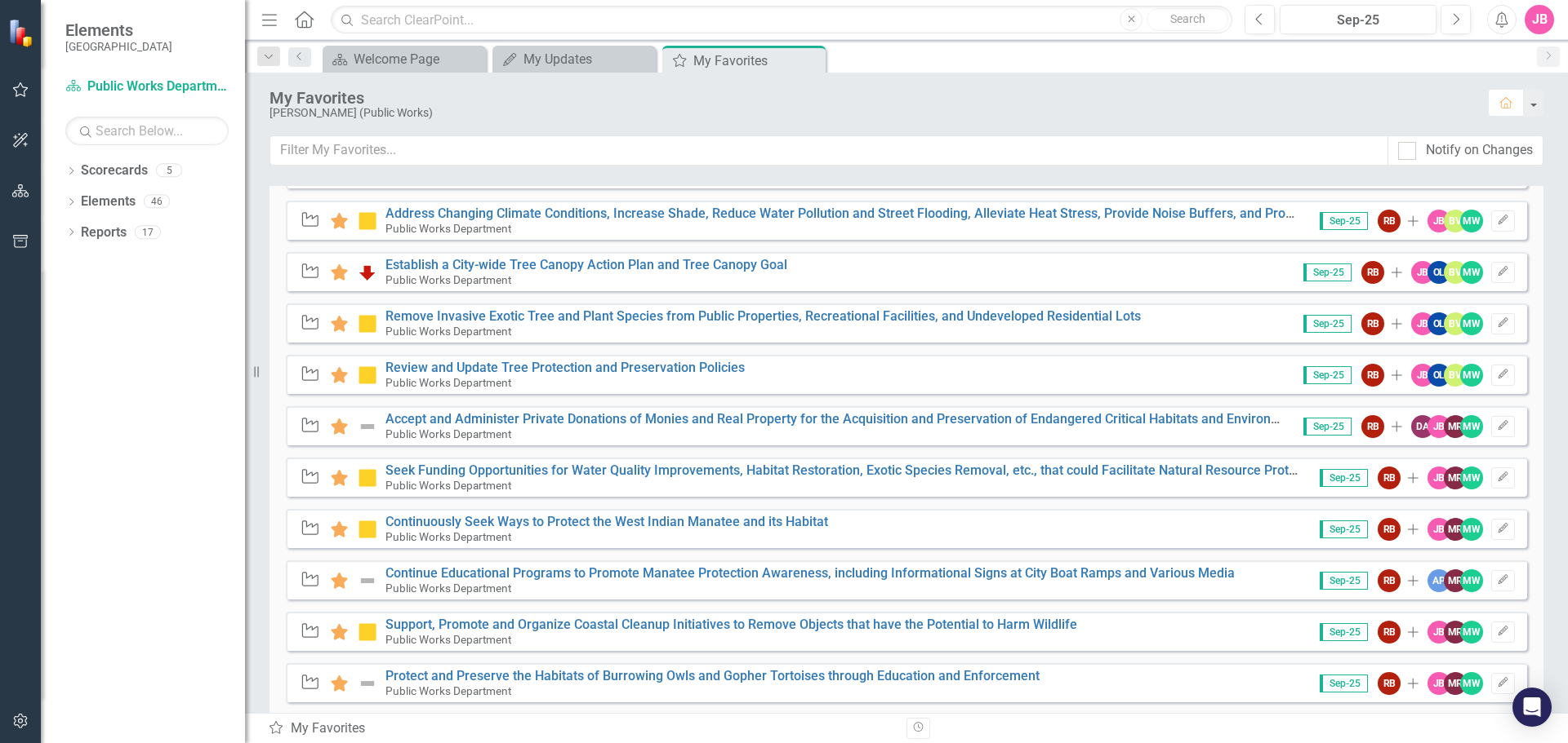
scroll to position [1574, 0]
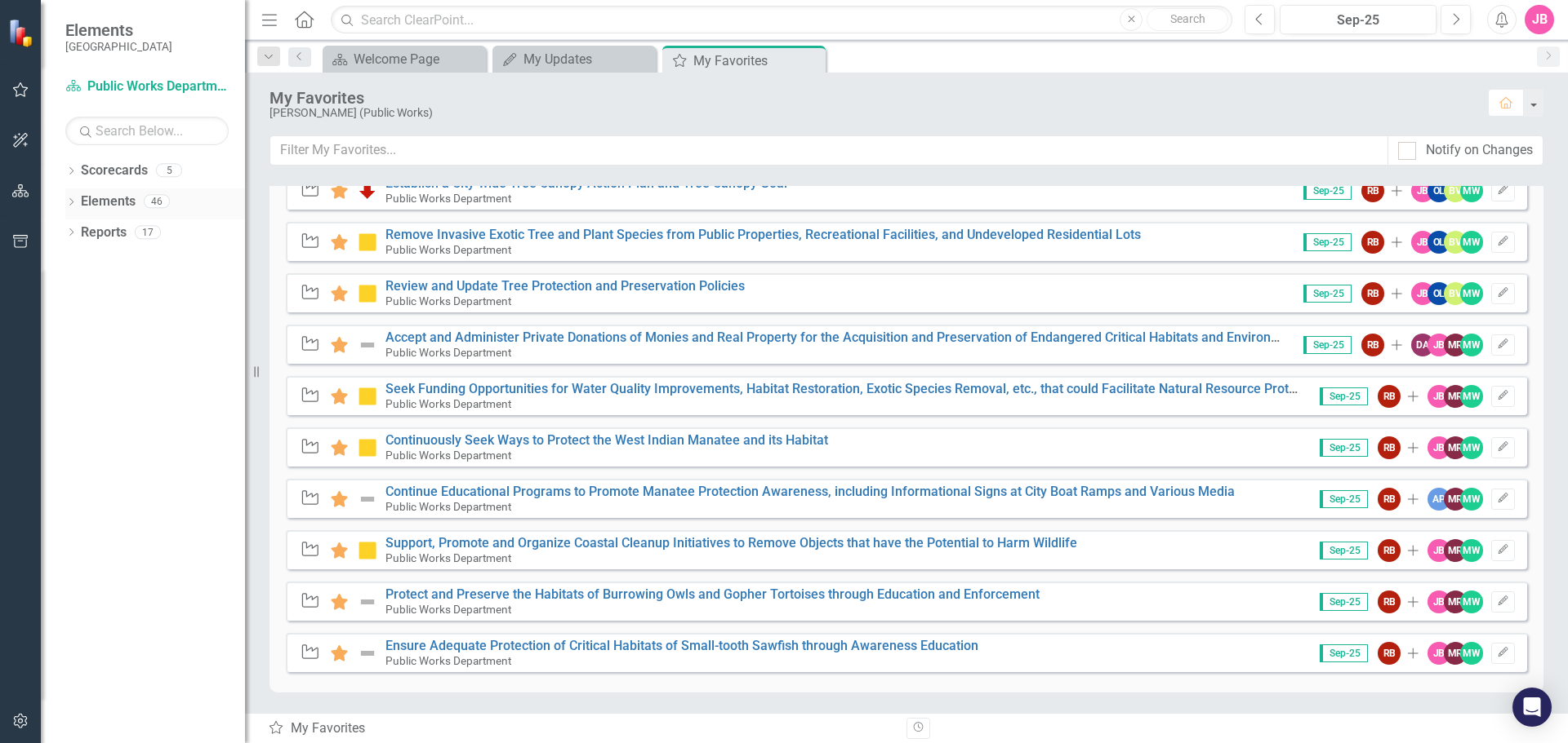
click at [104, 203] on link "Elements" at bounding box center [108, 202] width 54 height 19
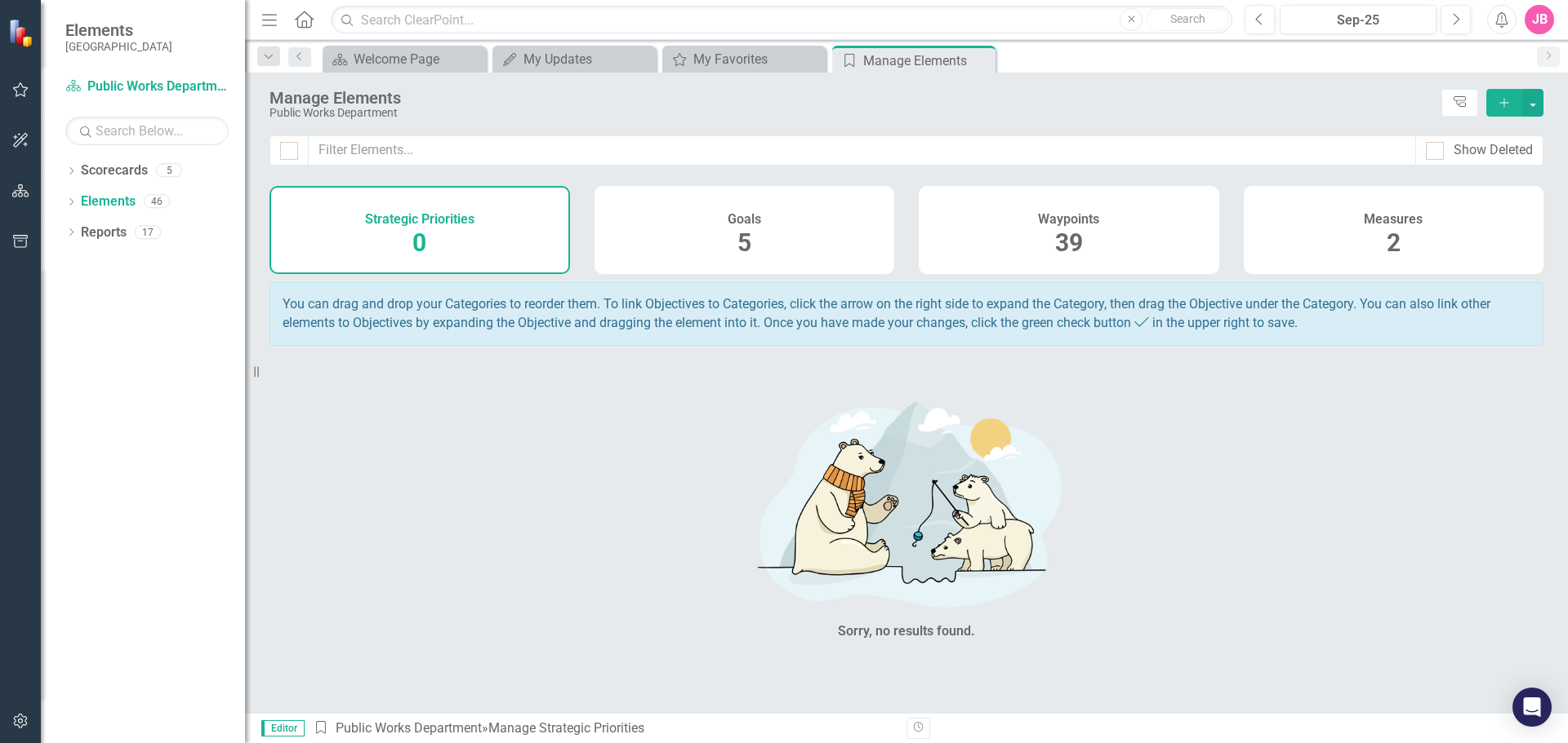
click at [1185, 244] on div "Waypoints 39" at bounding box center [1068, 230] width 300 height 88
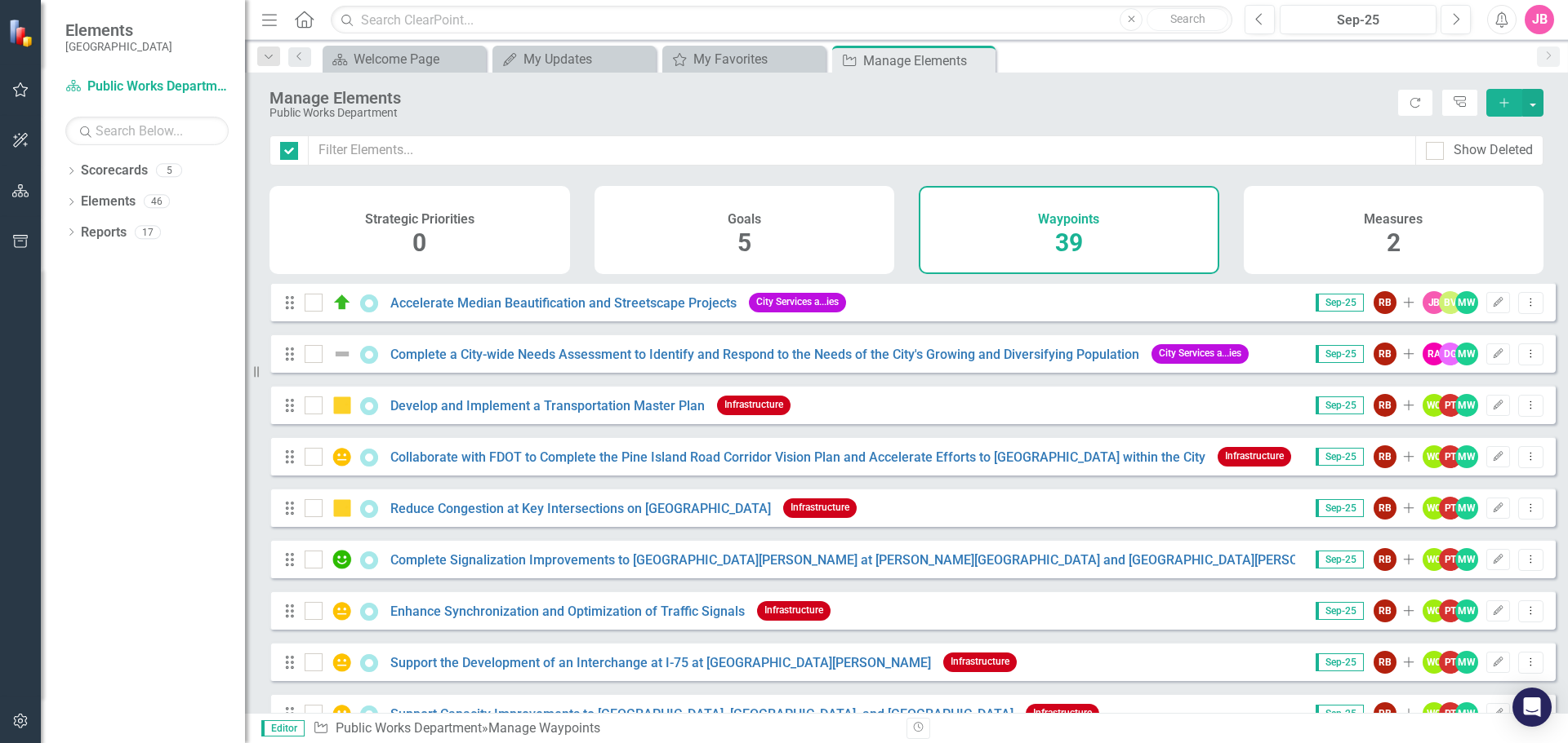
checkbox input "false"
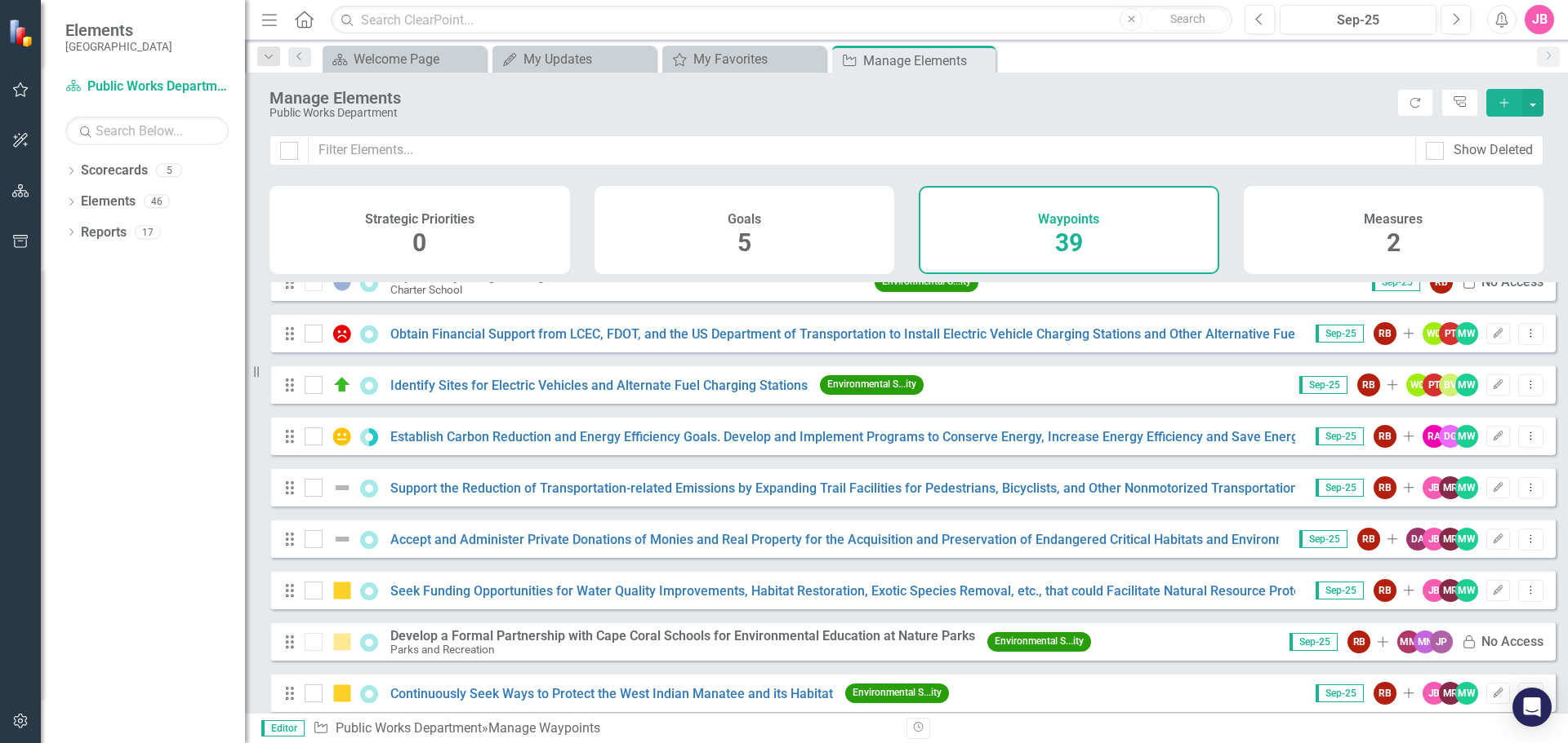
scroll to position [1388, 0]
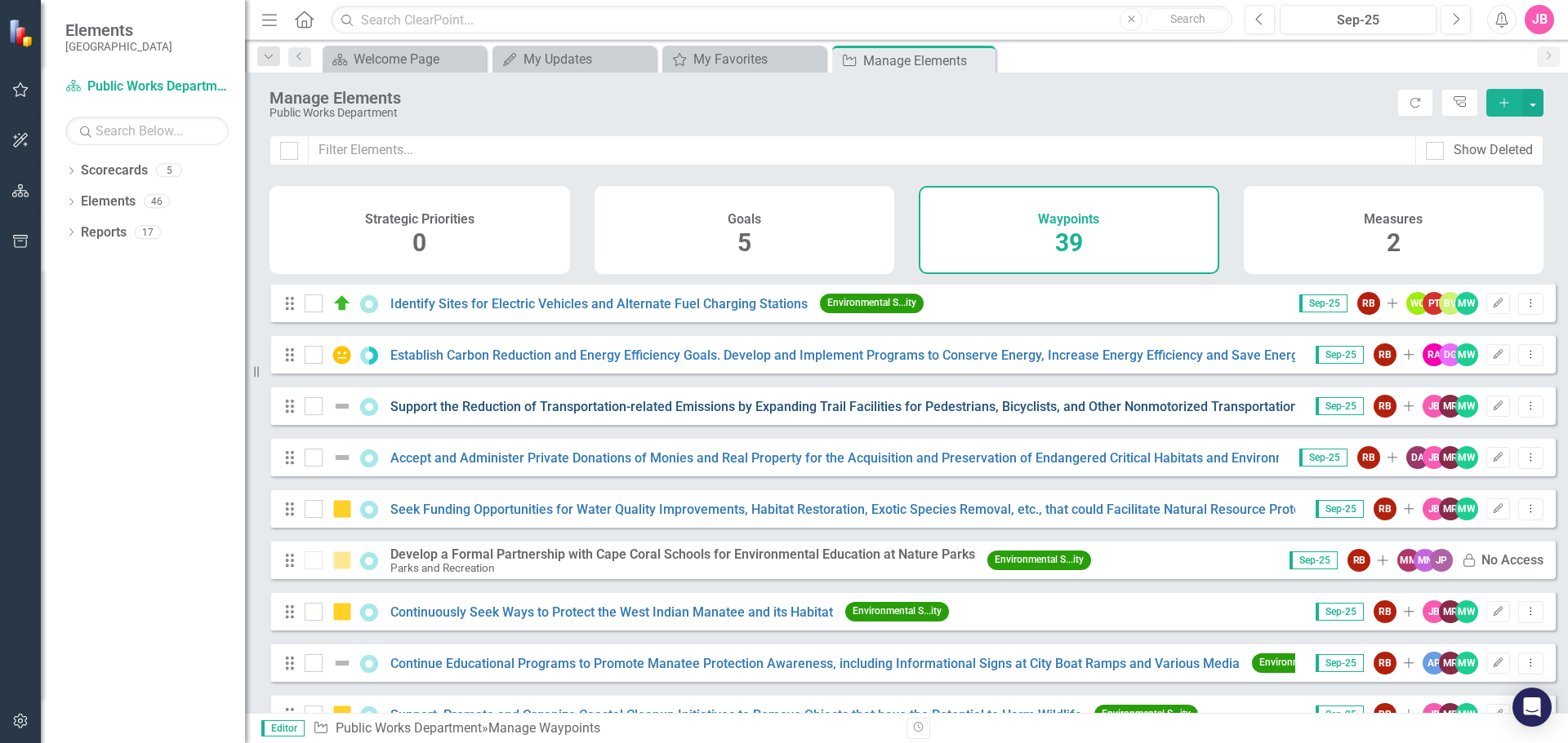
click at [946, 414] on link "Support the Reduction of Transportation-related Emissions by Expanding Trail Fa…" at bounding box center [870, 407] width 962 height 15
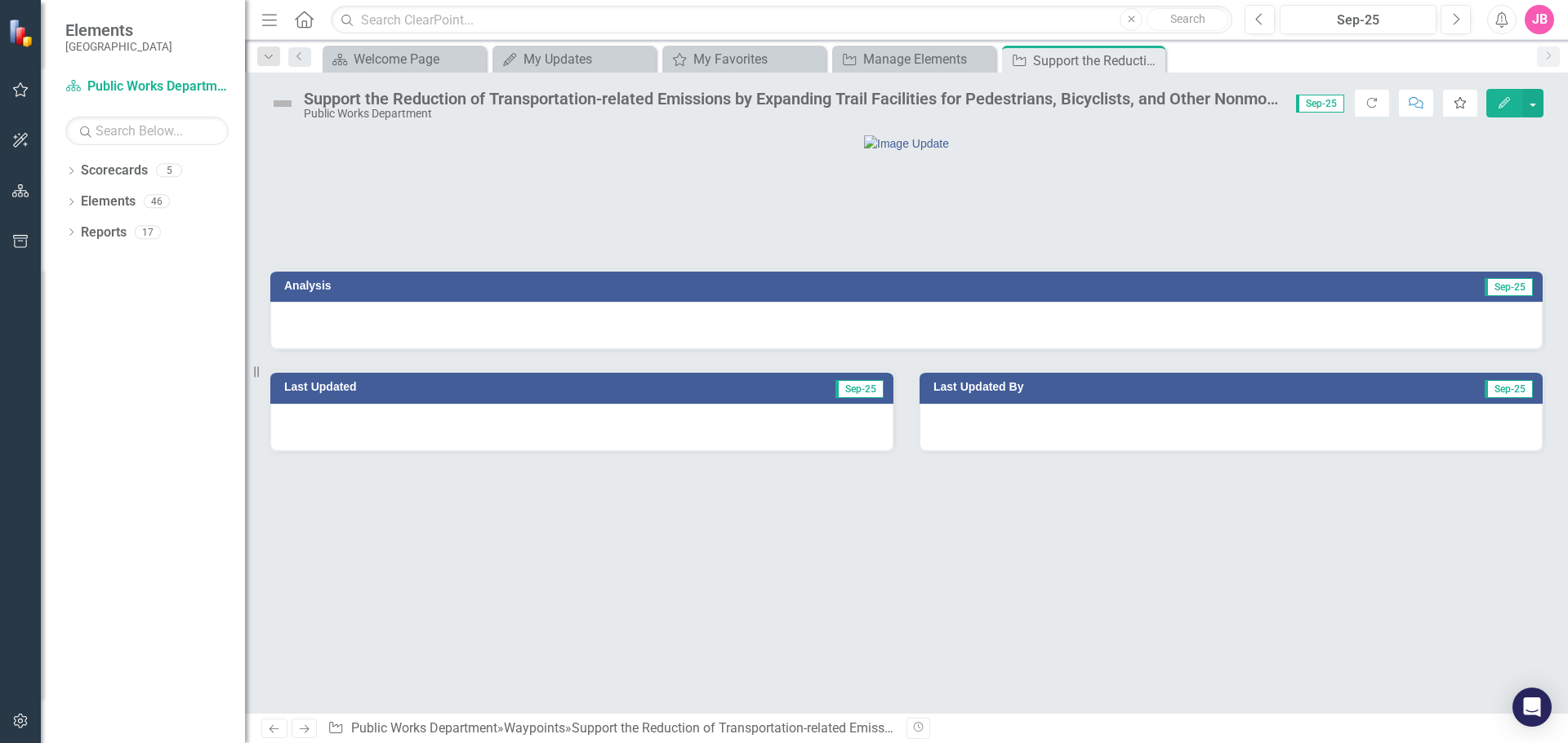
click at [1466, 104] on icon "Favorite" at bounding box center [1459, 103] width 14 height 11
click at [1150, 60] on icon "Close" at bounding box center [1149, 60] width 16 height 13
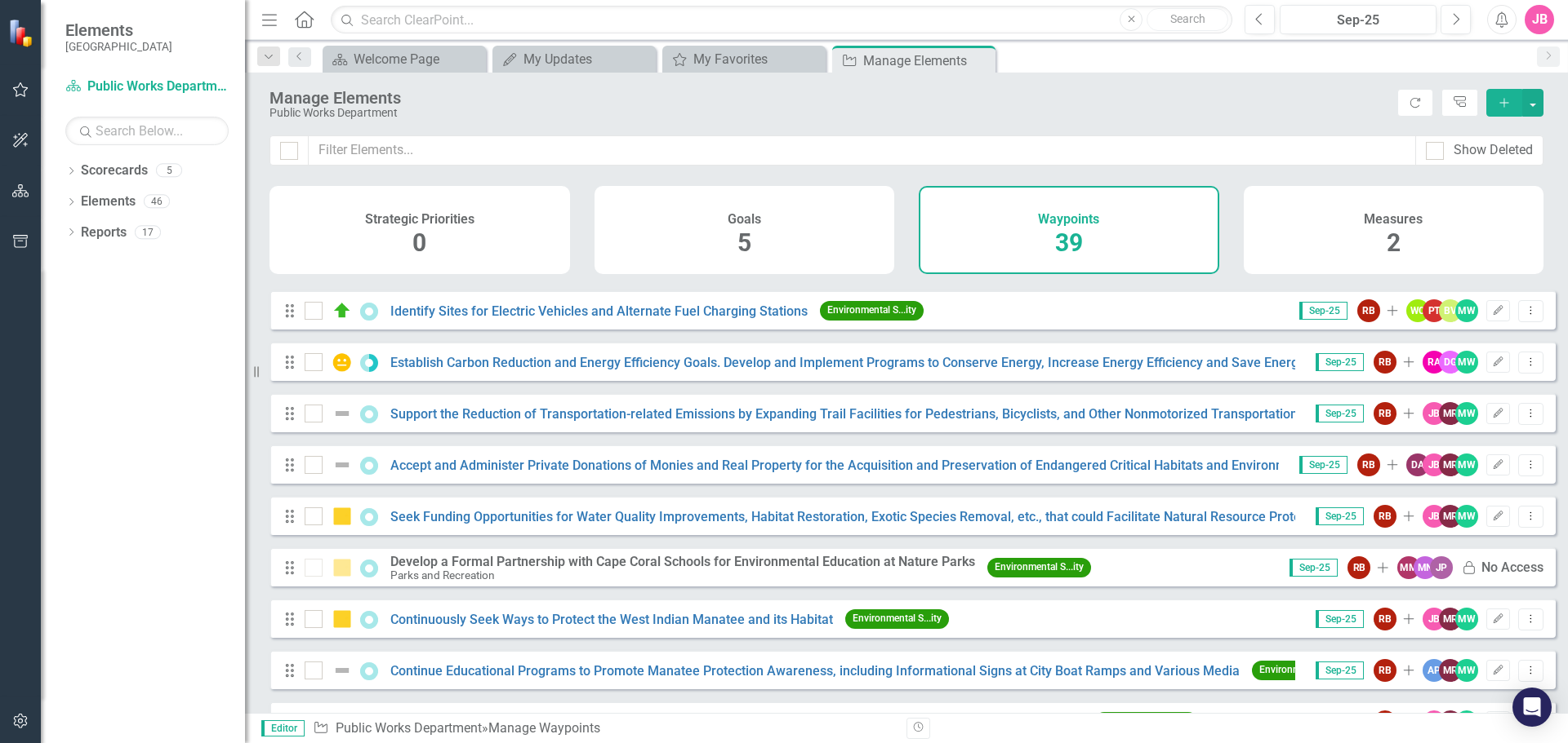
scroll to position [1388, 0]
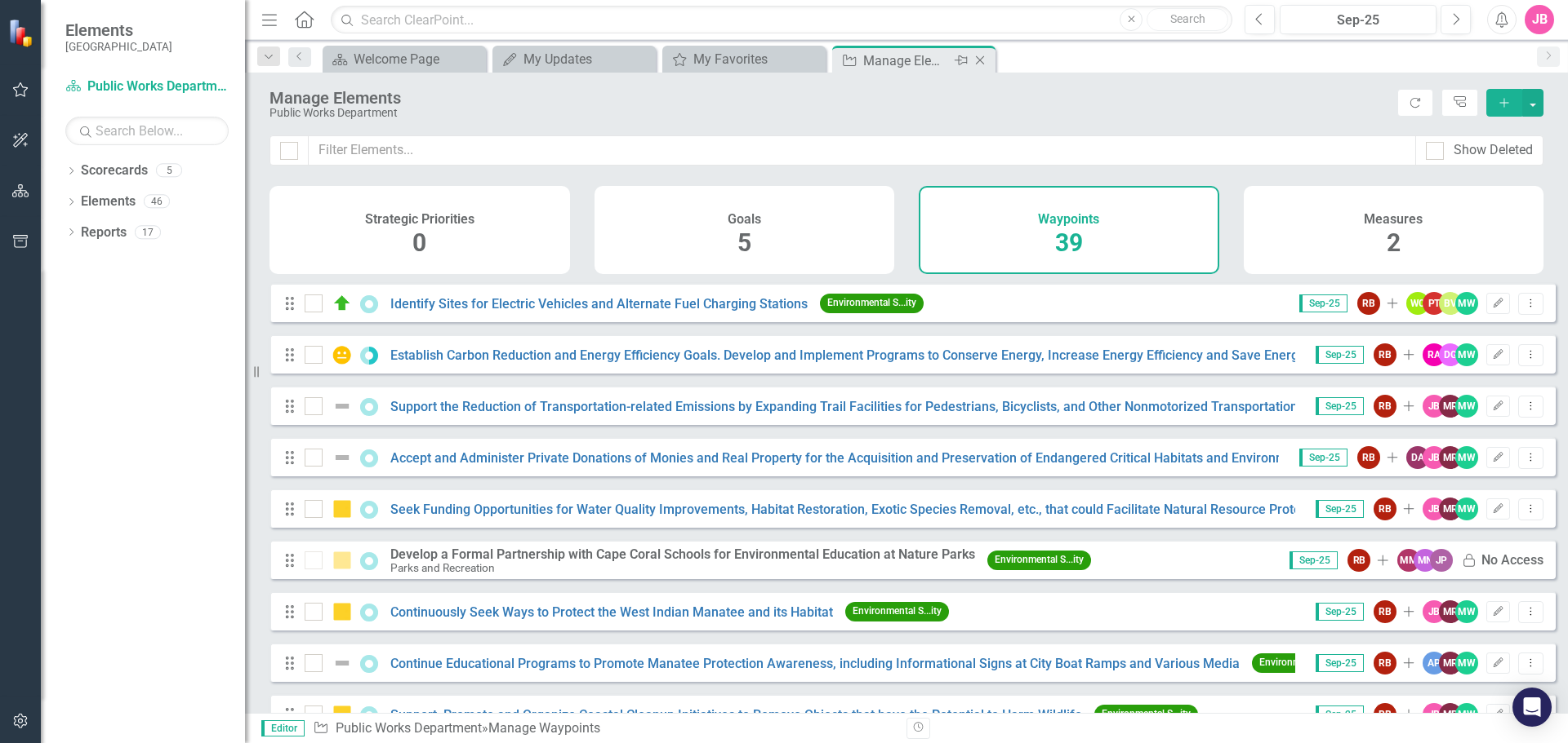
click at [983, 60] on icon "Close" at bounding box center [979, 60] width 16 height 13
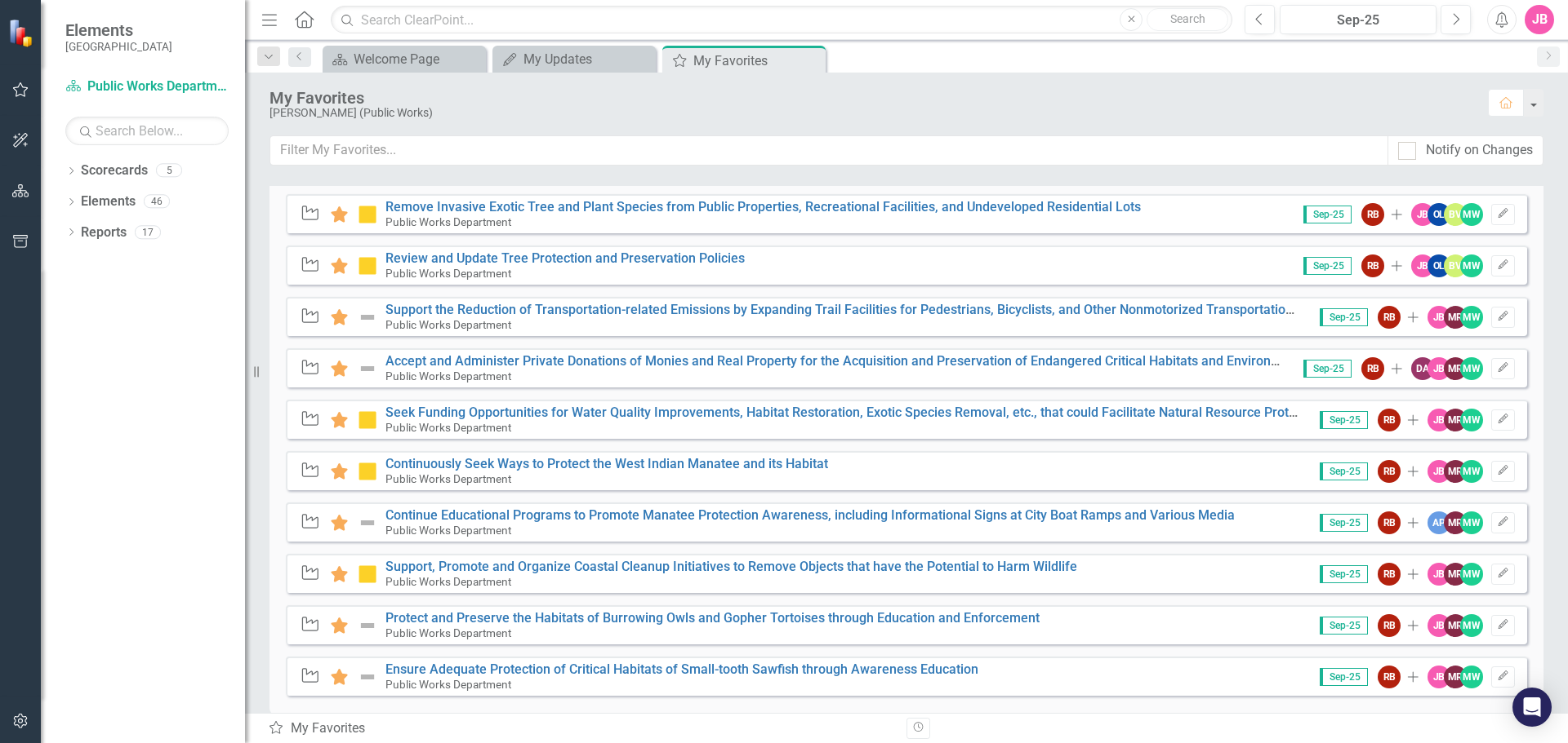
scroll to position [1624, 0]
